Goal: Task Accomplishment & Management: Use online tool/utility

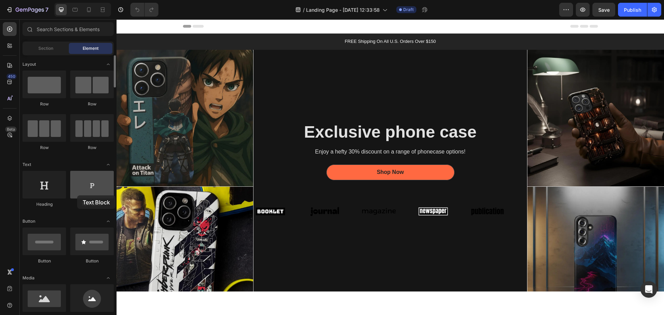
drag, startPoint x: 90, startPoint y: 187, endPoint x: 77, endPoint y: 195, distance: 15.0
click at [77, 195] on div at bounding box center [92, 185] width 44 height 28
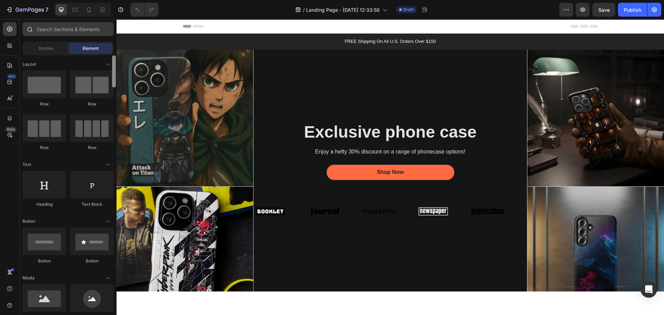
drag, startPoint x: 113, startPoint y: 284, endPoint x: 101, endPoint y: 34, distance: 249.6
click at [101, 34] on div "Sections(18) Elements(83) Section Element Hero Section Product Detail Brands Tr…" at bounding box center [68, 167] width 97 height 291
click at [61, 49] on div "Section" at bounding box center [46, 48] width 44 height 11
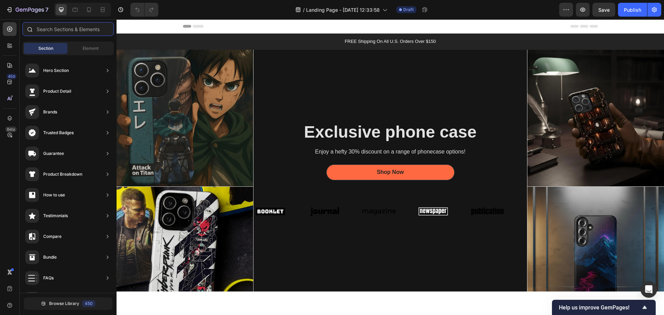
click at [75, 30] on input "text" at bounding box center [67, 29] width 91 height 14
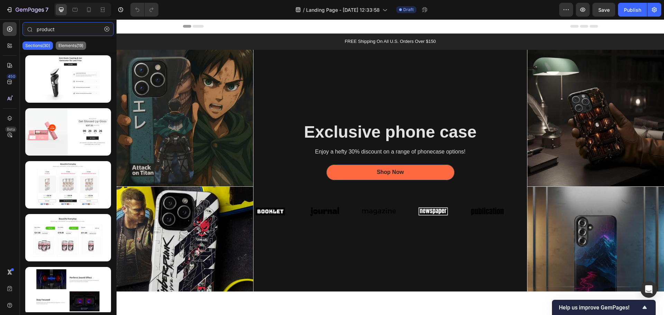
type input "product"
click at [75, 43] on div "Elements(19)" at bounding box center [71, 46] width 30 height 8
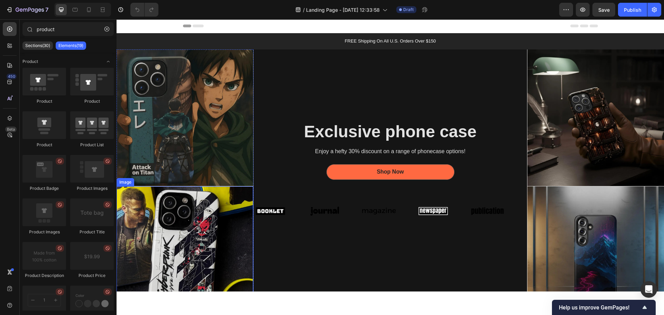
scroll to position [172, 0]
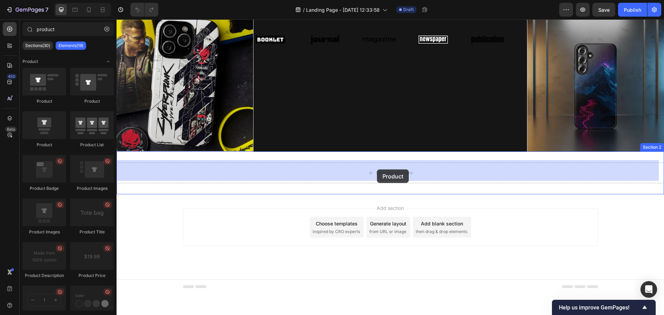
drag, startPoint x: 203, startPoint y: 108, endPoint x: 377, endPoint y: 169, distance: 184.2
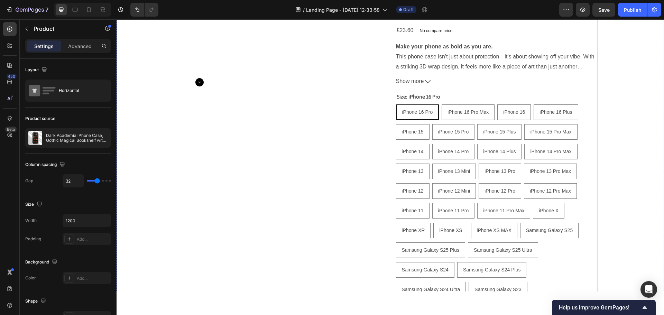
scroll to position [206, 0]
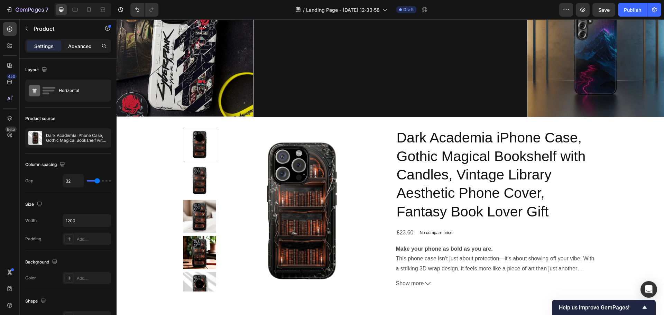
click at [77, 45] on p "Advanced" at bounding box center [80, 46] width 24 height 7
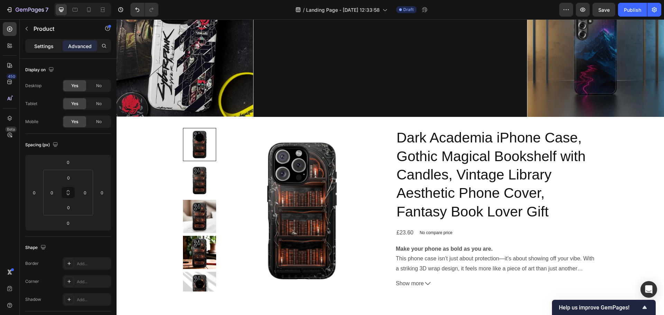
click at [50, 48] on p "Settings" at bounding box center [43, 46] width 19 height 7
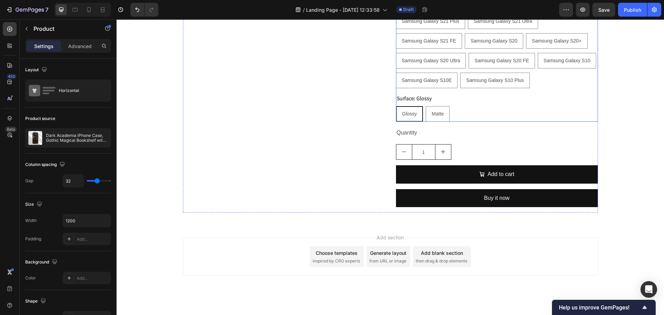
scroll to position [760, 0]
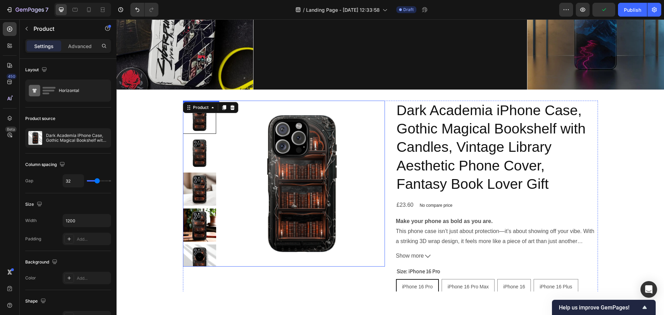
scroll to position [241, 0]
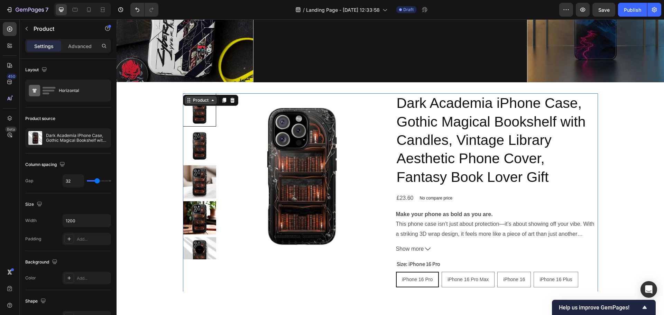
click at [212, 100] on icon at bounding box center [213, 100] width 2 height 1
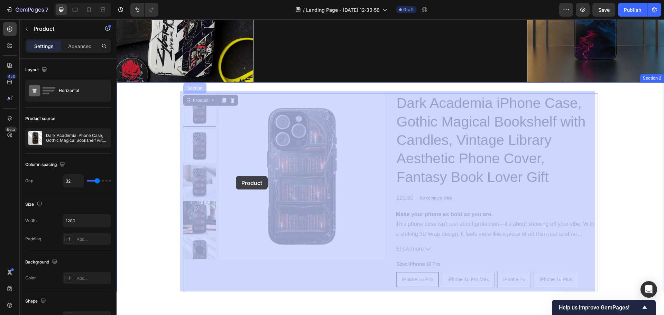
drag, startPoint x: 186, startPoint y: 99, endPoint x: 236, endPoint y: 176, distance: 91.8
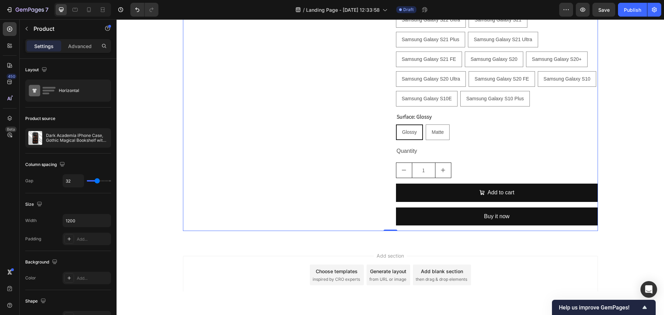
scroll to position [760, 0]
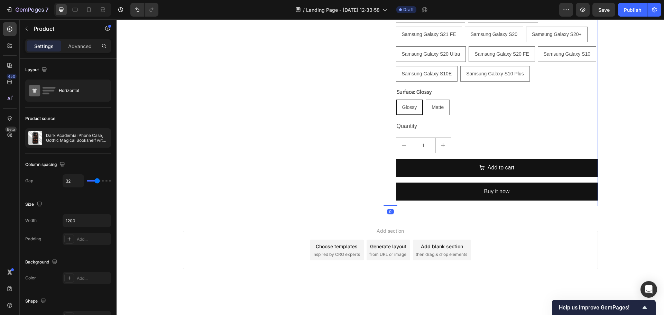
drag, startPoint x: 385, startPoint y: 205, endPoint x: 385, endPoint y: 91, distance: 114.8
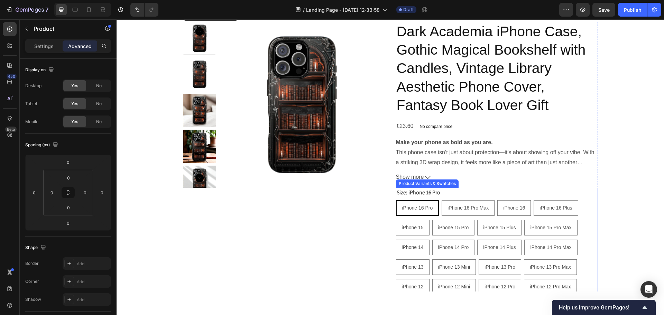
scroll to position [449, 0]
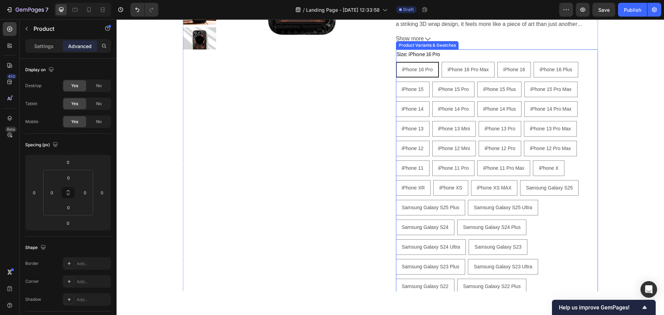
click at [560, 216] on div "iPhone 16 Pro iPhone 16 Pro iPhone 16 Pro iPhone 16 Pro Max iPhone 16 Pro Max i…" at bounding box center [497, 227] width 202 height 331
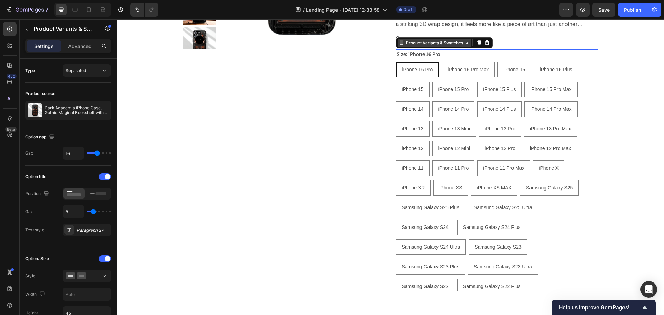
click at [464, 42] on icon at bounding box center [467, 43] width 6 height 6
click at [466, 44] on icon at bounding box center [467, 43] width 6 height 6
click at [568, 221] on div "iPhone 16 Pro iPhone 16 Pro iPhone 16 Pro iPhone 16 Pro Max iPhone 16 Pro Max i…" at bounding box center [497, 227] width 202 height 331
type input "8"
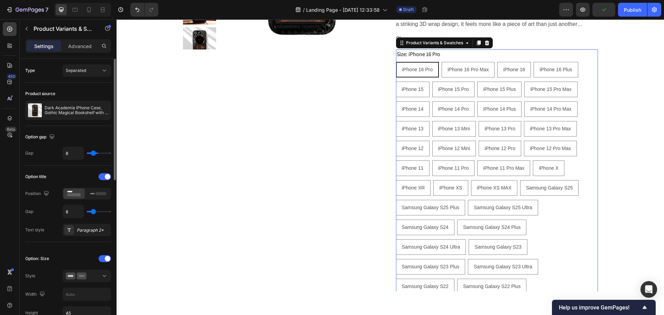
type input "2"
radio input "true"
type input "0"
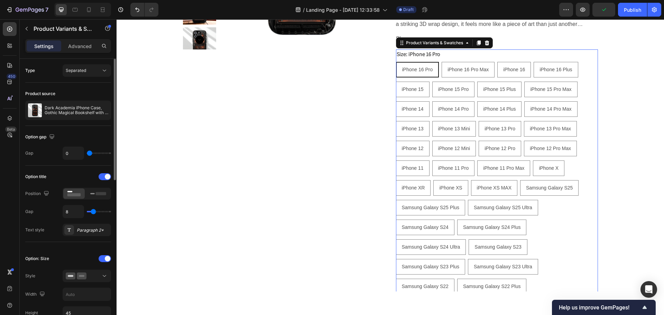
drag, startPoint x: 97, startPoint y: 154, endPoint x: 89, endPoint y: 154, distance: 8.0
type input "0"
click at [89, 154] on input "range" at bounding box center [99, 153] width 24 height 1
click at [314, 156] on div "Product Images" at bounding box center [284, 197] width 202 height 628
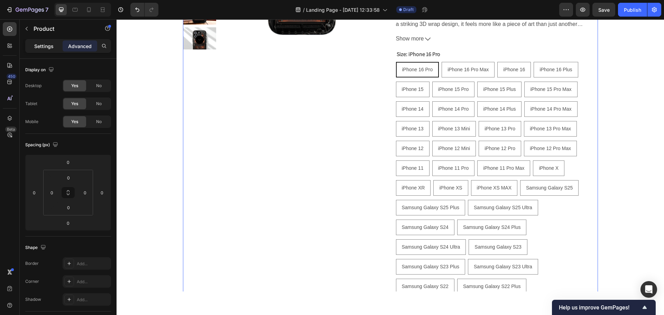
click at [48, 47] on p "Settings" at bounding box center [43, 46] width 19 height 7
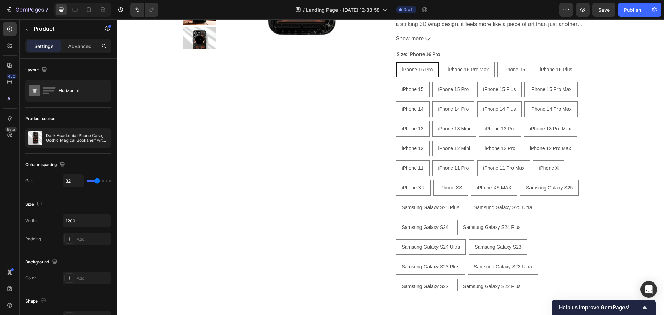
click at [326, 149] on div "Product Images" at bounding box center [284, 197] width 202 height 628
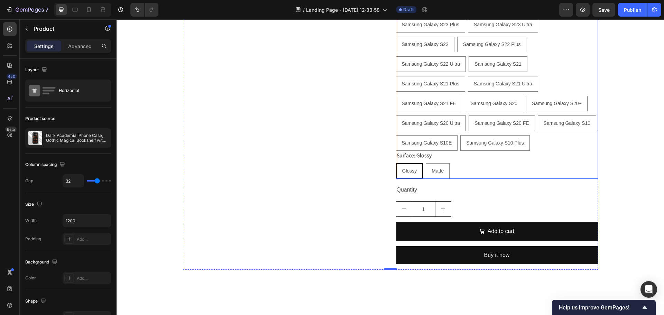
scroll to position [656, 0]
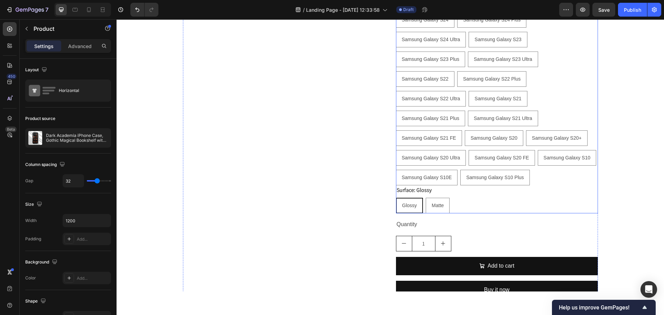
click at [501, 198] on div "Glossy Glossy Glossy Matte Matte Matte" at bounding box center [497, 206] width 202 height 16
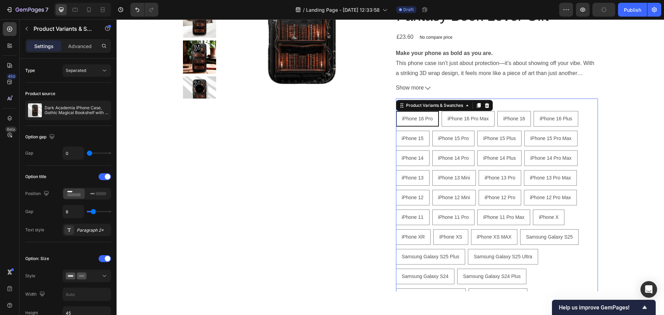
scroll to position [379, 0]
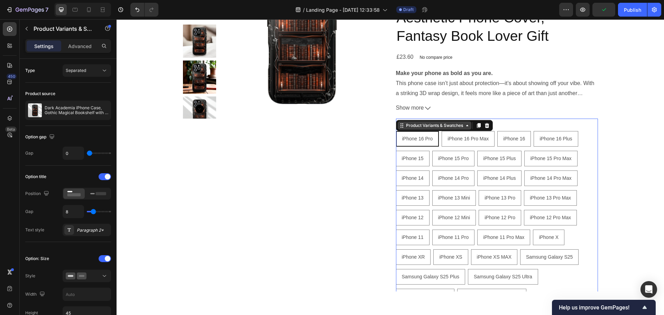
click at [466, 128] on icon at bounding box center [467, 126] width 6 height 6
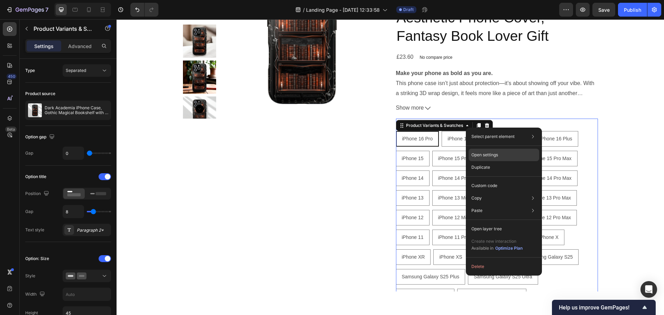
click at [510, 160] on div "Open settings" at bounding box center [504, 155] width 71 height 12
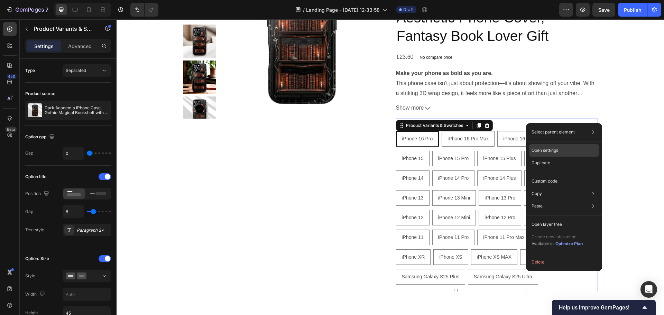
click at [565, 147] on div "Open settings" at bounding box center [564, 150] width 71 height 12
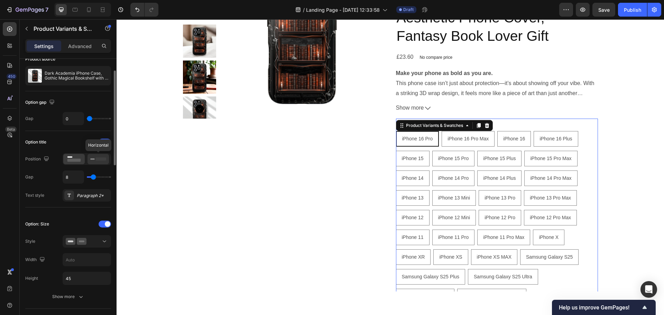
scroll to position [0, 0]
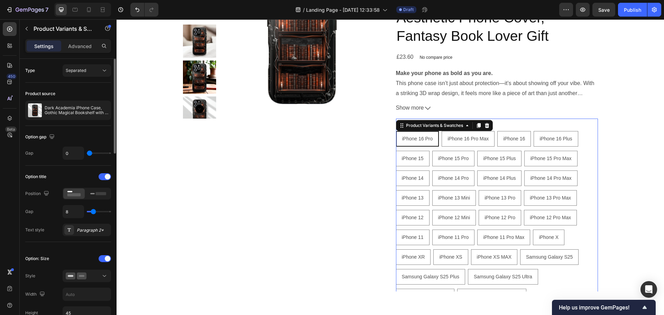
type input "3"
type input "11"
type input "15"
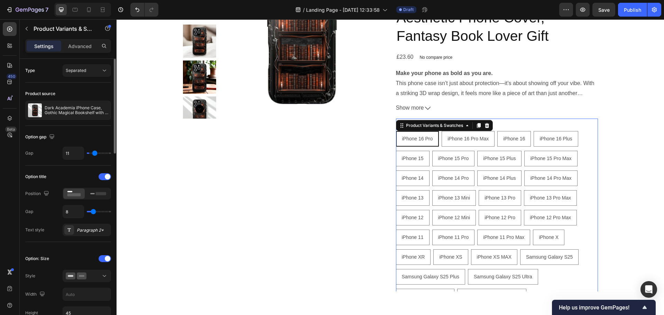
type input "15"
type input "16"
drag, startPoint x: 91, startPoint y: 155, endPoint x: 97, endPoint y: 155, distance: 6.2
type input "16"
click at [97, 154] on input "range" at bounding box center [99, 153] width 24 height 1
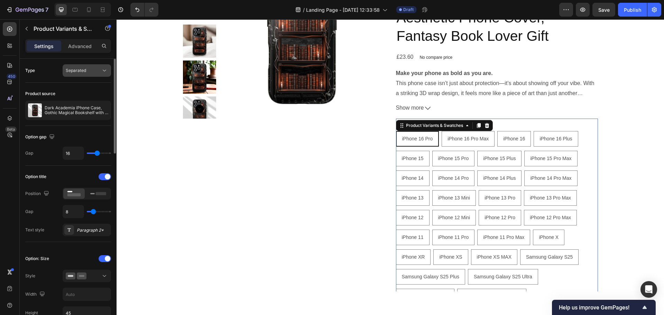
click at [92, 71] on div "Separated" at bounding box center [83, 70] width 35 height 6
click at [93, 101] on p "Combine" at bounding box center [85, 101] width 39 height 6
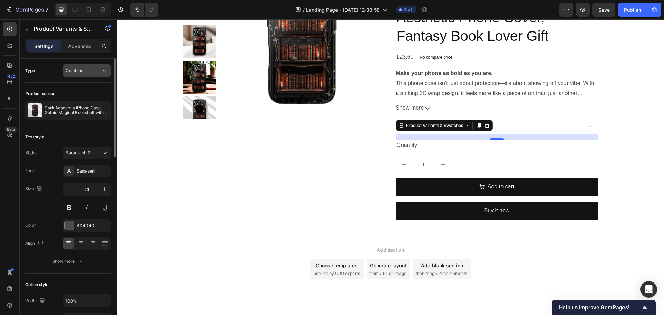
click at [99, 70] on div "Combine" at bounding box center [83, 70] width 35 height 6
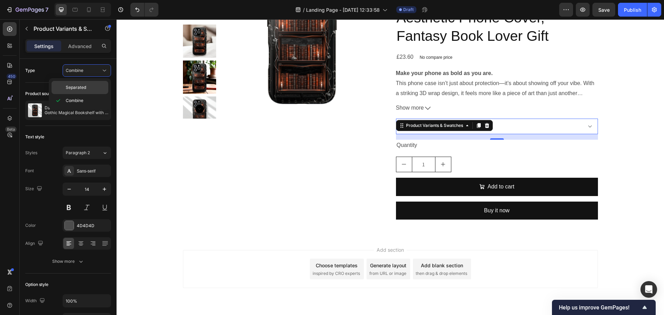
click at [93, 91] on div "Separated" at bounding box center [80, 87] width 57 height 13
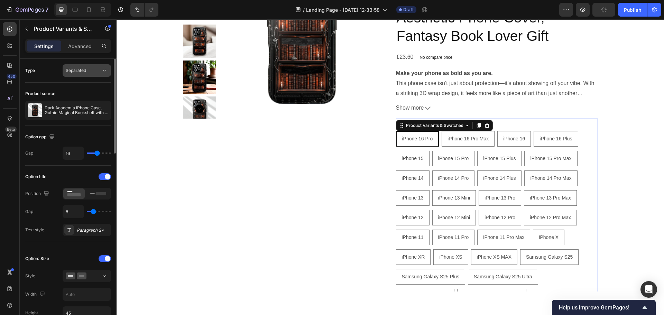
click at [94, 70] on div "Separated" at bounding box center [83, 70] width 35 height 6
click at [93, 98] on p "Combine" at bounding box center [85, 101] width 39 height 6
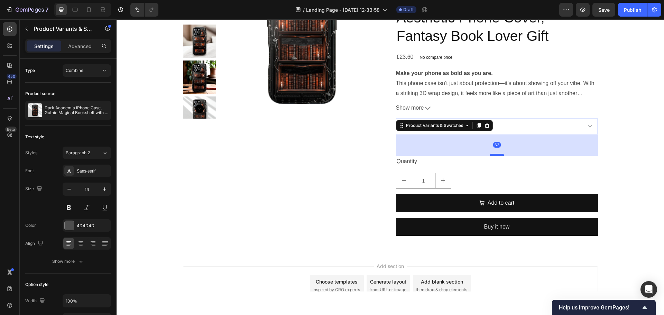
drag, startPoint x: 494, startPoint y: 139, endPoint x: 495, endPoint y: 155, distance: 16.6
click at [495, 155] on div at bounding box center [497, 155] width 14 height 2
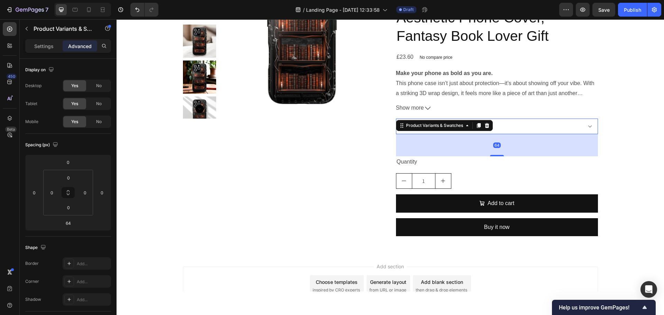
click at [353, 138] on div "Product Images" at bounding box center [284, 97] width 202 height 289
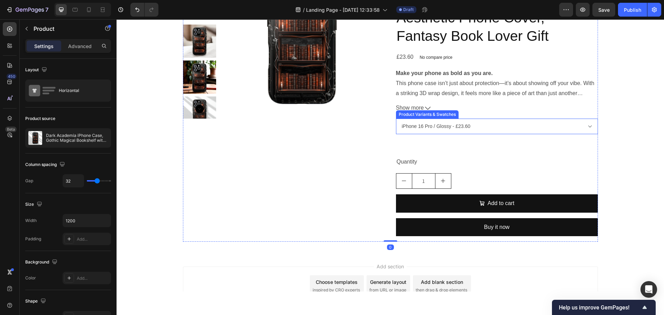
click at [573, 130] on select "iPhone 16 Pro / Glossy - £23.60 iPhone 16 Pro / Matte - £23.60 iPhone 16 Pro Ma…" at bounding box center [497, 127] width 202 height 16
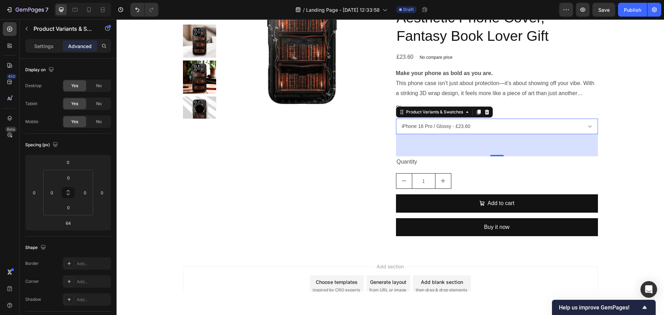
click at [359, 192] on div "Product Images" at bounding box center [284, 97] width 202 height 289
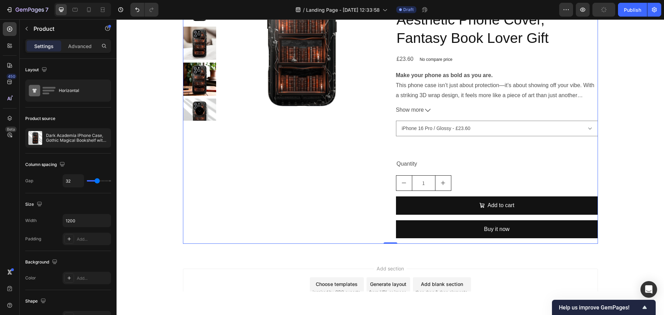
scroll to position [379, 0]
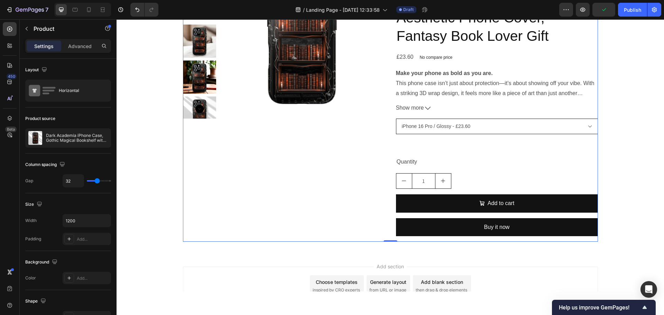
click at [450, 131] on select "iPhone 16 Pro / Glossy - £23.60 iPhone 16 Pro / Matte - £23.60 iPhone 16 Pro Ma…" at bounding box center [497, 127] width 202 height 16
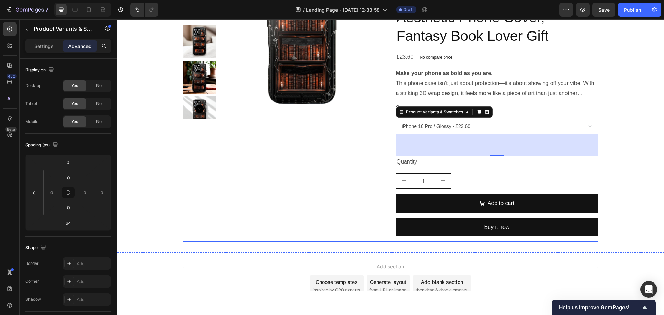
click at [298, 153] on div "Product Images" at bounding box center [284, 97] width 202 height 289
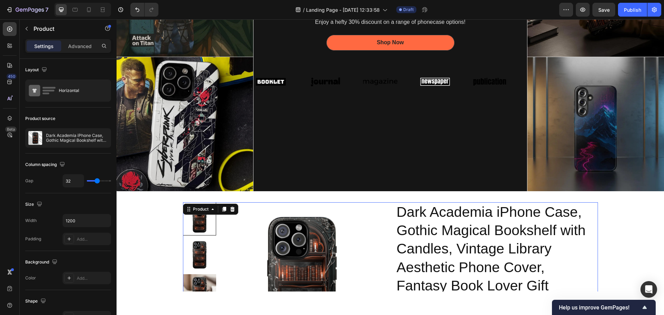
scroll to position [129, 0]
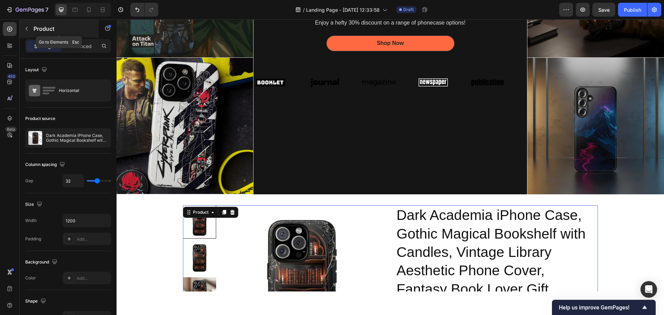
click at [36, 30] on p "Product" at bounding box center [63, 29] width 59 height 8
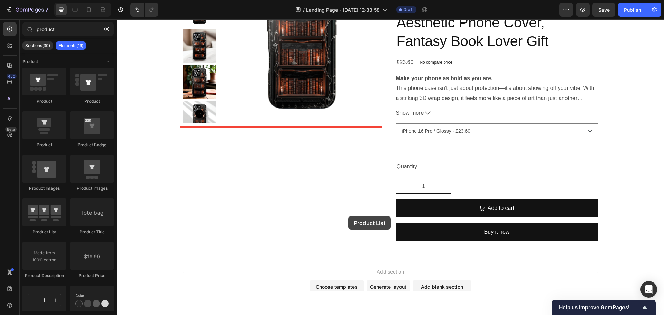
scroll to position [440, 0]
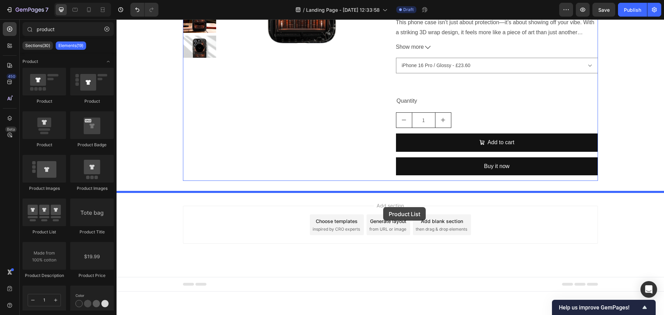
drag, startPoint x: 166, startPoint y: 240, endPoint x: 383, endPoint y: 207, distance: 220.1
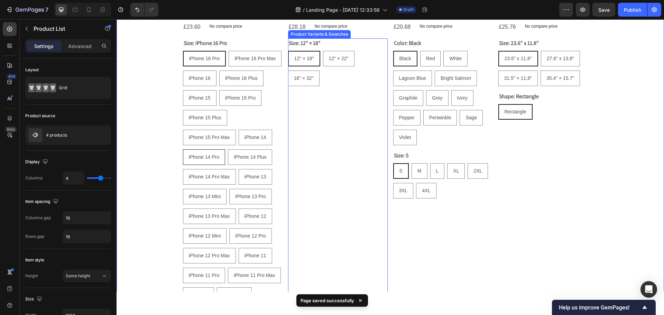
scroll to position [752, 0]
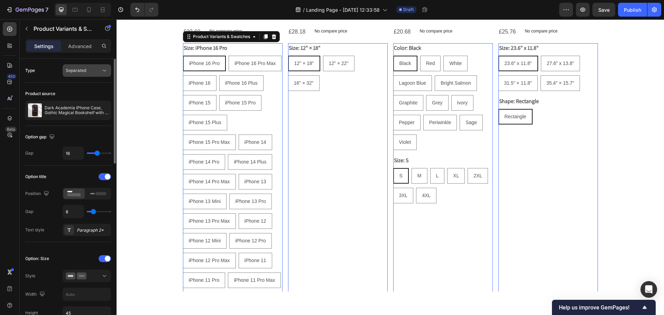
click at [100, 68] on div "Separated" at bounding box center [83, 70] width 35 height 6
click at [97, 98] on p "Combine" at bounding box center [85, 101] width 39 height 6
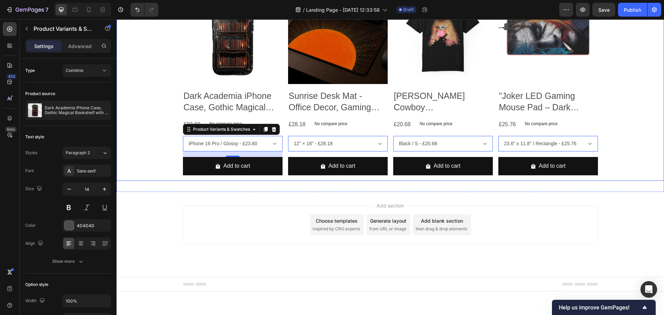
scroll to position [659, 0]
click at [614, 131] on div "Product Images Dark Academia iPhone Case, Gothic Magical Bookshelf with Candles…" at bounding box center [390, 82] width 547 height 196
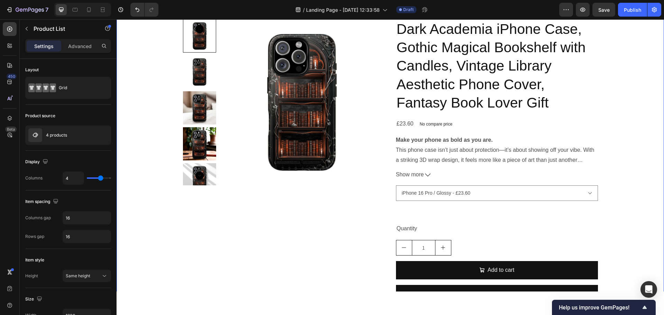
scroll to position [313, 0]
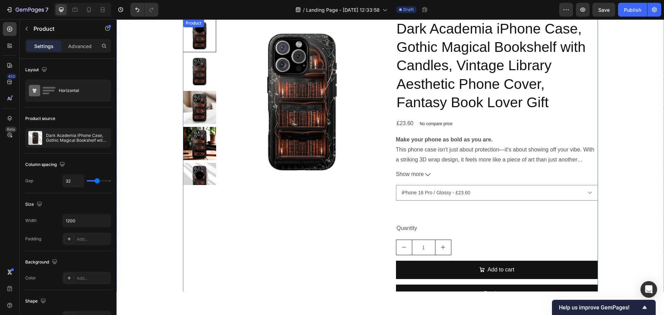
click at [590, 216] on div "Dark Academia iPhone Case, Gothic Magical Bookshelf with Candles, Vintage Libra…" at bounding box center [497, 163] width 202 height 289
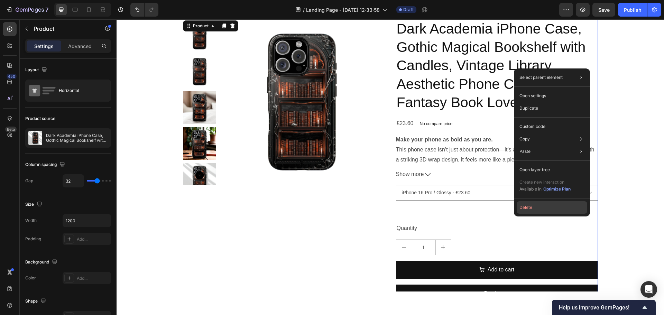
click at [566, 209] on button "Delete" at bounding box center [552, 207] width 71 height 12
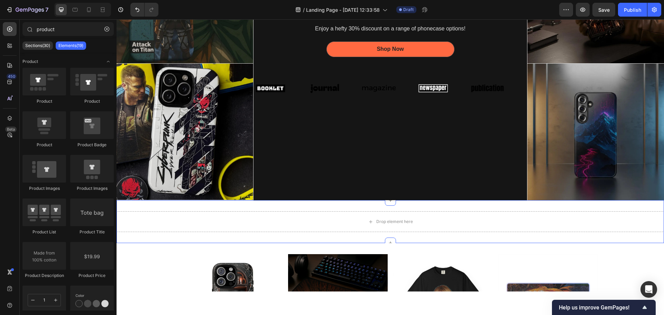
scroll to position [173, 0]
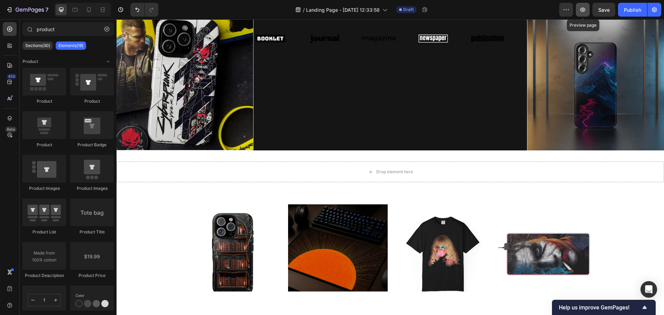
click at [584, 10] on icon "button" at bounding box center [582, 9] width 7 height 7
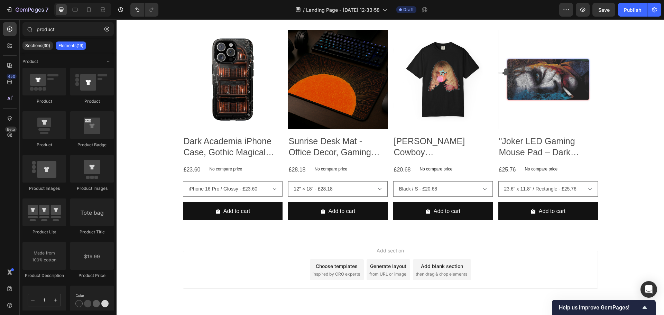
scroll to position [346, 0]
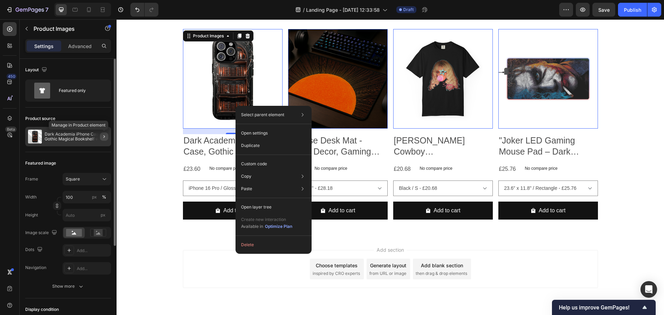
click at [106, 138] on icon "button" at bounding box center [104, 137] width 6 height 6
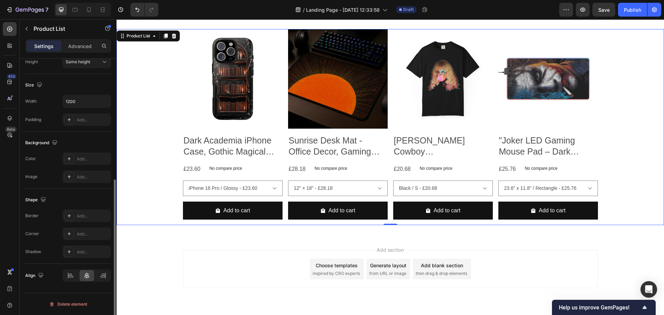
scroll to position [0, 0]
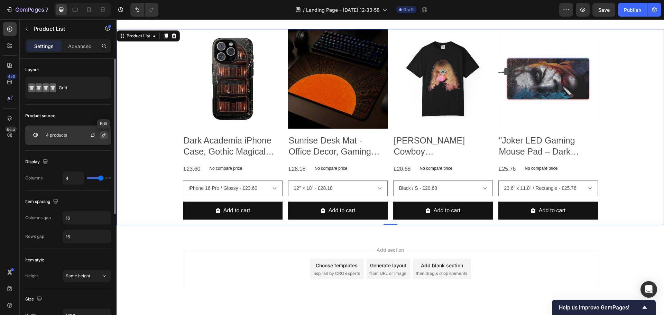
click at [104, 136] on icon "button" at bounding box center [104, 135] width 6 height 6
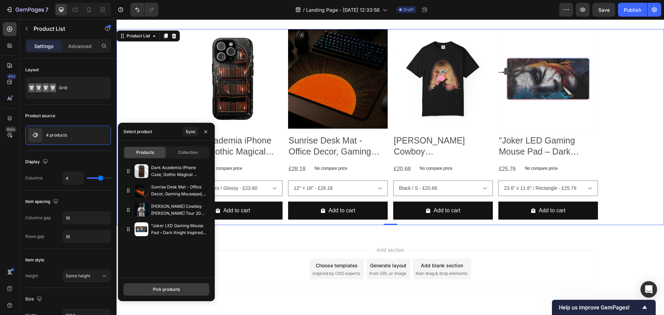
click at [188, 291] on button "Pick products" at bounding box center [166, 289] width 86 height 12
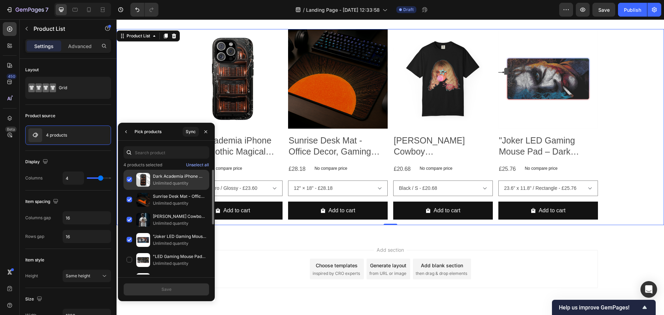
click at [129, 179] on div "Dark Academia iPhone Case, Gothic Magical Bookshelf with Candles, Vintage Libra…" at bounding box center [166, 180] width 86 height 20
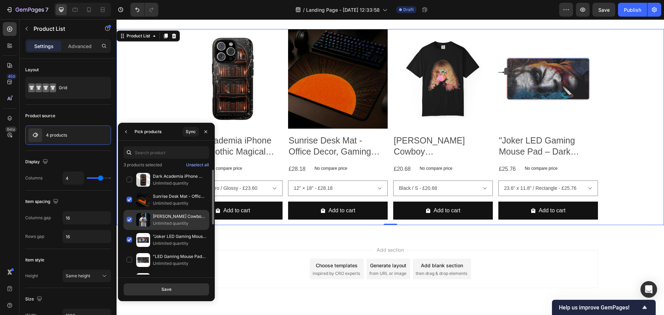
click at [130, 221] on div "[PERSON_NAME] Cowboy [PERSON_NAME] Tour 2025 Graphic Tee – Retro Pop Art Bubble…" at bounding box center [166, 220] width 86 height 20
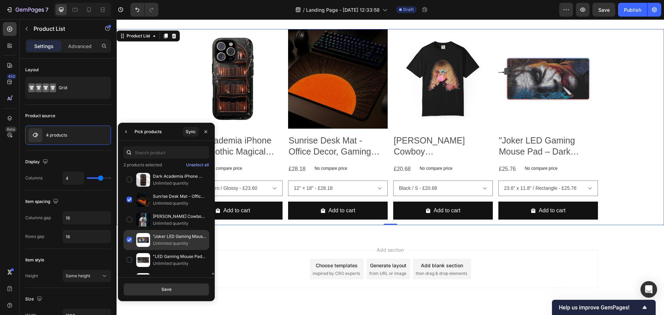
scroll to position [69, 0]
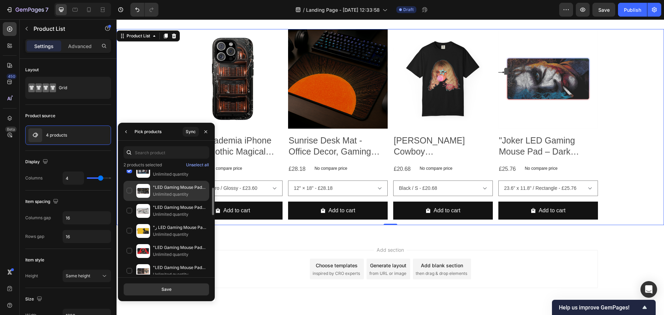
click at [127, 190] on div ""LED Gaming Mouse Pad - Dynamic Warrior Design for Gamers | RGB Backlit | Uniqu…" at bounding box center [166, 191] width 86 height 20
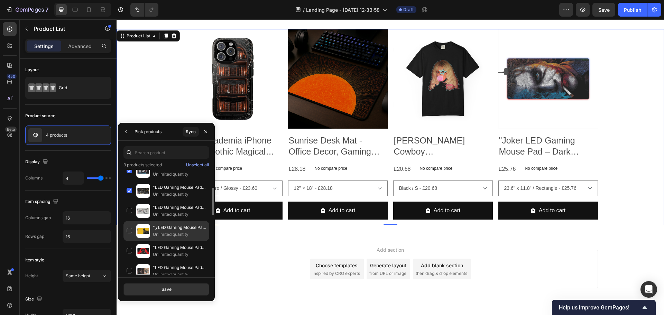
click at [130, 231] on div ""ز LED Gaming Mouse Pad - Superhero Desk Accessory for Gamers & Fans" Unlimited…" at bounding box center [166, 231] width 86 height 20
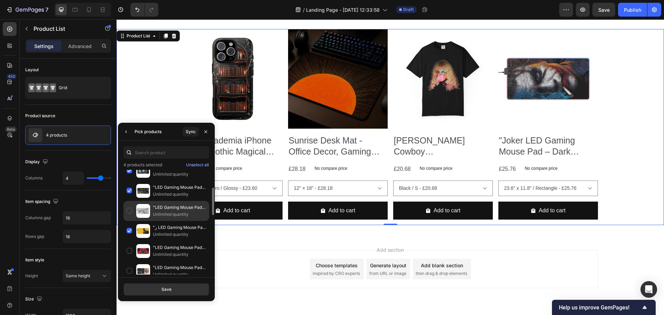
click at [130, 210] on div ""LED Gaming Mouse Pad with [PERSON_NAME] Design – Premium RGB Light, Stylish De…" at bounding box center [166, 211] width 86 height 20
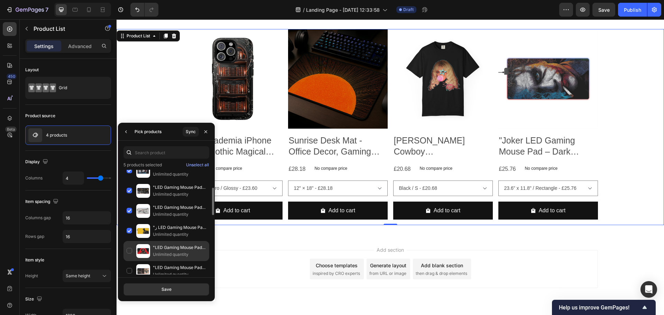
click at [130, 252] on div ""LED Gaming Mouse Pad - Call of Duty-Inspired Design | Perfect for Gamers & Col…" at bounding box center [166, 251] width 86 height 20
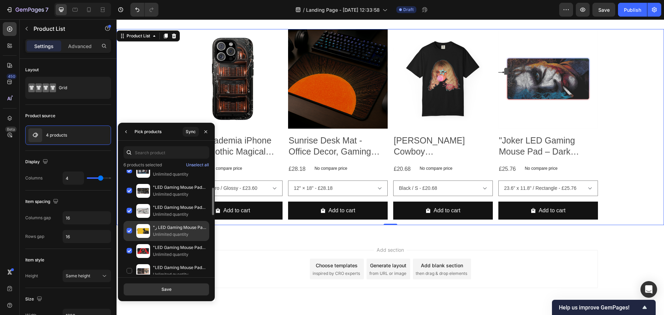
click at [130, 232] on div ""ز LED Gaming Mouse Pad - Superhero Desk Accessory for Gamers & Fans" Unlimited…" at bounding box center [166, 231] width 86 height 20
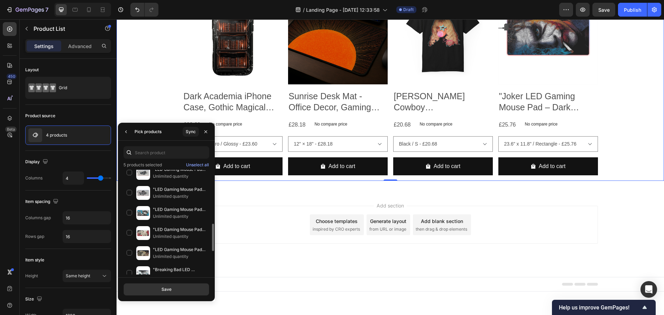
scroll to position [242, 0]
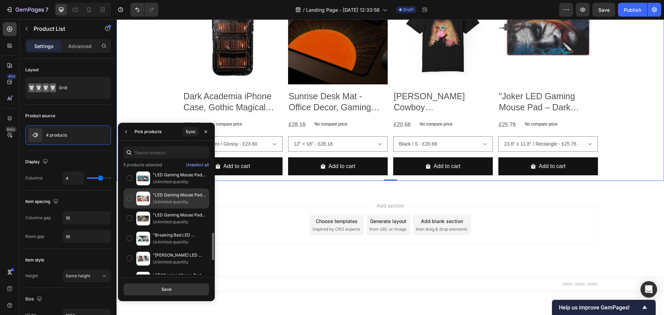
click at [130, 199] on div ""LED Gaming Mouse Pad - Spider-Man Graphic Design for Gamers - Stylish RGB Ligh…" at bounding box center [166, 198] width 86 height 20
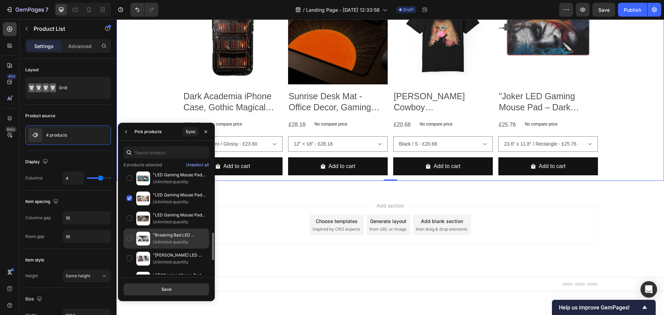
click at [128, 237] on div ""Breaking Bad LED Gaming Mouse Pad – [PERSON_NAME] Design with RGB Lights" Unli…" at bounding box center [166, 239] width 86 height 20
click at [160, 289] on button "Save" at bounding box center [166, 289] width 86 height 12
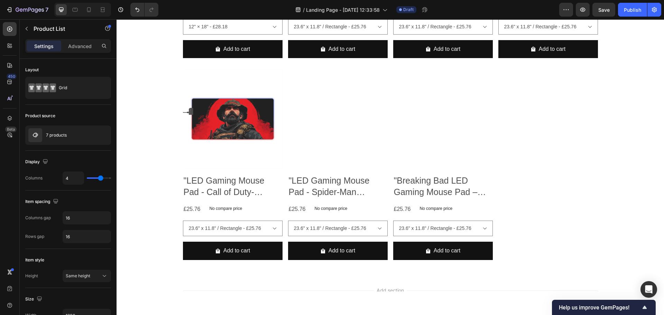
scroll to position [511, 0]
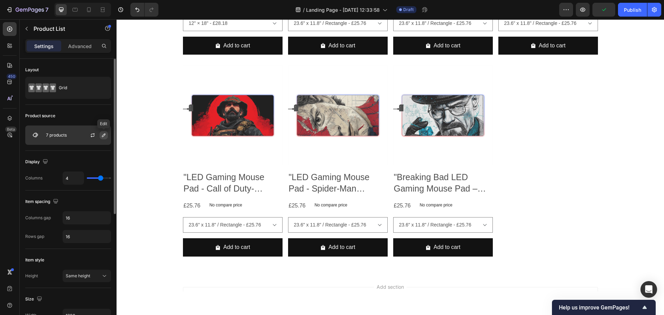
click at [102, 135] on icon "button" at bounding box center [104, 135] width 6 height 6
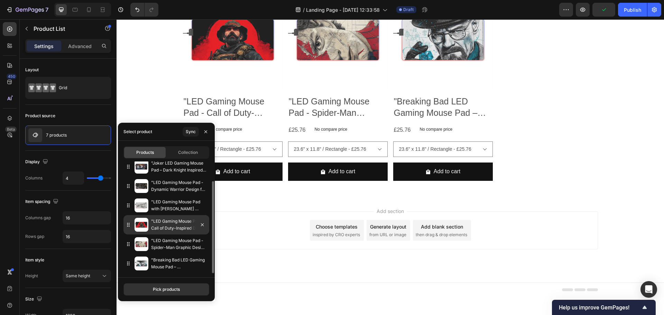
scroll to position [592, 0]
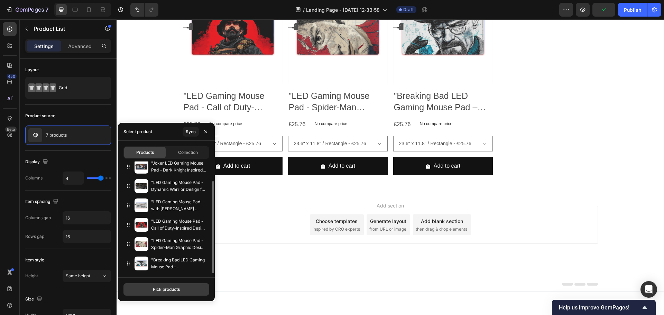
click at [168, 288] on div "Pick products" at bounding box center [166, 289] width 27 height 6
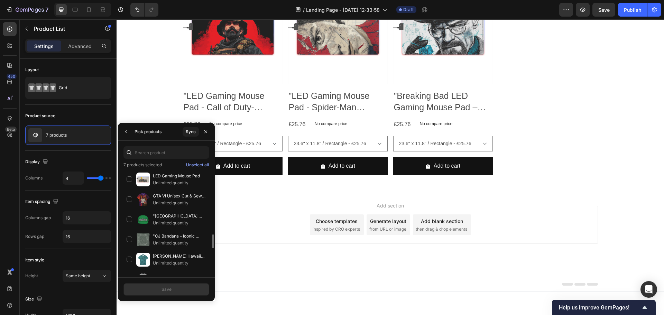
scroll to position [378, 0]
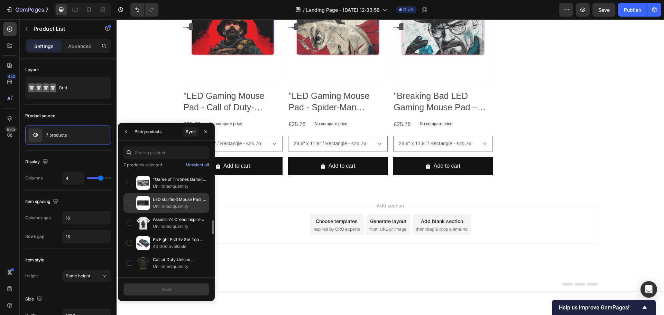
click at [130, 203] on div "LED starfield Mouse Pad, RGB Desk Mat, Gamer Accessories, Custom Gaming Decor, …" at bounding box center [166, 203] width 86 height 20
drag, startPoint x: 173, startPoint y: 286, endPoint x: 57, endPoint y: 265, distance: 117.2
click at [173, 286] on button "Save" at bounding box center [166, 289] width 86 height 12
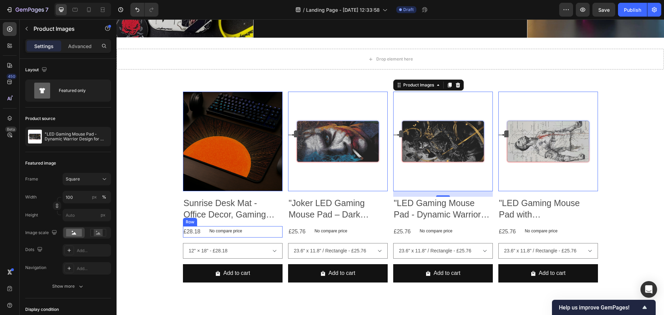
scroll to position [385, 0]
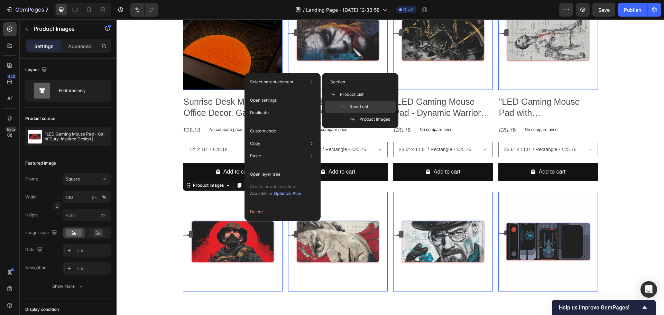
click at [366, 111] on div "Row 1 col" at bounding box center [360, 107] width 71 height 12
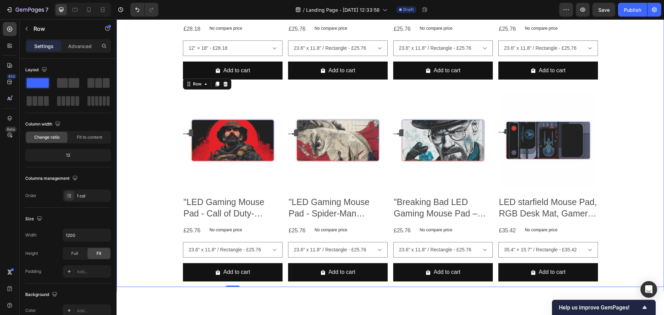
scroll to position [488, 0]
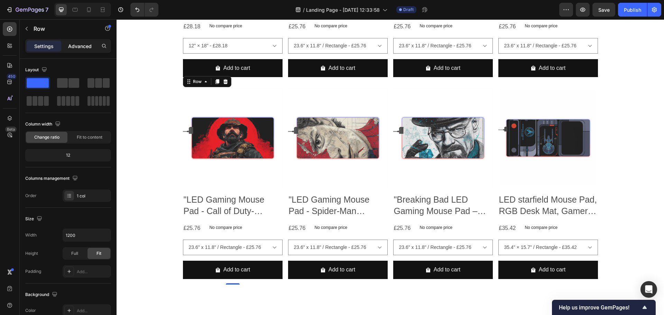
click at [85, 51] on div "Advanced" at bounding box center [80, 45] width 35 height 11
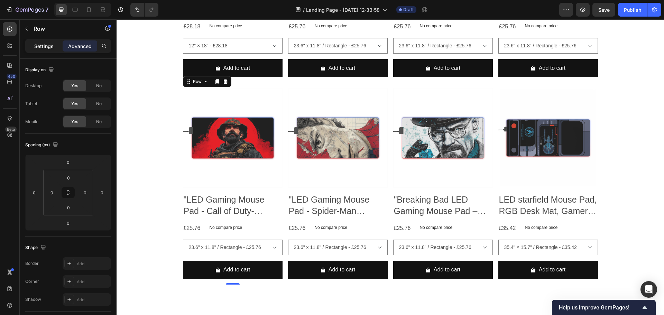
click at [47, 43] on p "Settings" at bounding box center [43, 46] width 19 height 7
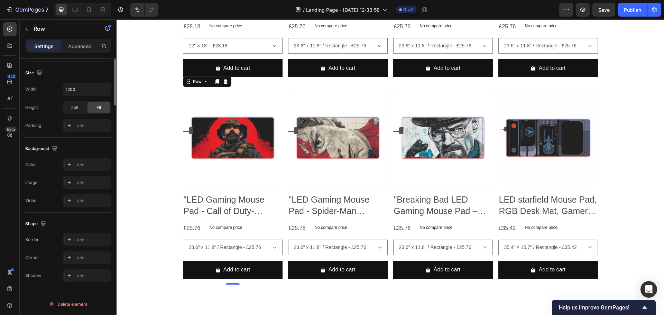
scroll to position [0, 0]
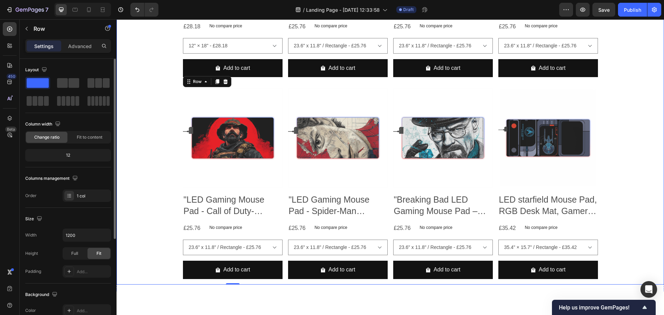
click at [147, 93] on div "Product Images Sunrise Desk Mat - Office Decor, Gaming Mousepad, Gift for Stude…" at bounding box center [390, 86] width 547 height 398
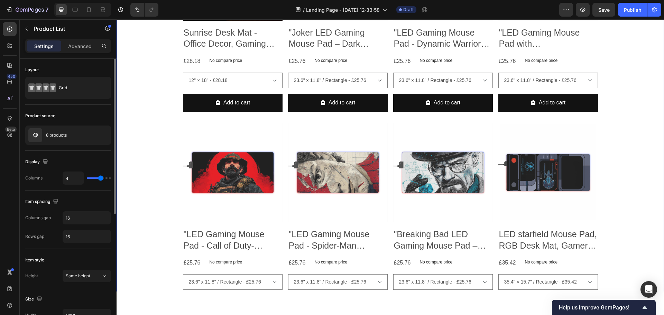
scroll to position [35, 0]
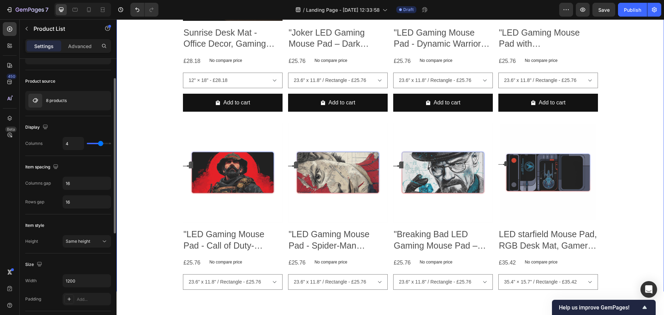
type input "5"
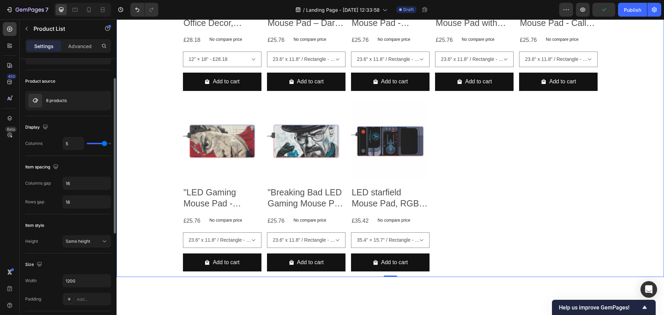
type input "4"
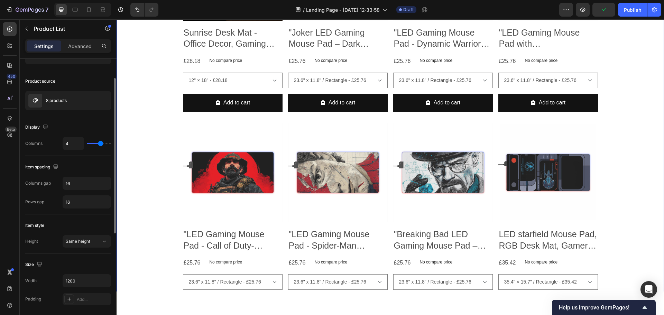
click at [100, 144] on input "range" at bounding box center [99, 143] width 24 height 1
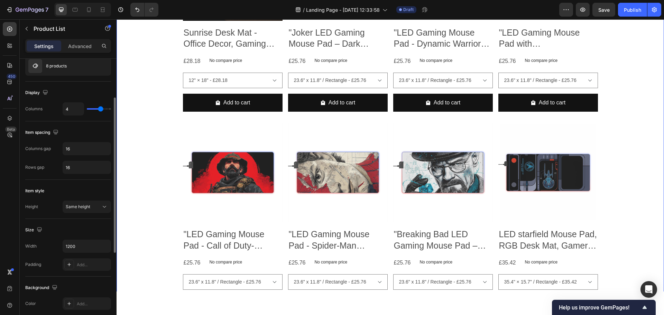
scroll to position [138, 0]
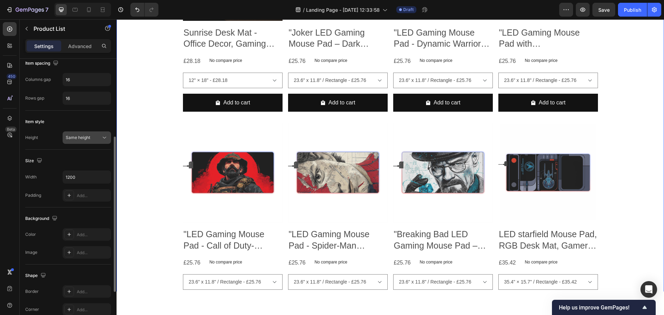
click at [97, 140] on div "Same height" at bounding box center [83, 138] width 35 height 6
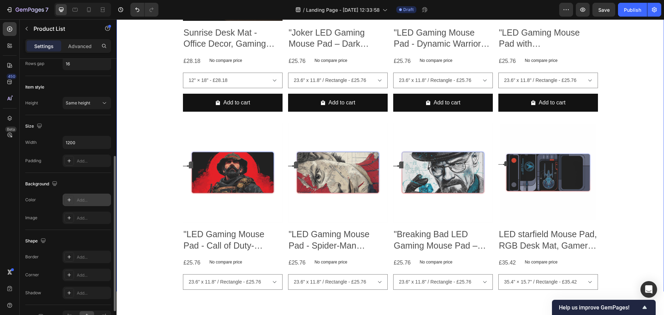
click at [83, 202] on div "Add..." at bounding box center [93, 200] width 33 height 6
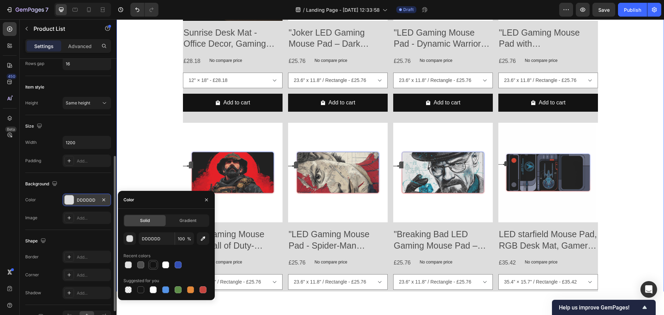
click at [155, 265] on div at bounding box center [153, 264] width 7 height 7
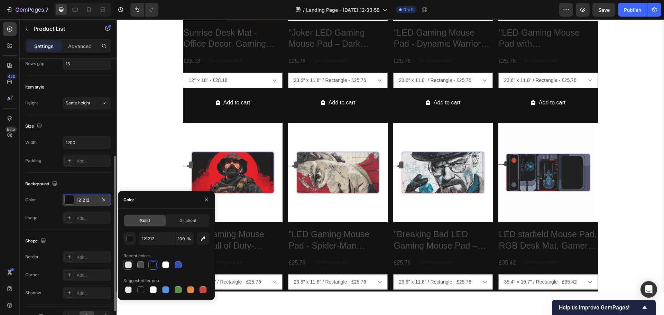
click at [130, 265] on div at bounding box center [128, 264] width 7 height 7
type input "E2E2E2"
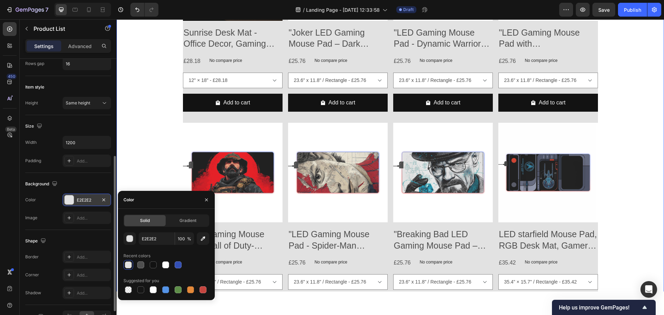
click at [148, 164] on div "Product Images Sunrise Desk Mat - Office Decor, Gaming Mousepad, Gift for Stude…" at bounding box center [390, 120] width 547 height 398
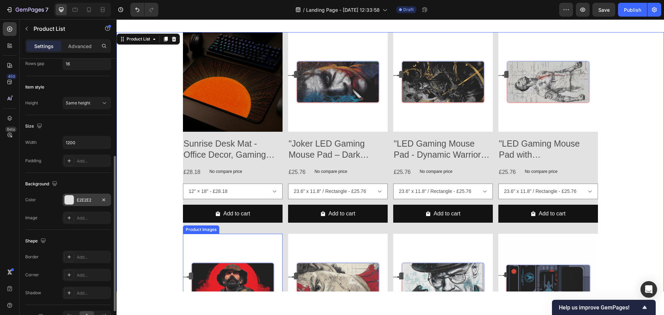
scroll to position [350, 0]
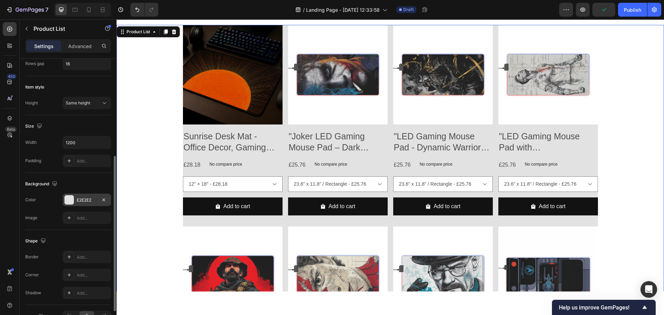
click at [70, 200] on div at bounding box center [69, 199] width 9 height 9
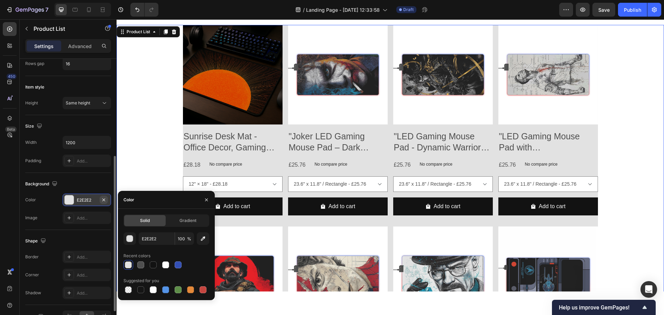
click at [103, 201] on icon "button" at bounding box center [104, 200] width 6 height 6
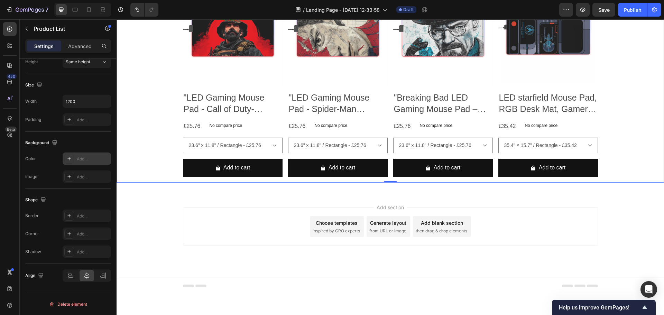
scroll to position [592, 0]
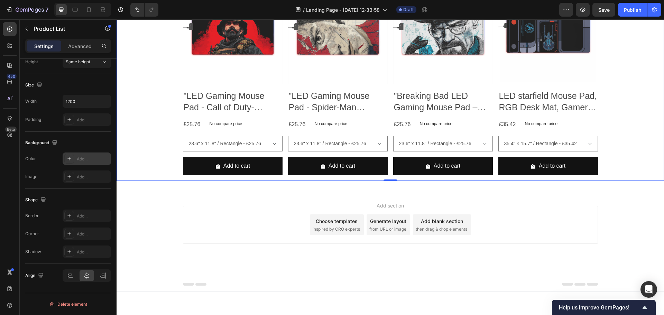
click at [340, 230] on span "inspired by CRO experts" at bounding box center [336, 229] width 47 height 6
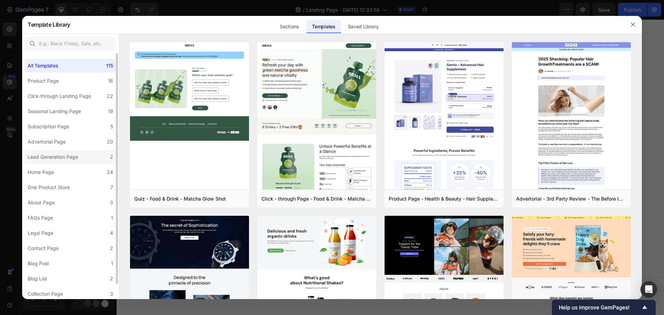
click at [82, 158] on label "Lead Generation Page 2" at bounding box center [70, 157] width 91 height 14
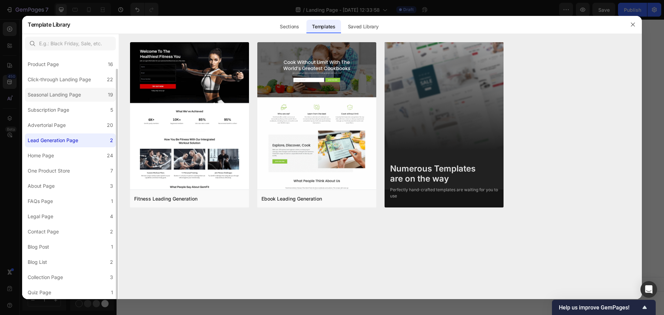
scroll to position [0, 0]
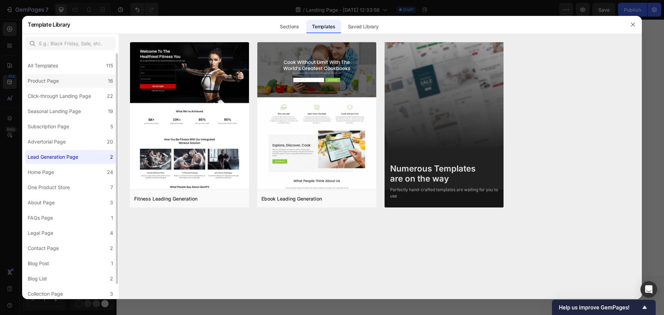
click at [82, 84] on label "Product Page 16" at bounding box center [70, 81] width 91 height 14
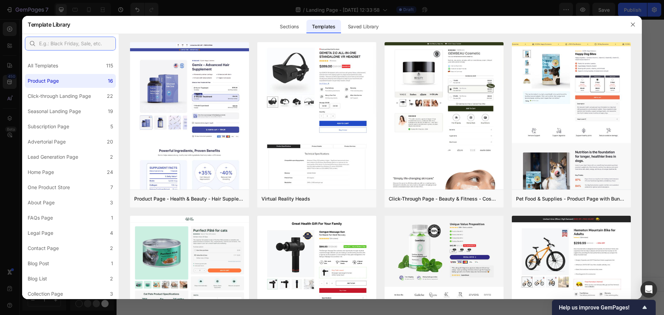
click at [68, 46] on input "text" at bounding box center [70, 44] width 91 height 14
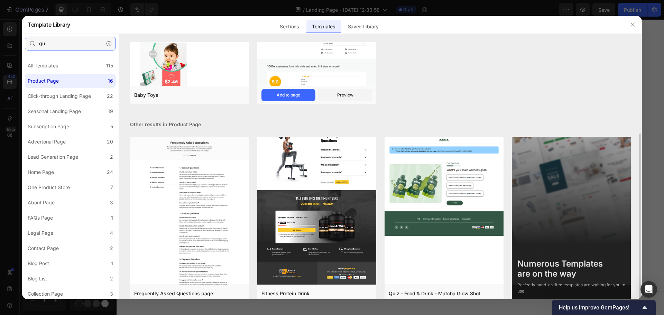
scroll to position [115, 0]
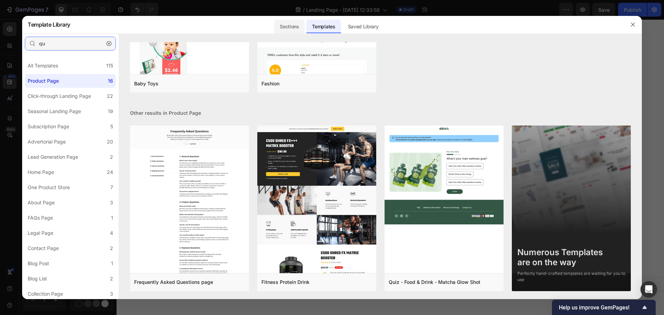
type input "qu"
click at [296, 27] on div "Sections" at bounding box center [289, 27] width 30 height 14
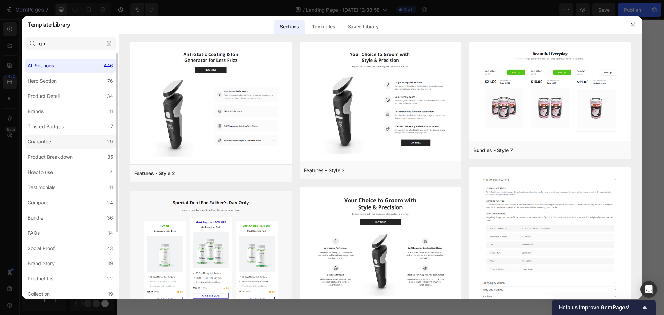
click at [74, 147] on label "Guarantee 29" at bounding box center [70, 142] width 91 height 14
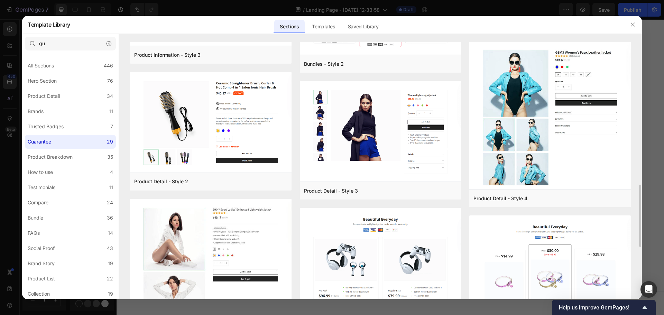
scroll to position [761, 0]
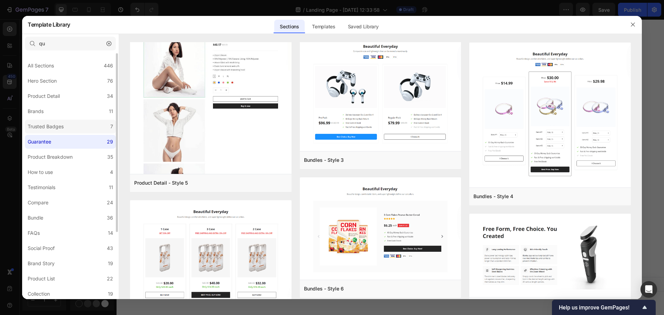
click at [53, 126] on div "Trusted Badges" at bounding box center [46, 126] width 36 height 8
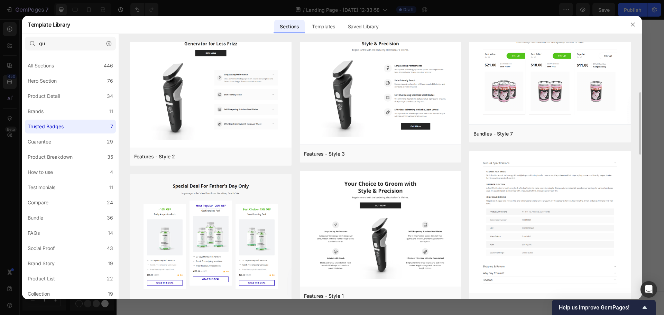
scroll to position [0, 0]
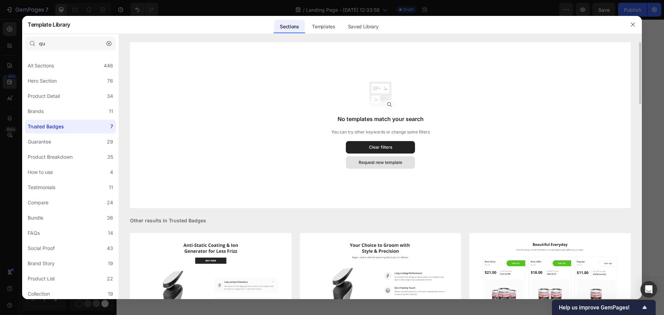
click at [395, 166] on button "Request new template" at bounding box center [380, 162] width 69 height 12
click at [108, 47] on button "button" at bounding box center [108, 43] width 11 height 11
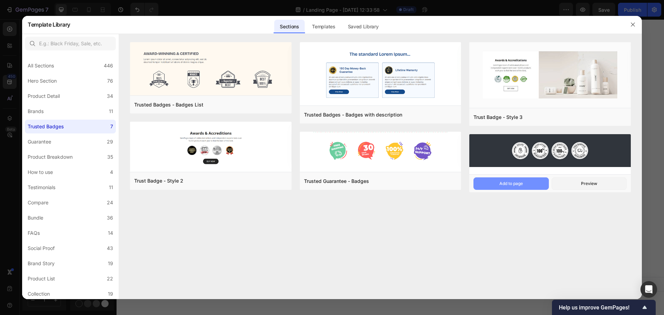
click at [518, 185] on div "Add to page" at bounding box center [511, 184] width 24 height 6
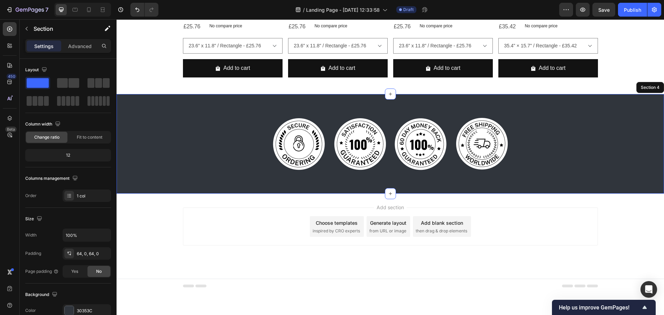
scroll to position [692, 0]
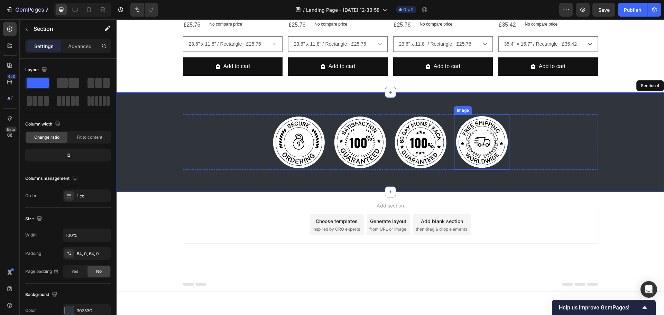
click at [467, 140] on img at bounding box center [481, 141] width 55 height 55
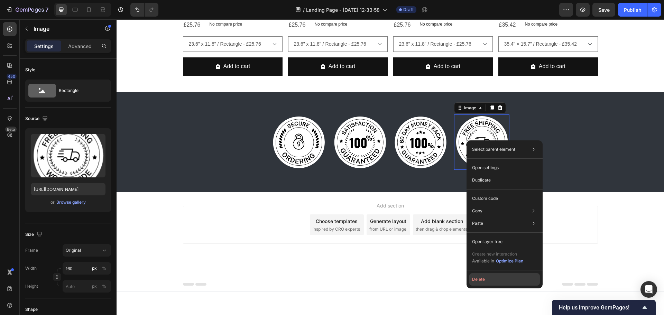
click at [495, 275] on button "Delete" at bounding box center [504, 279] width 71 height 12
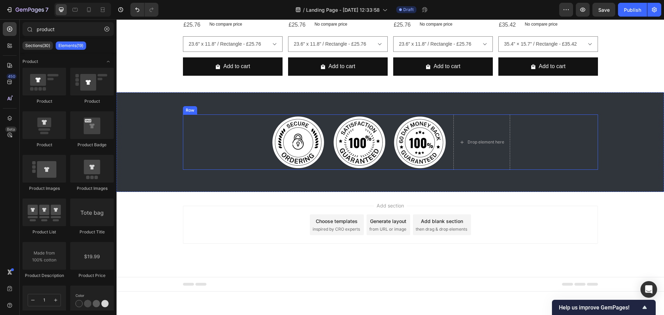
click at [262, 137] on div "Image Image Image Drop element here Row" at bounding box center [390, 141] width 415 height 55
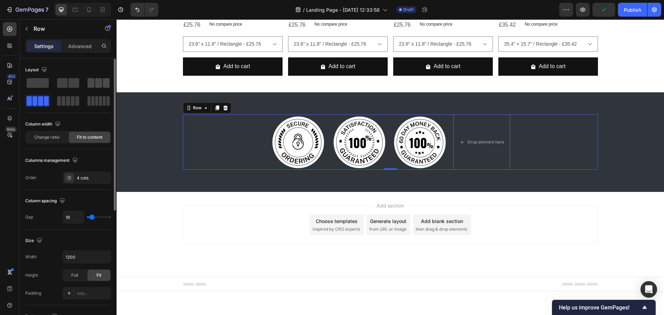
click at [96, 86] on span at bounding box center [98, 83] width 7 height 10
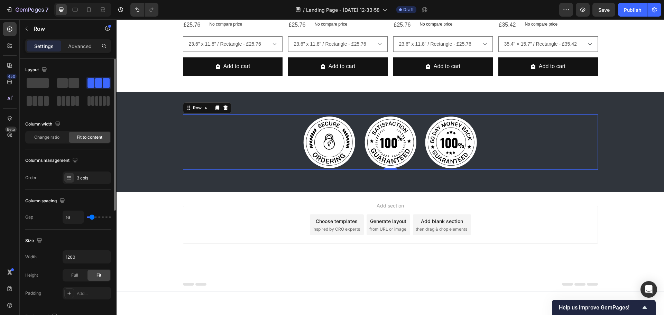
type input "31"
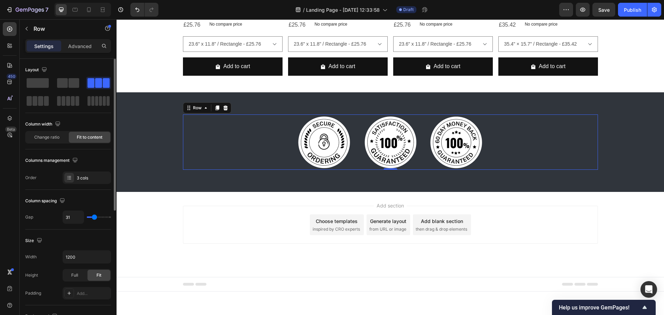
type input "36"
type input "38"
type input "40"
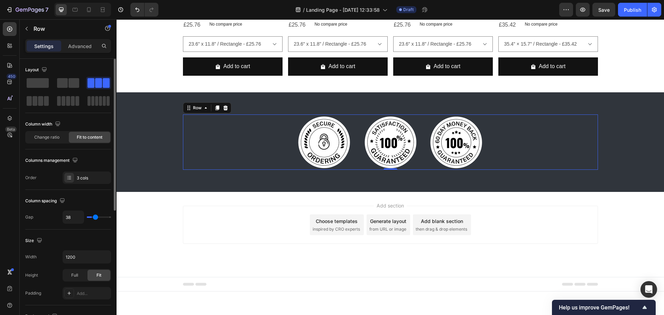
type input "40"
type input "42"
type input "47"
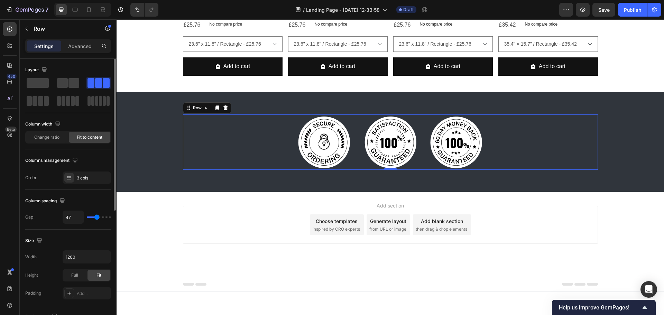
type input "49"
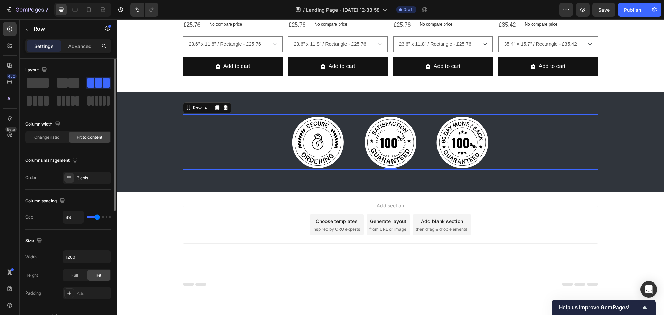
type input "51"
type input "53"
type input "56"
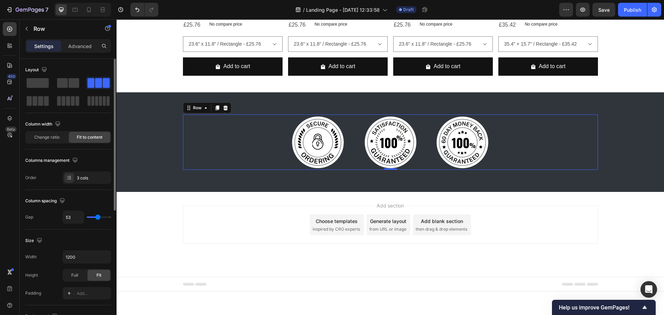
type input "56"
type input "58"
type input "60"
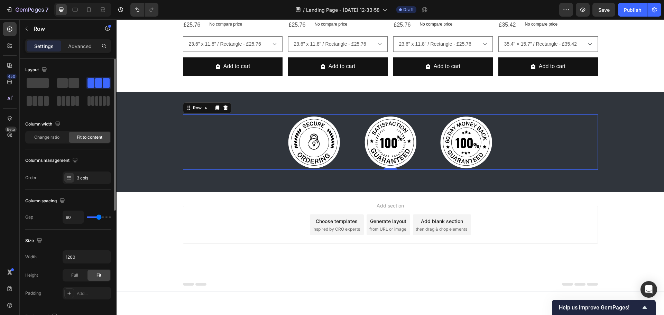
type input "62"
type input "84"
type input "102"
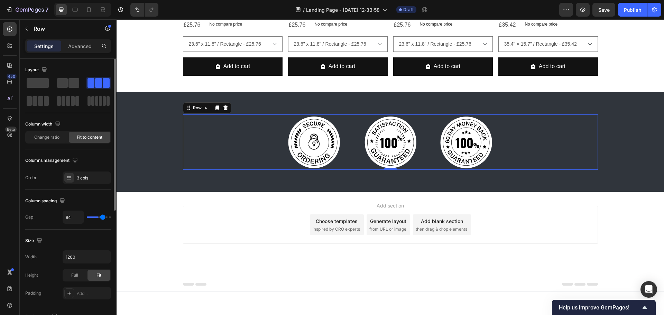
type input "102"
type input "109"
type input "113"
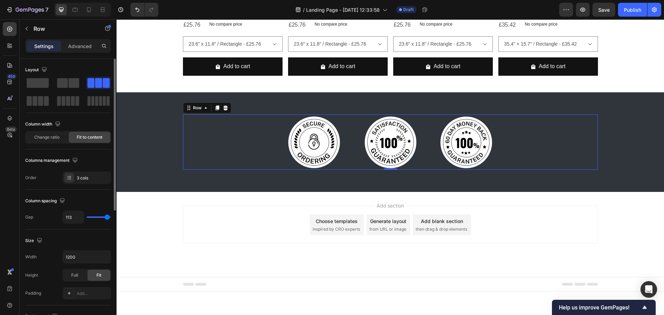
type input "118"
type input "120"
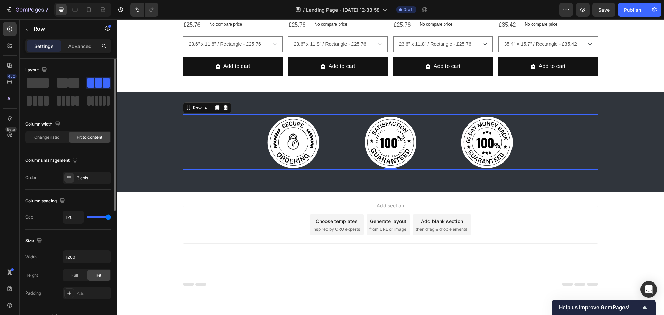
drag, startPoint x: 94, startPoint y: 217, endPoint x: 0, endPoint y: 198, distance: 95.9
type input "120"
click at [111, 218] on input "range" at bounding box center [99, 216] width 24 height 1
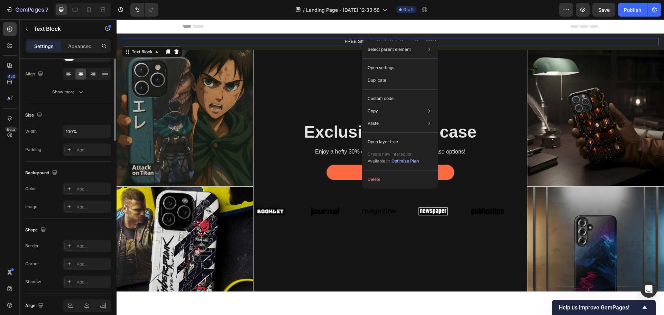
scroll to position [0, 0]
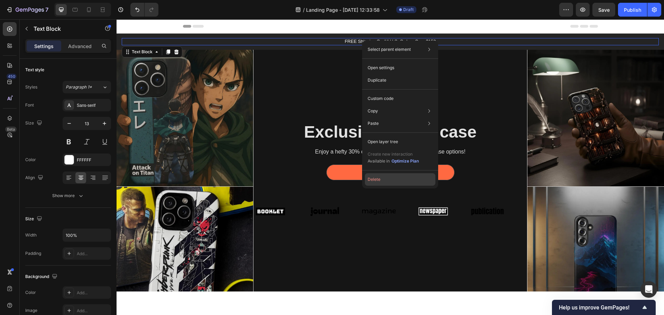
click at [392, 177] on button "Delete" at bounding box center [400, 179] width 71 height 12
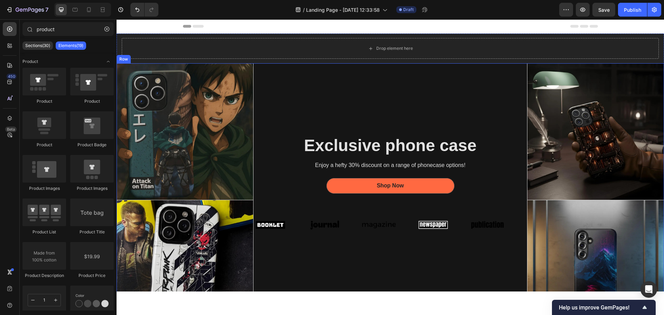
click at [404, 77] on div "Exclusive phone case Heading Enjoy a hefty 30% discount on a range of phonecase…" at bounding box center [391, 200] width 274 height 274
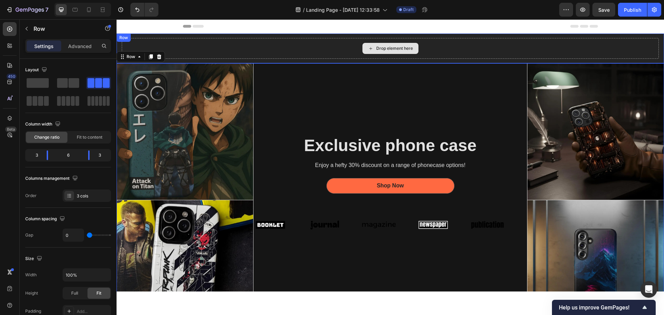
click at [391, 54] on div "Drop element here" at bounding box center [390, 48] width 537 height 21
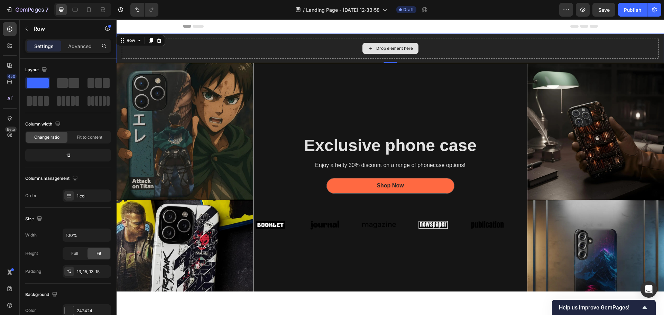
click at [385, 44] on div "Drop element here" at bounding box center [390, 48] width 56 height 11
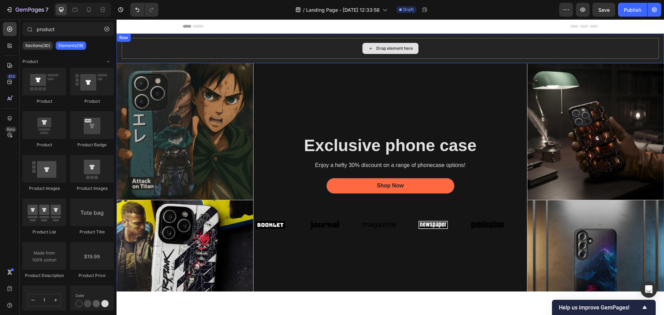
click at [373, 49] on div "Drop element here" at bounding box center [390, 48] width 56 height 11
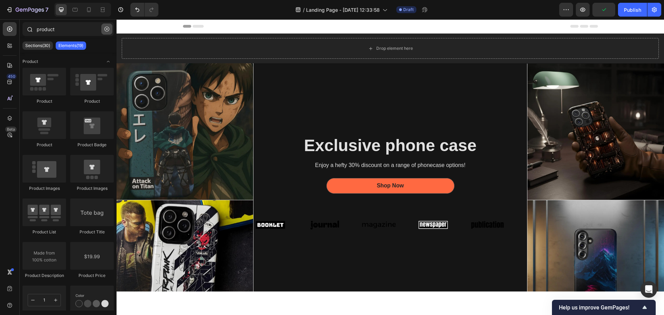
click at [104, 29] on button "button" at bounding box center [106, 29] width 11 height 11
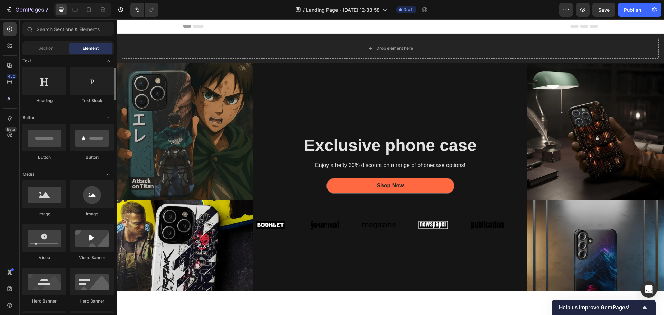
scroll to position [35, 0]
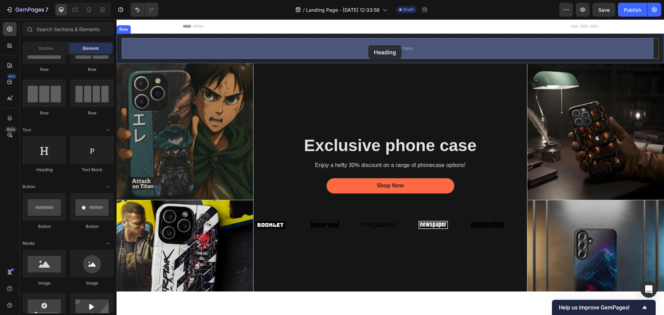
drag, startPoint x: 160, startPoint y: 165, endPoint x: 368, endPoint y: 45, distance: 240.0
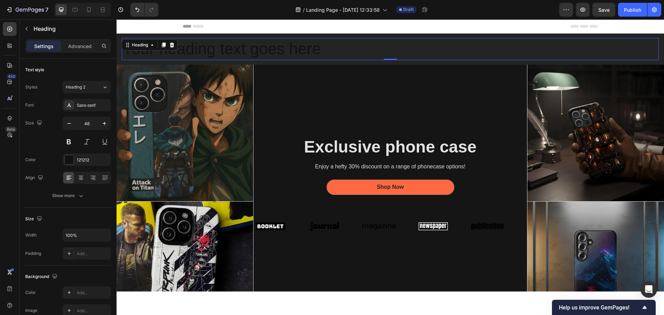
click at [219, 53] on h2 "Your heading text goes here" at bounding box center [390, 49] width 537 height 22
click at [101, 86] on div "Heading 2" at bounding box center [84, 87] width 36 height 6
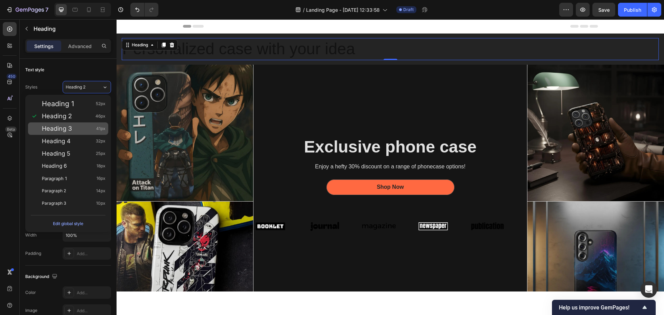
click at [72, 127] on div "Heading 3 41px" at bounding box center [74, 128] width 64 height 7
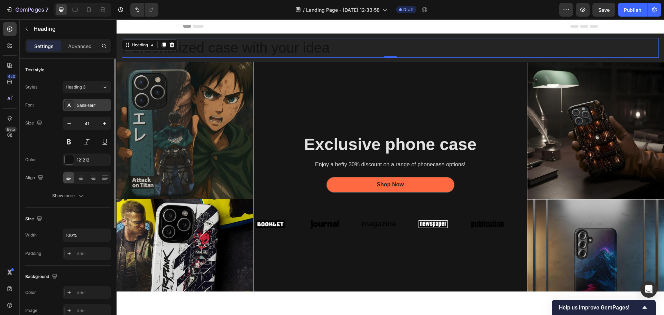
click at [94, 108] on div "Sans-serif" at bounding box center [93, 105] width 33 height 6
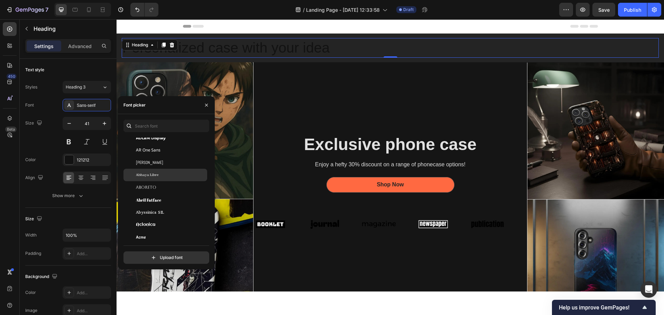
scroll to position [69, 0]
click at [160, 164] on div "Aboreto" at bounding box center [171, 166] width 70 height 6
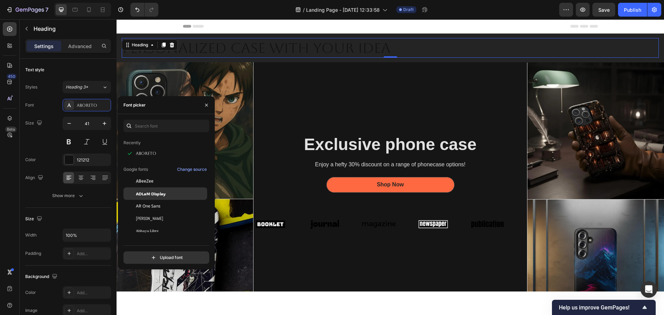
scroll to position [0, 0]
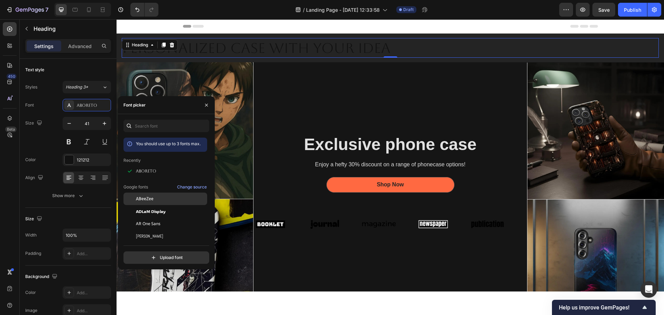
click at [159, 197] on div "ABeeZee" at bounding box center [171, 199] width 70 height 6
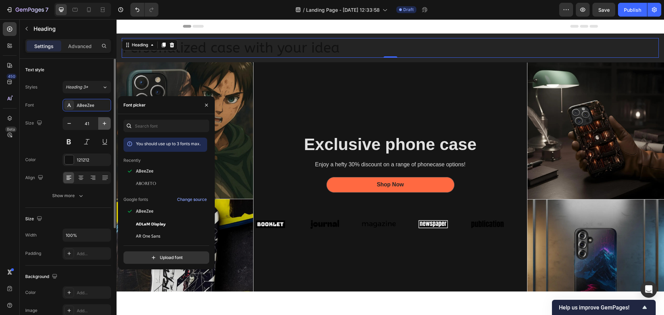
click at [101, 125] on icon "button" at bounding box center [104, 123] width 7 height 7
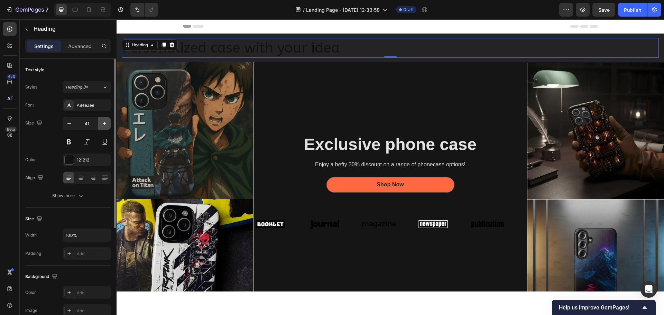
type input "42"
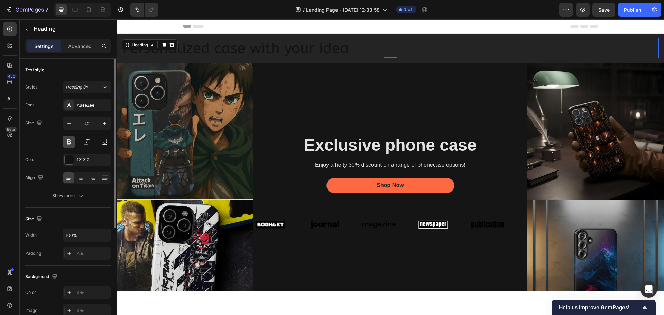
click at [73, 143] on button at bounding box center [69, 142] width 12 height 12
click at [70, 160] on div at bounding box center [69, 159] width 9 height 9
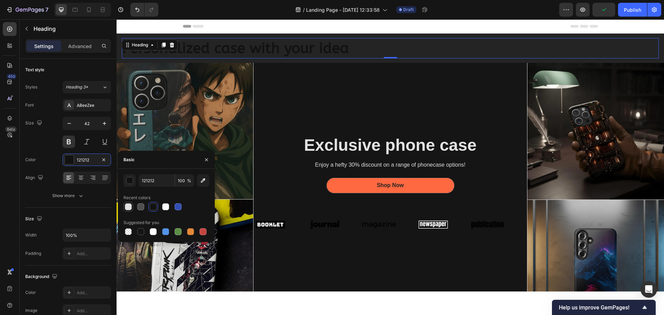
click at [131, 206] on div at bounding box center [128, 206] width 7 height 7
type input "E2E2E2"
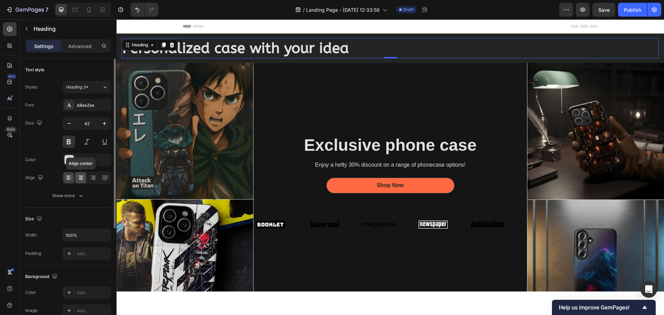
click at [80, 180] on icon at bounding box center [80, 179] width 3 height 1
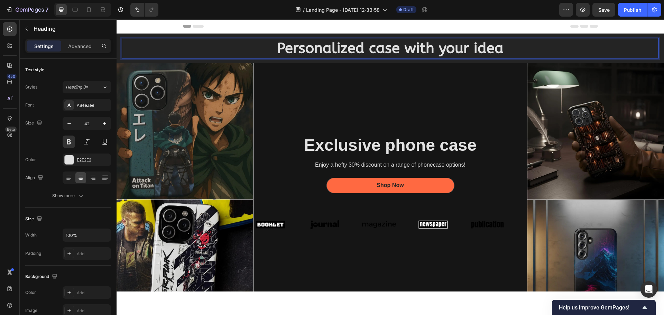
click at [368, 51] on p "Personalized case with your idea" at bounding box center [390, 48] width 536 height 19
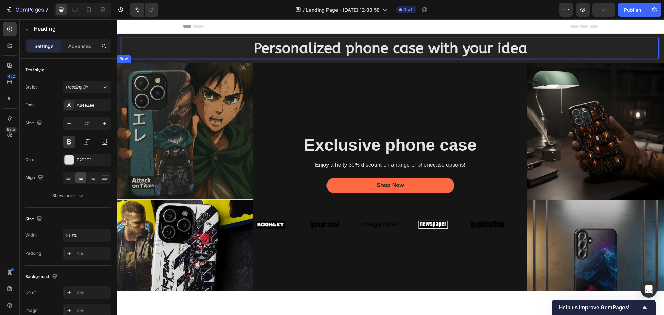
click at [396, 100] on div "Exclusive phone case Heading Enjoy a hefty 30% discount on a range of phonecase…" at bounding box center [391, 200] width 274 height 274
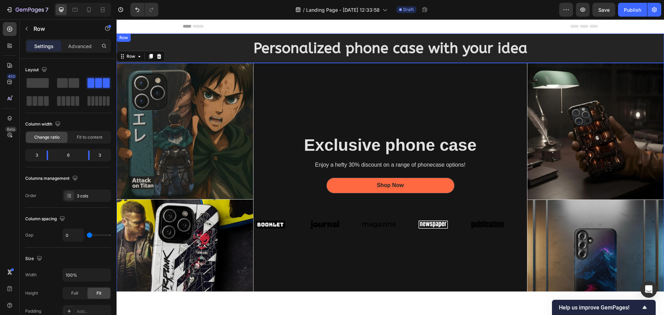
click at [322, 49] on p "Personalized phone case with your idea" at bounding box center [390, 48] width 536 height 19
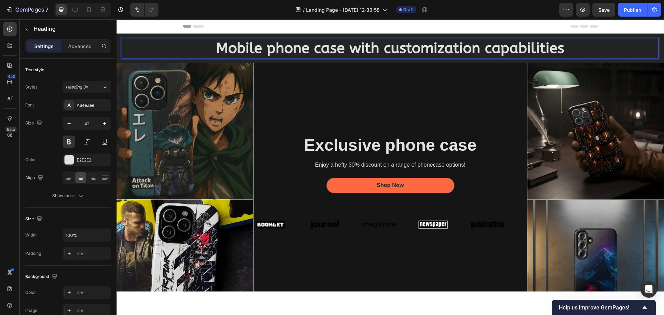
click at [260, 48] on p "Mobile phone case with customization capabilities" at bounding box center [390, 48] width 536 height 19
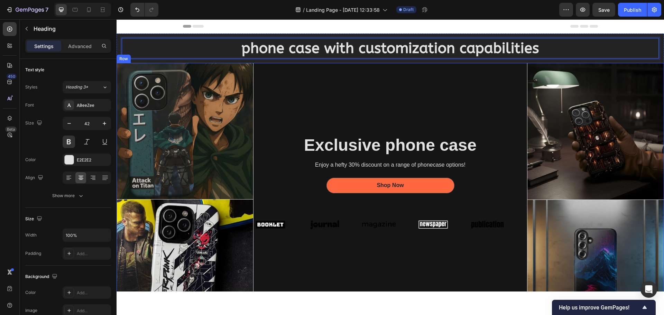
click at [387, 109] on div "Exclusive phone case Heading Enjoy a hefty 30% discount on a range of phonecase…" at bounding box center [391, 200] width 274 height 274
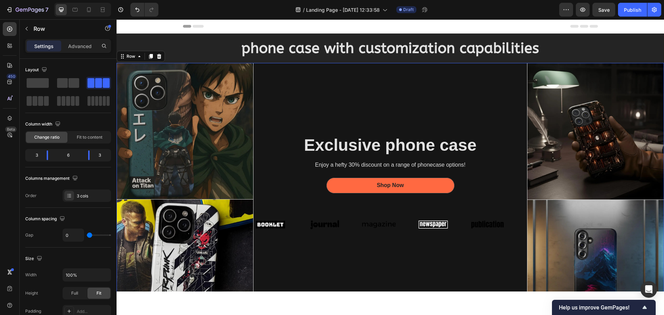
click at [272, 29] on div "Header" at bounding box center [390, 26] width 415 height 14
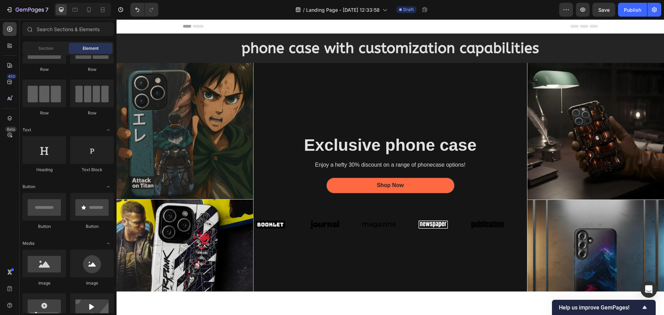
click at [272, 29] on div "Header" at bounding box center [390, 26] width 415 height 14
click at [269, 25] on div "Header" at bounding box center [390, 26] width 415 height 14
click at [122, 27] on icon at bounding box center [124, 26] width 5 height 5
click at [126, 27] on icon at bounding box center [124, 26] width 5 height 5
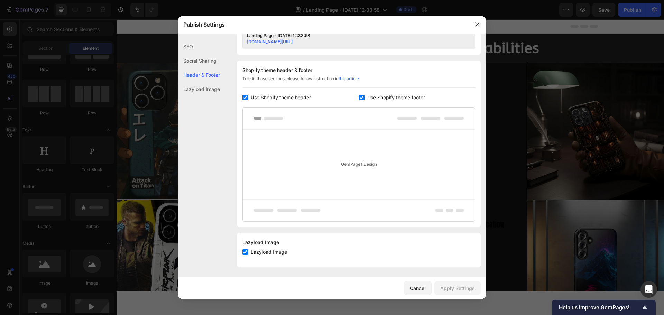
scroll to position [305, 0]
click at [477, 25] on icon "button" at bounding box center [477, 25] width 6 height 6
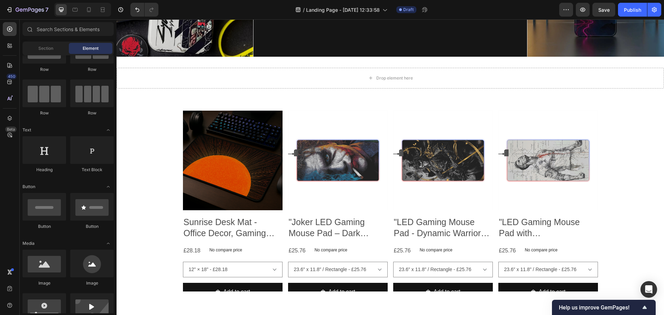
scroll to position [278, 0]
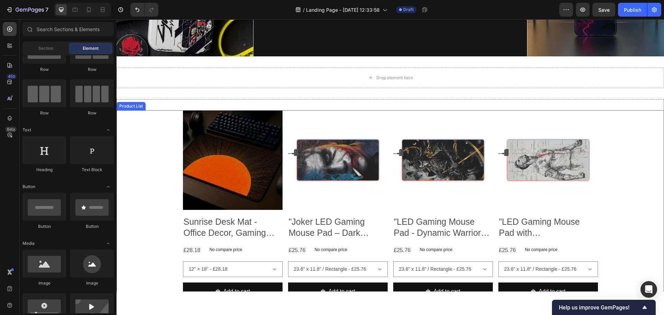
click at [152, 144] on div "Product Images Sunrise Desk Mat - Office Decor, Gaming Mousepad, Gift for Stude…" at bounding box center [390, 309] width 547 height 398
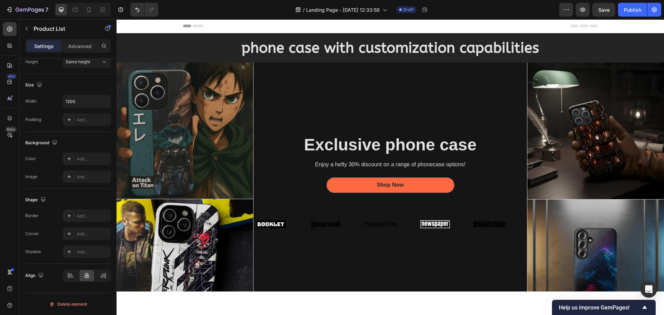
scroll to position [0, 0]
click at [398, 21] on div "Header" at bounding box center [390, 26] width 415 height 14
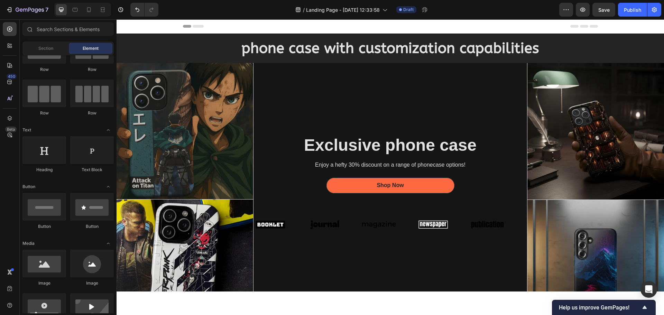
click at [405, 23] on div "Header" at bounding box center [390, 26] width 415 height 14
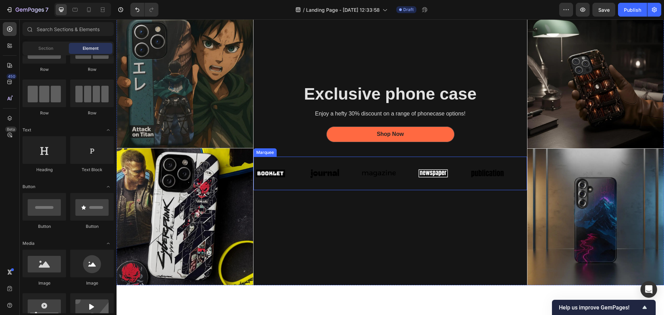
scroll to position [242, 0]
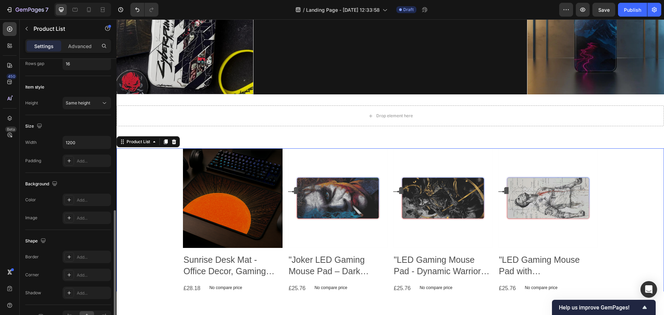
scroll to position [208, 0]
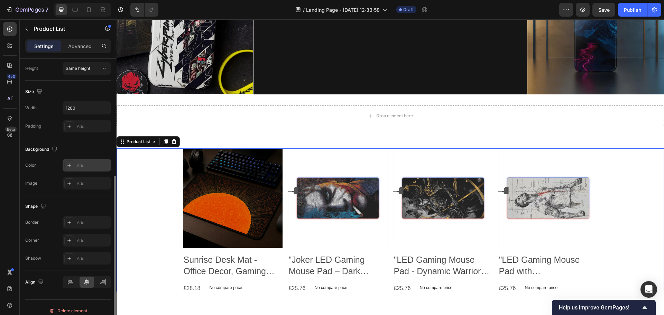
click at [84, 169] on div "Add..." at bounding box center [87, 165] width 48 height 12
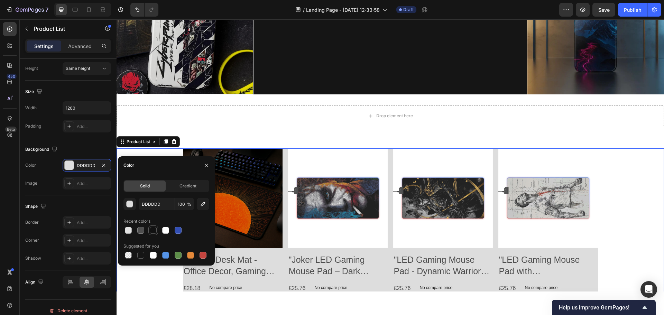
click at [155, 230] on div at bounding box center [153, 230] width 7 height 7
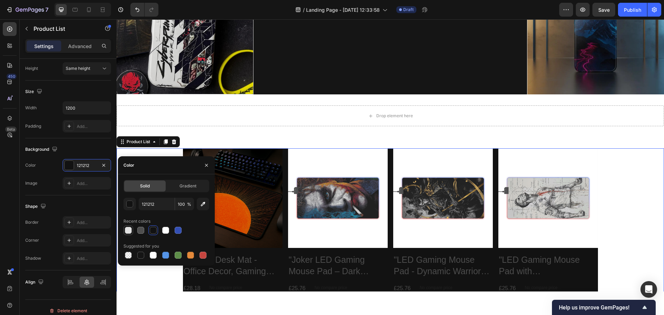
click at [129, 230] on div at bounding box center [128, 230] width 7 height 7
type input "E2E2E2"
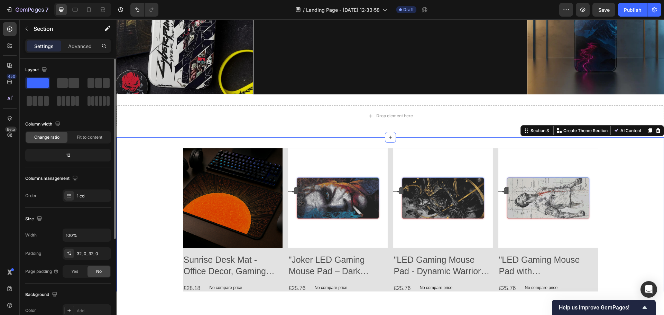
scroll to position [146, 0]
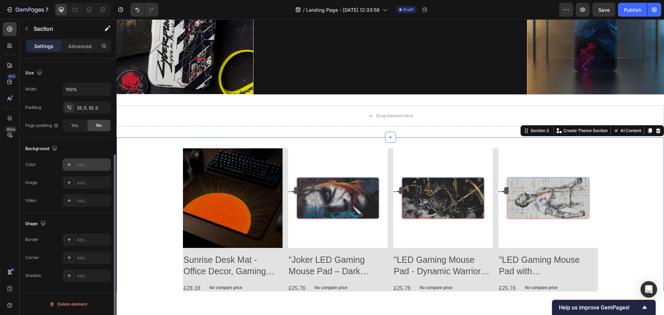
click at [77, 162] on div "Add..." at bounding box center [93, 165] width 33 height 6
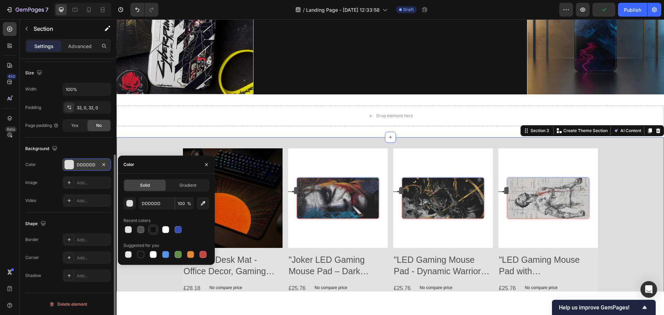
click at [153, 229] on div at bounding box center [153, 229] width 7 height 7
type input "121212"
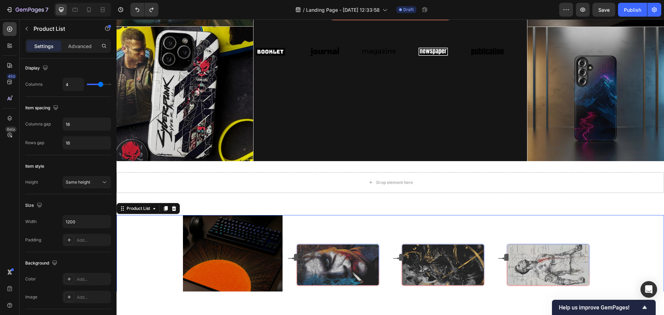
scroll to position [0, 0]
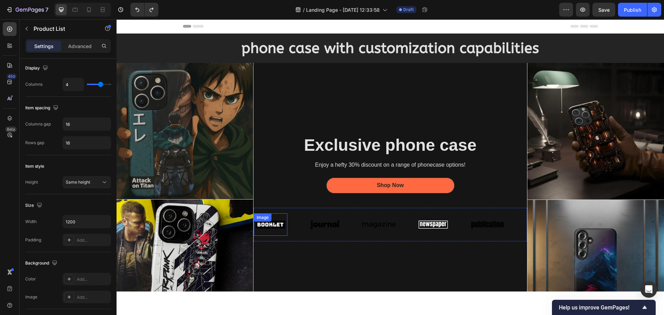
click at [275, 226] on img at bounding box center [271, 225] width 34 height 14
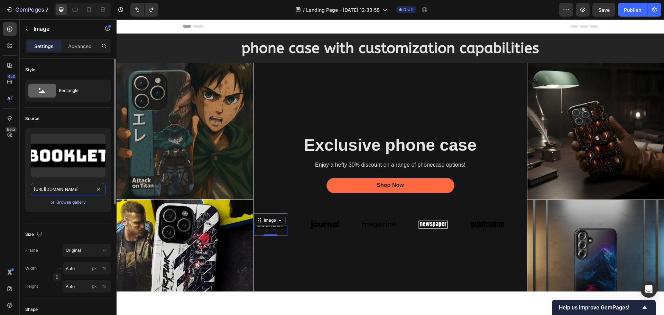
click at [82, 192] on input "[URL][DOMAIN_NAME]" at bounding box center [68, 189] width 75 height 12
click at [84, 202] on div "Browse gallery" at bounding box center [70, 202] width 29 height 6
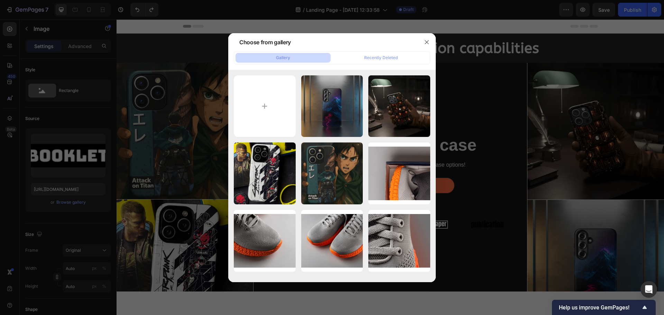
type input "C:\fakepath\google.png"
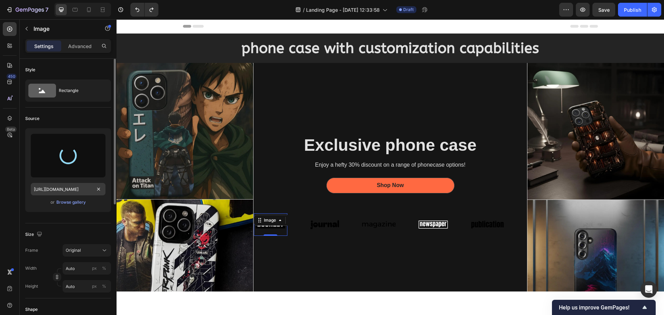
type input "[URL][DOMAIN_NAME]"
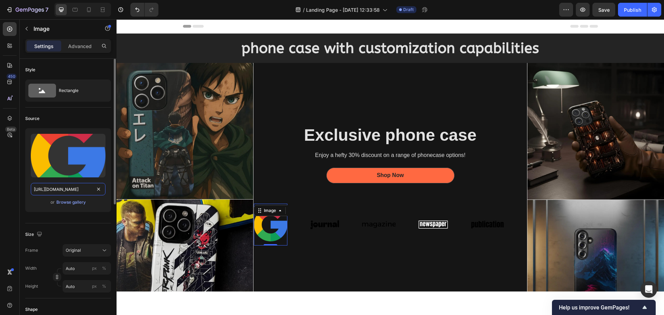
click at [72, 191] on input "[URL][DOMAIN_NAME]" at bounding box center [68, 189] width 75 height 12
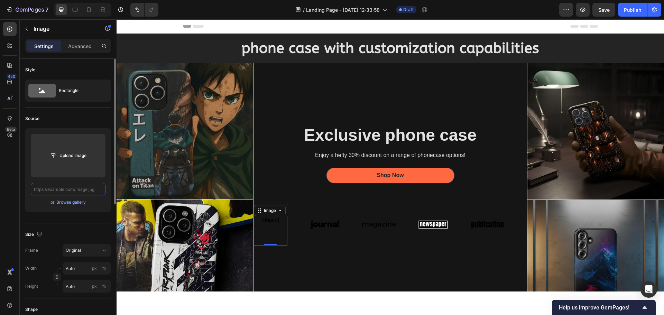
click at [80, 192] on input "text" at bounding box center [68, 189] width 75 height 12
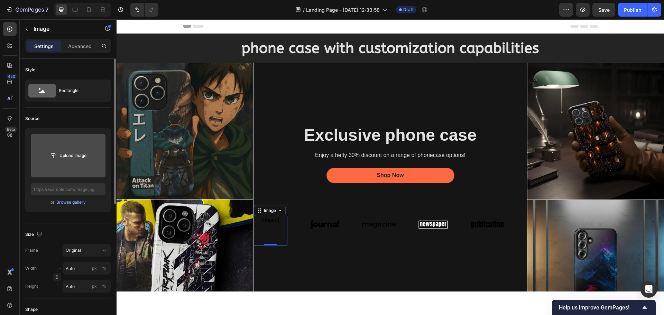
click at [69, 157] on input "file" at bounding box center [68, 156] width 48 height 12
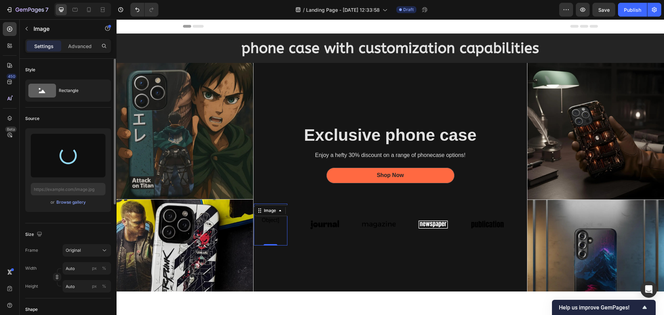
type input "[URL][DOMAIN_NAME]"
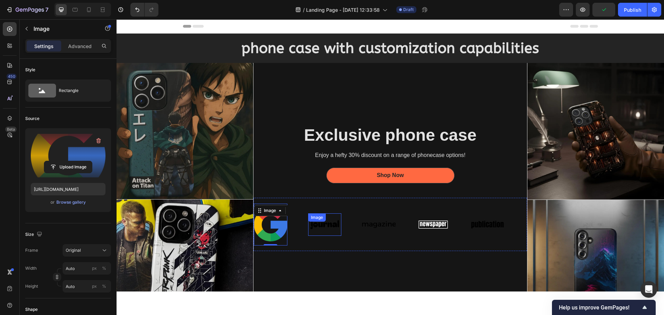
click at [322, 221] on div "Image" at bounding box center [325, 224] width 34 height 22
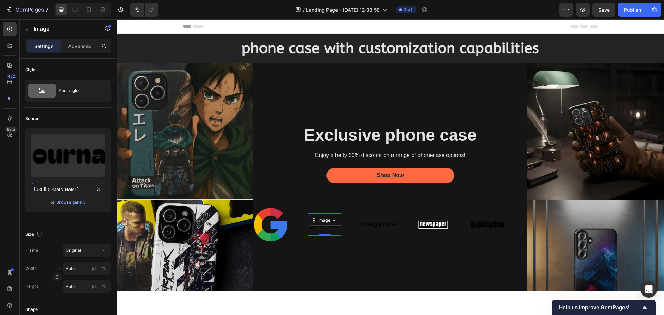
click at [69, 193] on input "[URL][DOMAIN_NAME]" at bounding box center [68, 189] width 75 height 12
click at [71, 202] on div "Browse gallery" at bounding box center [70, 202] width 29 height 6
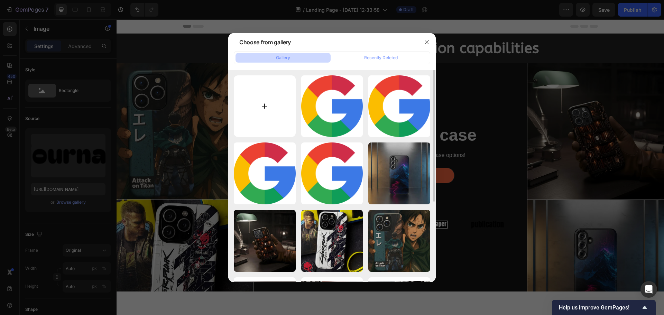
click at [268, 106] on input "file" at bounding box center [265, 106] width 62 height 62
type input "C:\fakepath\samsung.png"
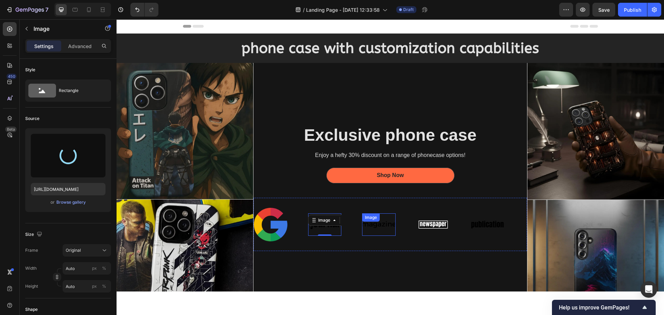
type input "[URL][DOMAIN_NAME]"
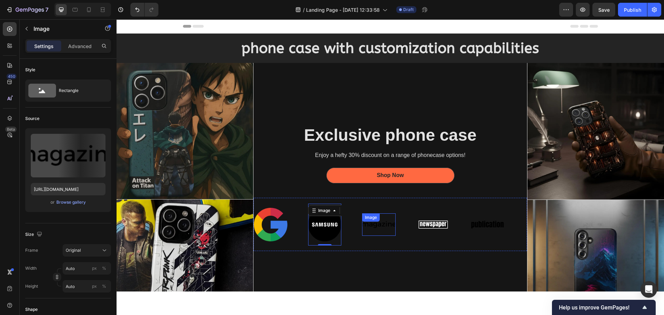
click at [381, 223] on div "Image" at bounding box center [379, 224] width 34 height 22
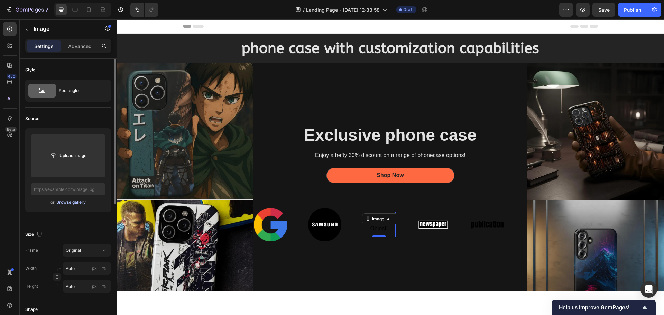
click at [77, 200] on div "Browse gallery" at bounding box center [70, 202] width 29 height 6
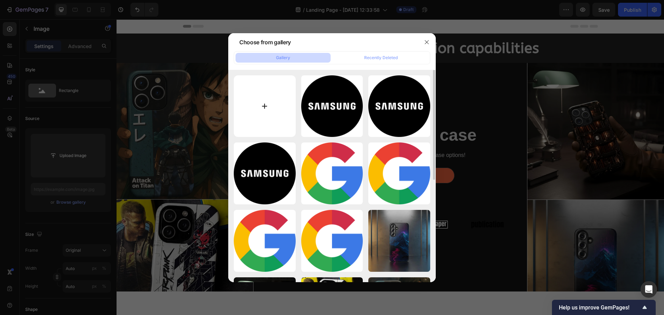
click at [273, 103] on input "file" at bounding box center [265, 106] width 62 height 62
type input "C:\fakepath\apple.png"
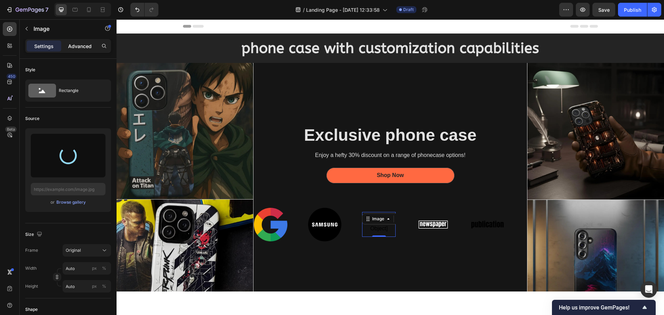
click at [87, 47] on p "Advanced" at bounding box center [80, 46] width 24 height 7
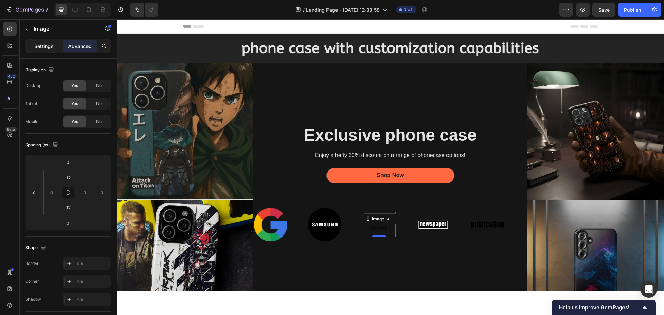
click at [50, 46] on p "Settings" at bounding box center [43, 46] width 19 height 7
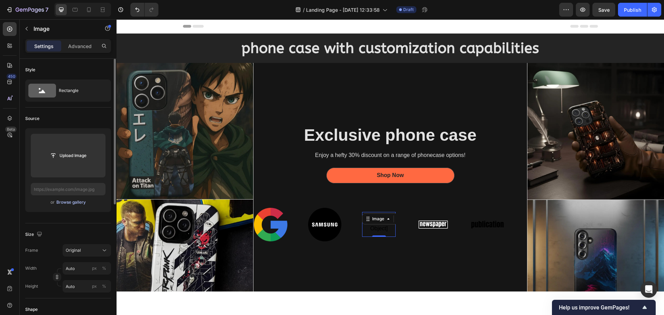
click at [66, 199] on div "Browse gallery" at bounding box center [70, 202] width 29 height 6
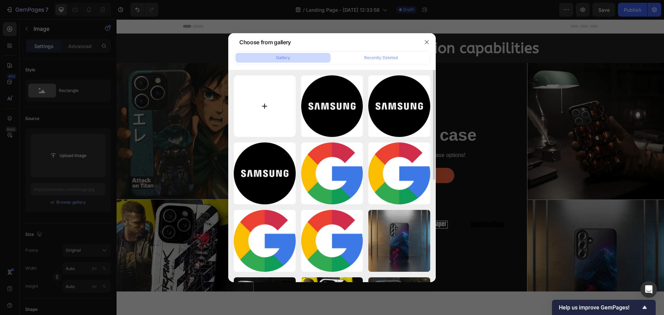
click at [283, 98] on input "file" at bounding box center [265, 106] width 62 height 62
type input "C:\fakepath\apple.png"
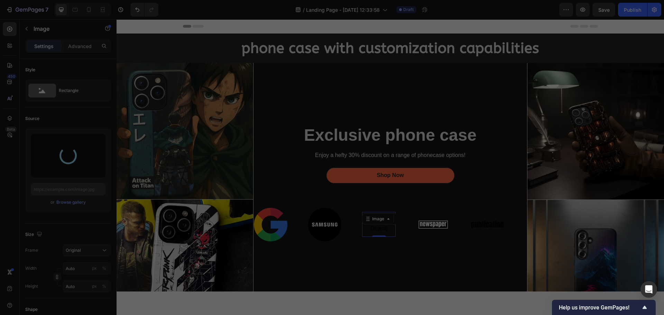
type input "[URL][DOMAIN_NAME]"
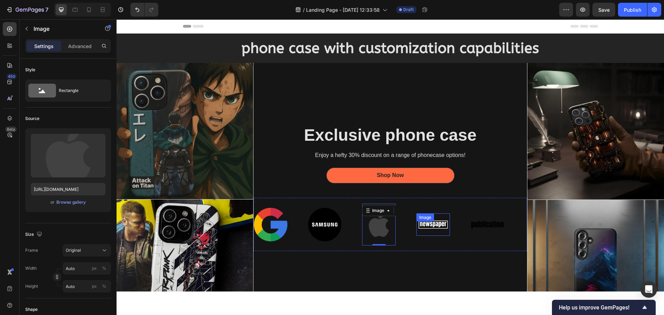
click at [441, 219] on img at bounding box center [433, 225] width 34 height 14
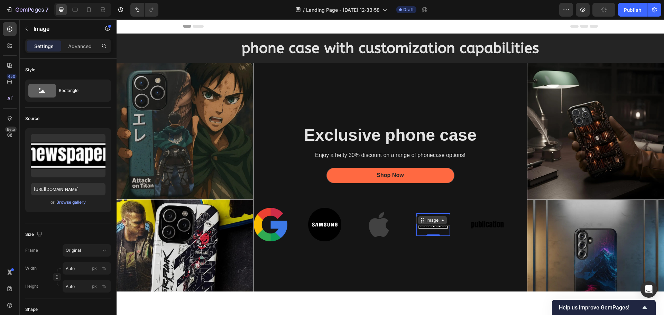
click at [442, 221] on icon at bounding box center [443, 221] width 6 height 6
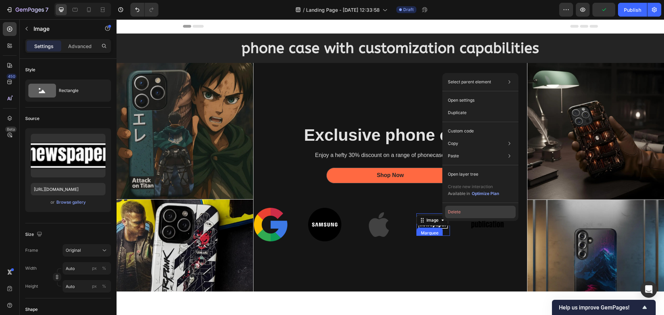
click at [459, 213] on button "Delete" at bounding box center [480, 212] width 71 height 12
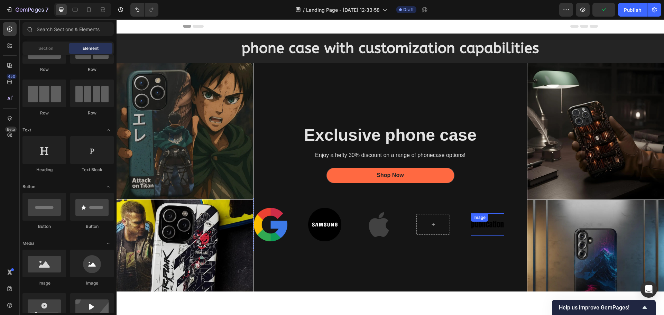
click at [478, 223] on div "Image" at bounding box center [488, 224] width 34 height 22
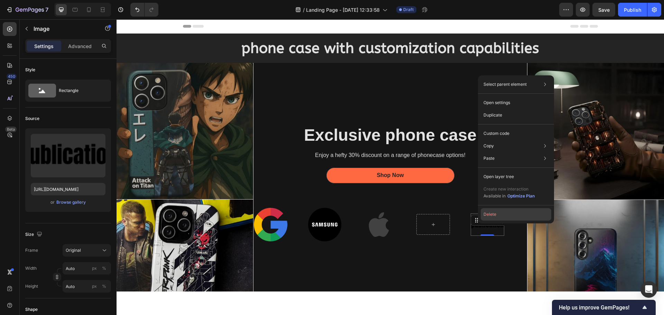
click at [493, 216] on button "Delete" at bounding box center [516, 214] width 71 height 12
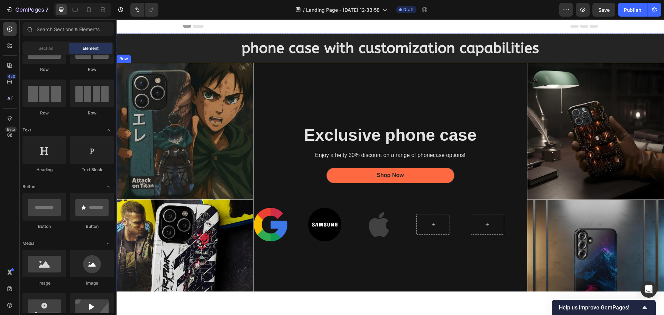
click at [354, 242] on div "Image" at bounding box center [335, 225] width 54 height 42
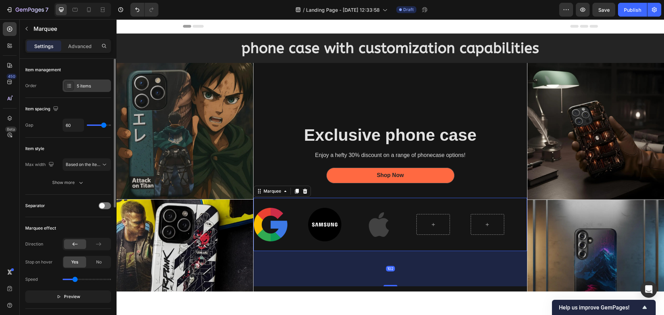
click at [78, 83] on div "5 items" at bounding box center [93, 86] width 33 height 6
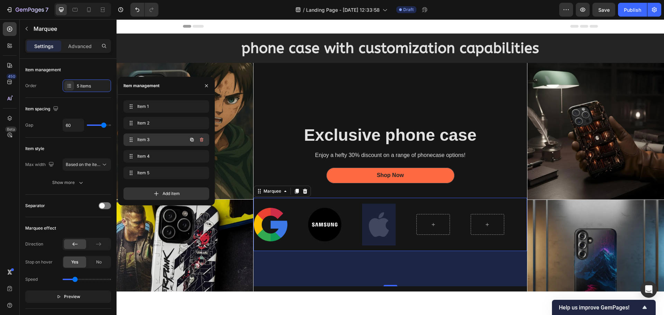
click at [163, 133] on div "Item 3 Item 3" at bounding box center [166, 139] width 86 height 12
click at [159, 139] on span "Item 3" at bounding box center [156, 140] width 39 height 6
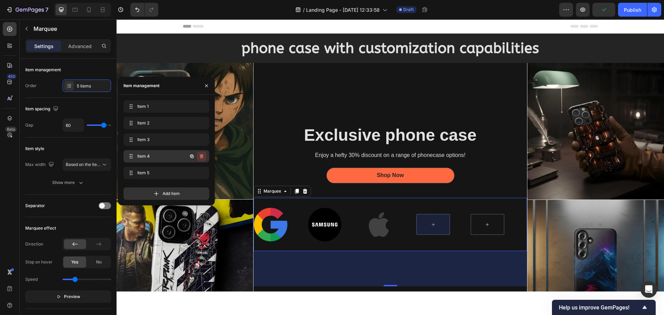
click at [204, 155] on icon "button" at bounding box center [202, 157] width 6 height 6
click at [202, 155] on div "Delete" at bounding box center [197, 156] width 13 height 6
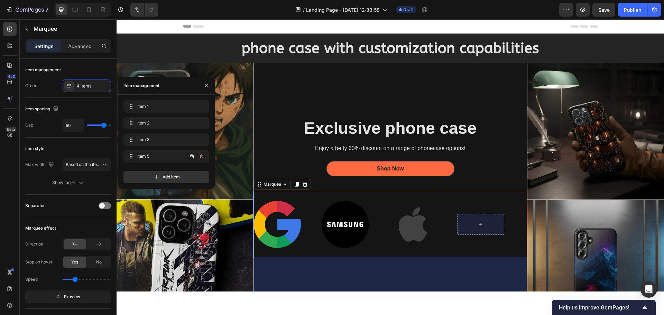
click at [202, 155] on icon "button" at bounding box center [202, 157] width 6 height 6
click at [202, 155] on div "Delete" at bounding box center [197, 156] width 13 height 6
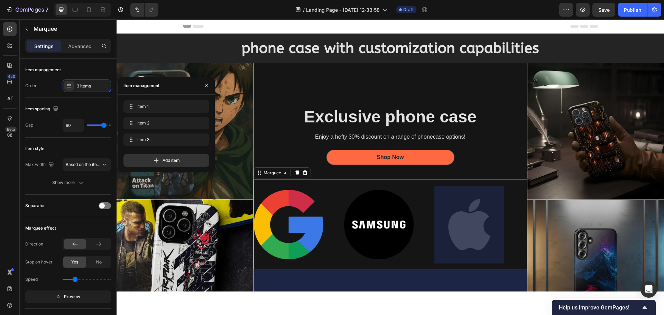
click at [387, 298] on div at bounding box center [390, 167] width 547 height 296
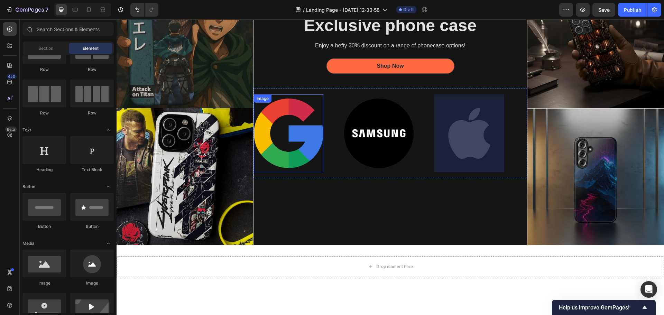
scroll to position [69, 0]
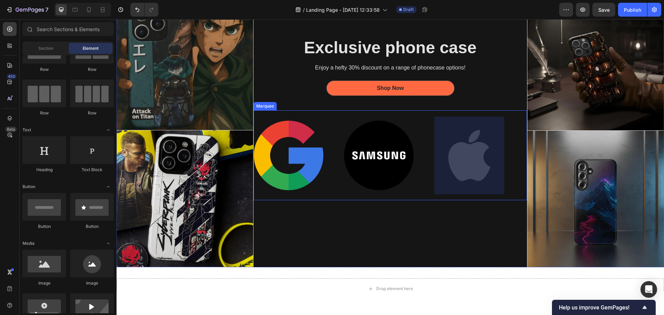
click at [328, 160] on div "Image" at bounding box center [299, 156] width 90 height 78
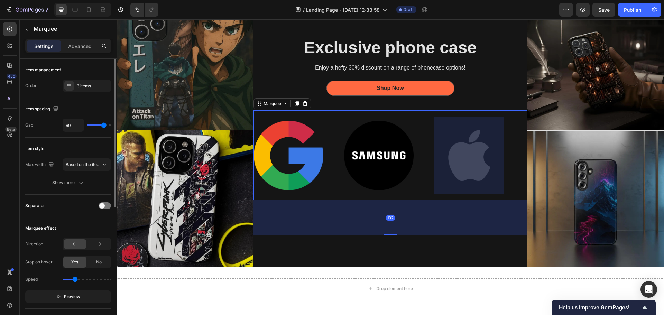
type input "41"
type input "40"
type input "37"
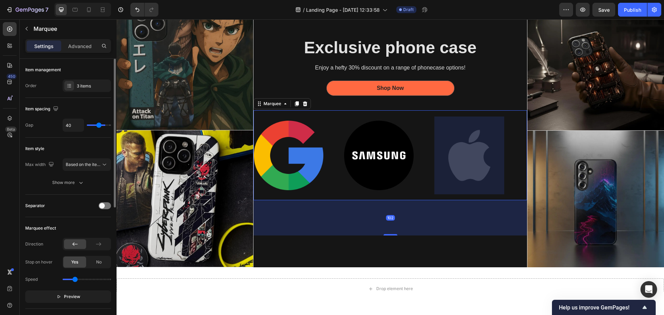
type input "37"
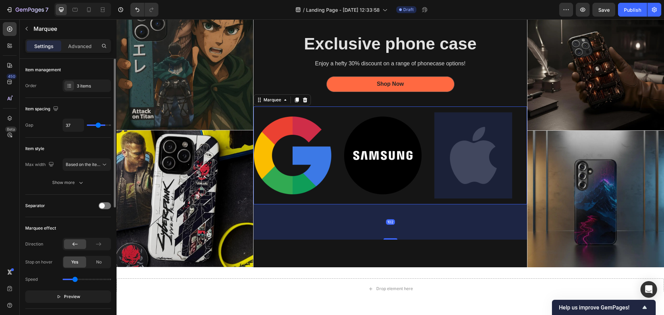
type input "36"
type input "27"
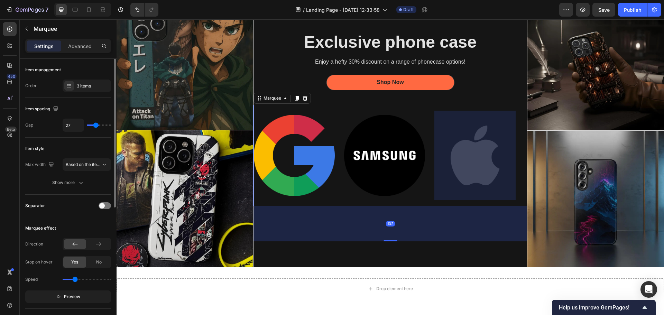
type input "24"
type input "13"
type input "12"
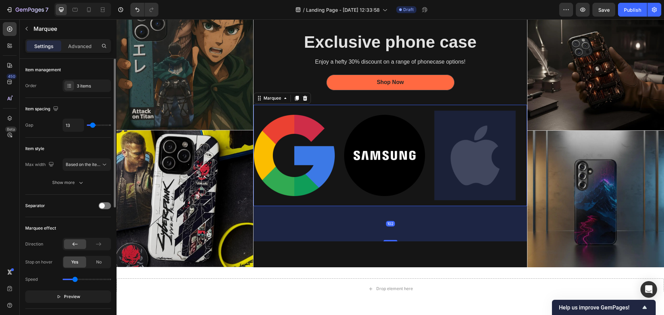
type input "12"
type input "7"
type input "6"
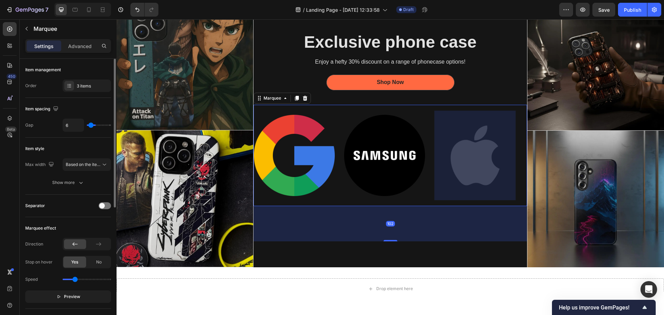
type input "4"
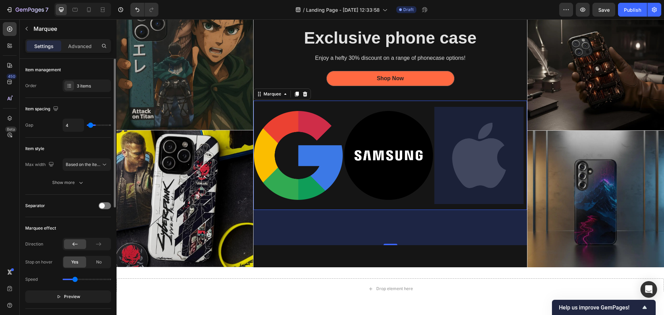
type input "3"
type input "1"
type input "0"
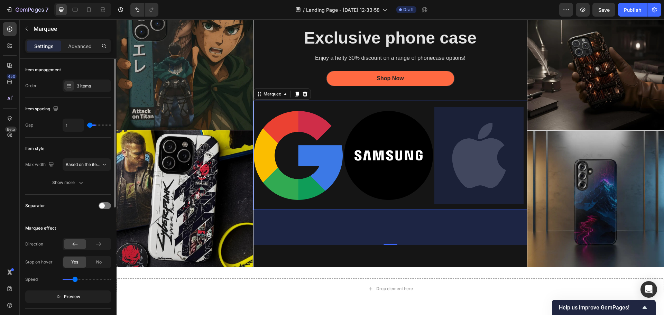
type input "0"
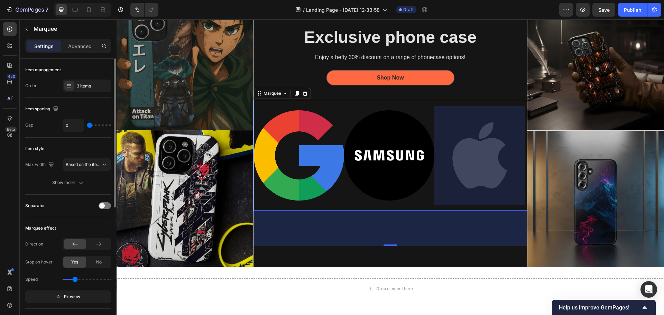
type input "80"
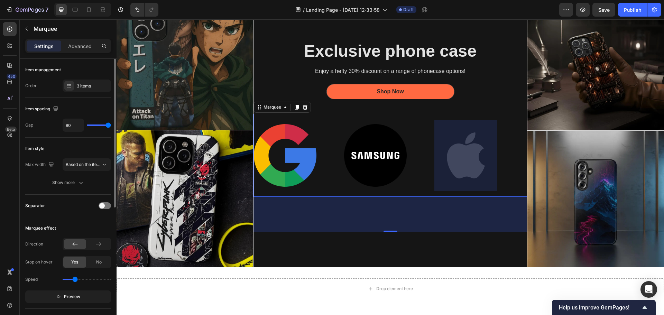
drag, startPoint x: 102, startPoint y: 125, endPoint x: 13, endPoint y: 109, distance: 90.7
type input "80"
click at [111, 126] on input "range" at bounding box center [99, 125] width 24 height 1
click at [291, 143] on img at bounding box center [285, 155] width 63 height 63
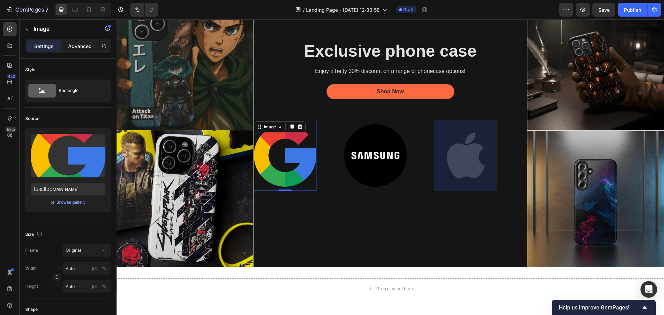
click at [82, 46] on p "Advanced" at bounding box center [80, 46] width 24 height 7
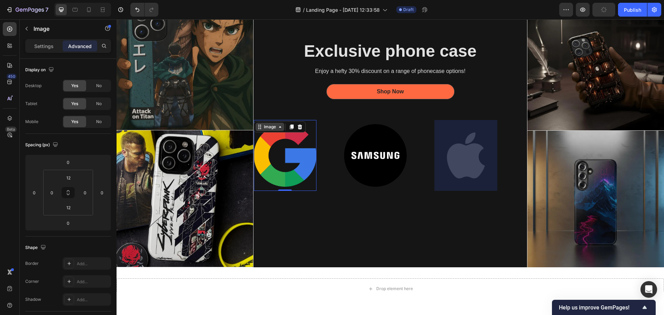
click at [279, 127] on icon at bounding box center [280, 127] width 6 height 6
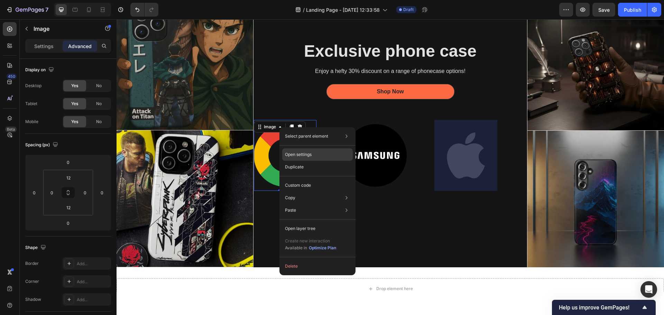
click at [294, 153] on p "Open settings" at bounding box center [298, 154] width 27 height 6
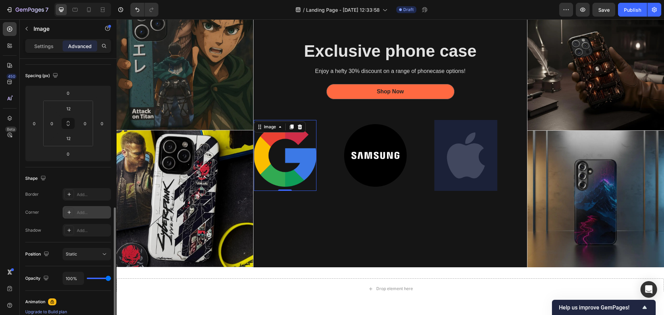
scroll to position [138, 0]
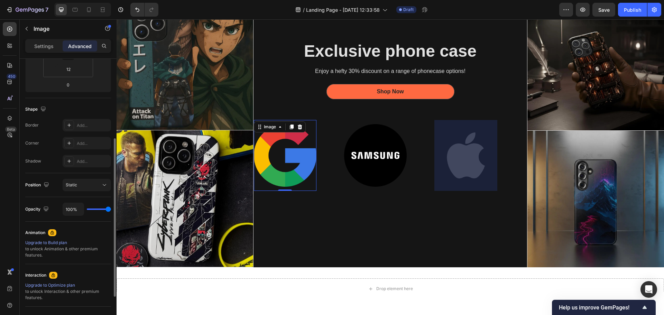
type input "91%"
type input "91"
type input "89%"
type input "89"
type input "87%"
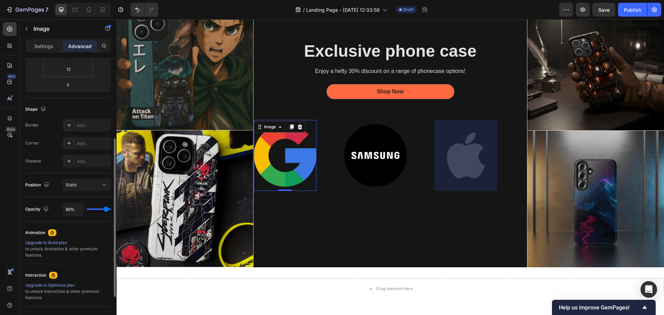
type input "87"
type input "85%"
type input "85"
type input "83%"
type input "83"
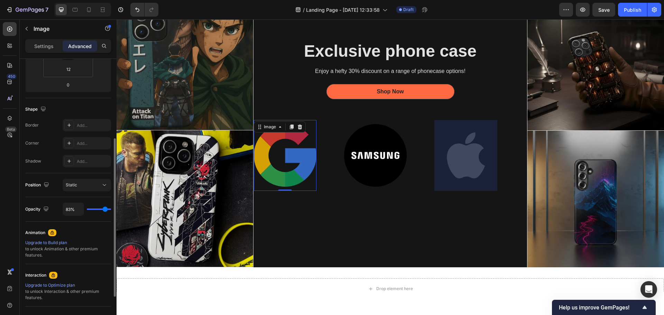
type input "81%"
type input "81"
type input "80%"
type input "80"
type input "78%"
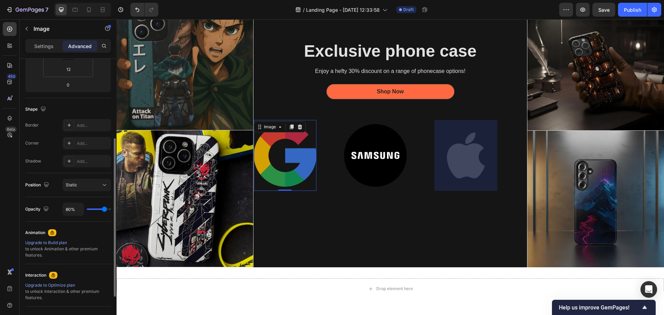
type input "78"
type input "76%"
type input "76"
type input "74%"
type input "74"
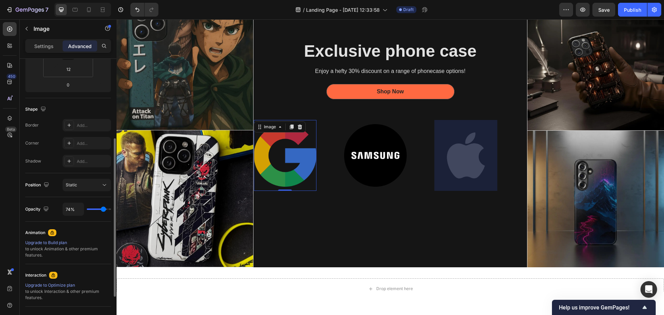
type input "70%"
type input "70"
type input "69%"
type input "69"
type input "67%"
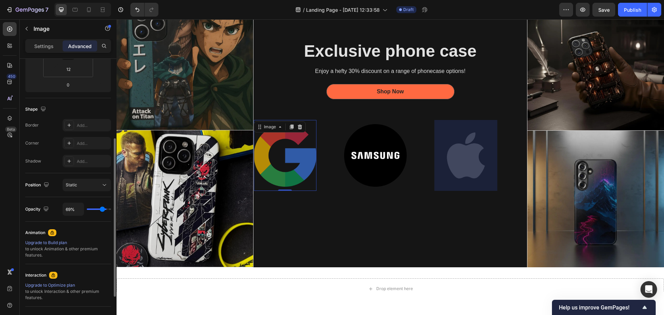
type input "67"
type input "65%"
type input "65"
type input "61%"
type input "61"
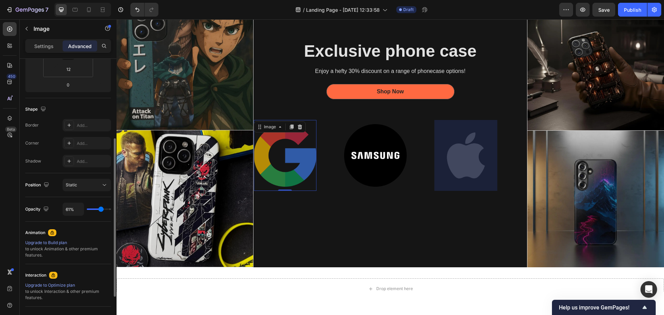
type input "59%"
type input "59"
type input "57%"
type input "57"
type input "54%"
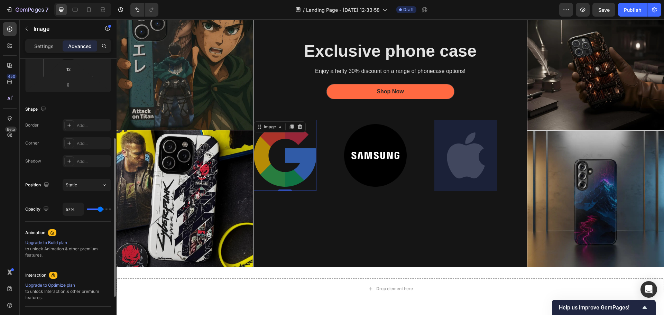
type input "54"
type input "52%"
type input "52"
type input "48%"
type input "48"
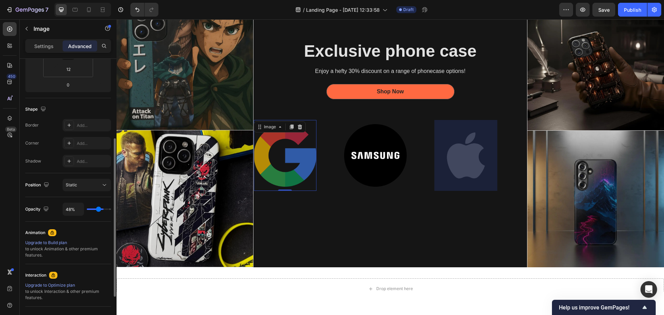
type input "46%"
type input "46"
type input "44%"
type input "44"
type input "43%"
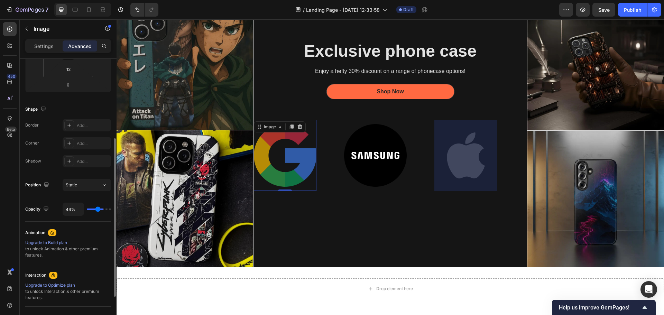
type input "43"
type input "41%"
type input "41"
type input "39%"
type input "39"
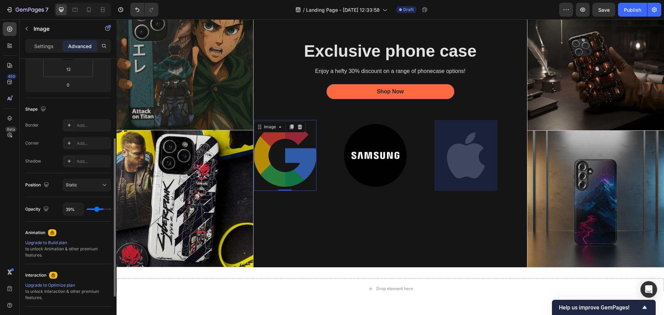
type input "37%"
type input "37"
type input "33%"
type input "33"
type input "31%"
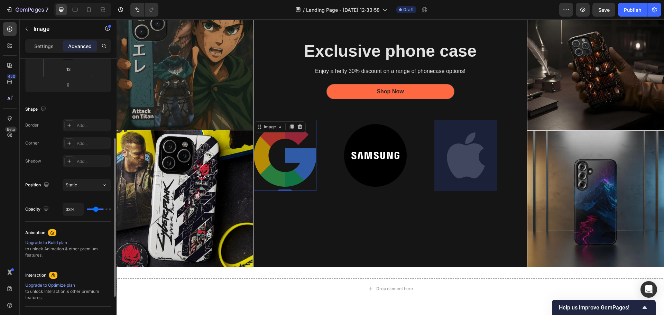
type input "31"
type input "28%"
type input "28"
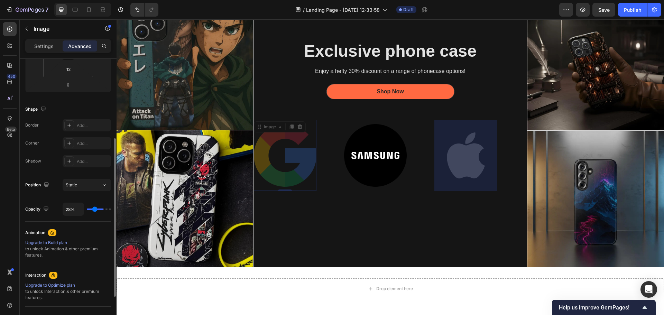
type input "26%"
type input "26"
type input "22%"
type input "22"
type input "19%"
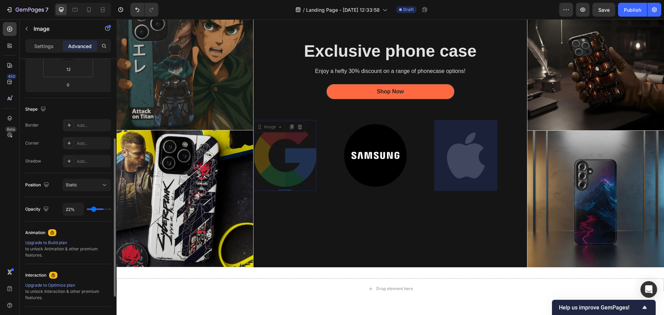
type input "19"
type input "17%"
type input "17"
type input "15%"
type input "15"
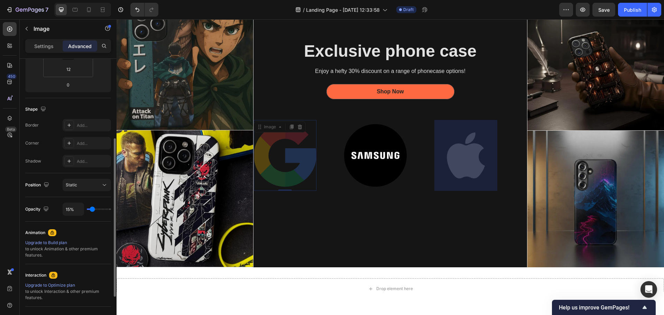
type input "13%"
type input "13"
type input "9%"
type input "9"
type input "7%"
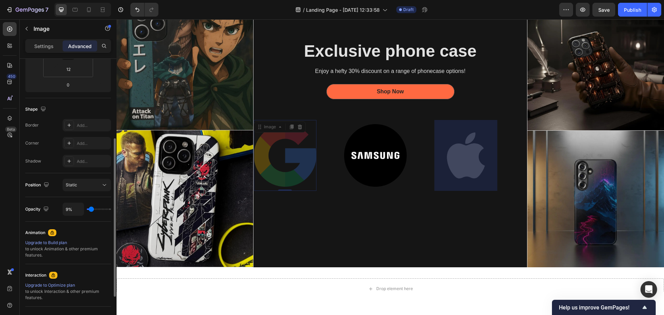
type input "7"
type input "6%"
type input "6"
type input "4%"
type input "4"
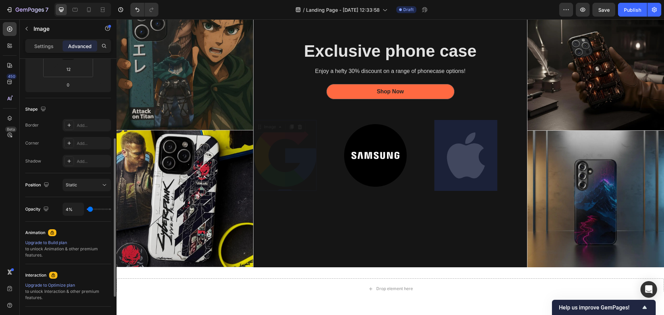
type input "6%"
type input "6"
type input "7%"
type input "7"
type input "13%"
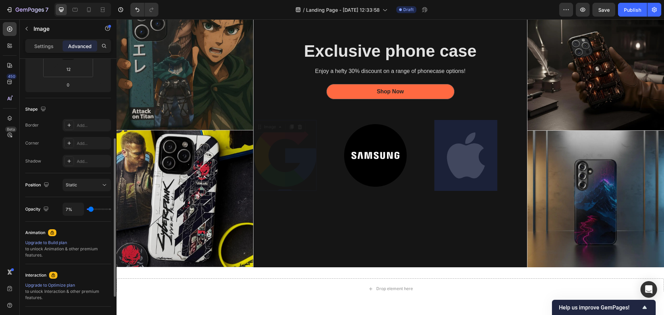
type input "13"
type input "20%"
type input "20"
type input "24%"
type input "24"
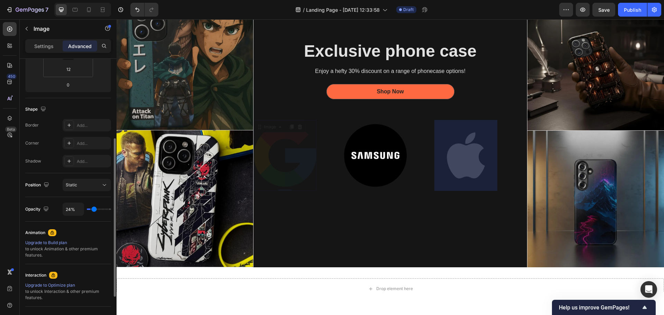
type input "26%"
type input "26"
type input "31%"
type input "31"
type input "33%"
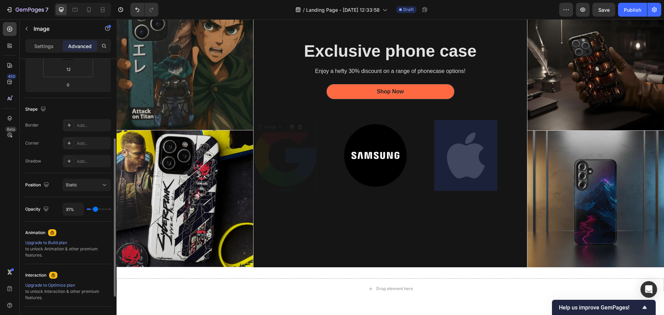
type input "33"
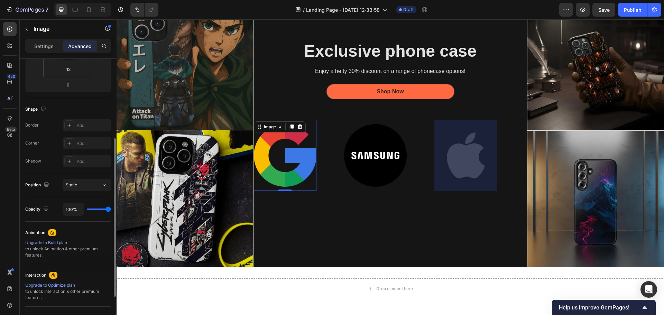
drag, startPoint x: 107, startPoint y: 209, endPoint x: 0, endPoint y: 193, distance: 108.0
click at [111, 210] on input "range" at bounding box center [99, 209] width 24 height 1
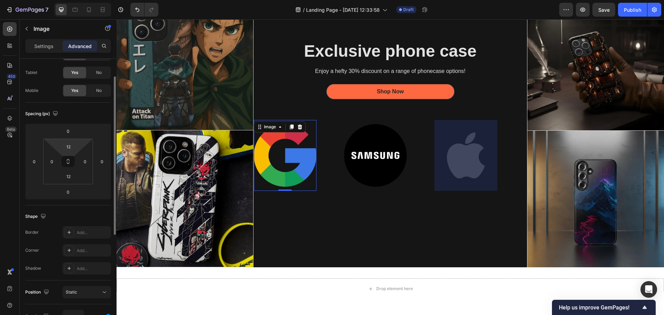
scroll to position [0, 0]
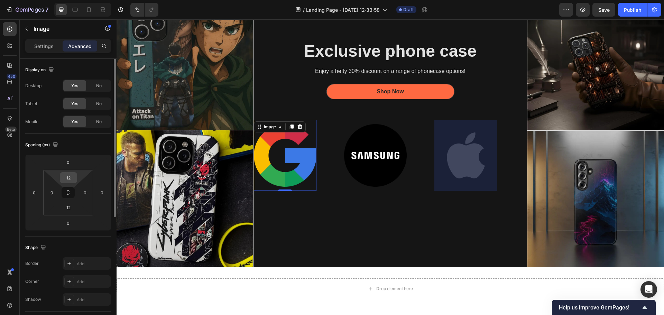
click at [71, 176] on input "12" at bounding box center [69, 178] width 14 height 10
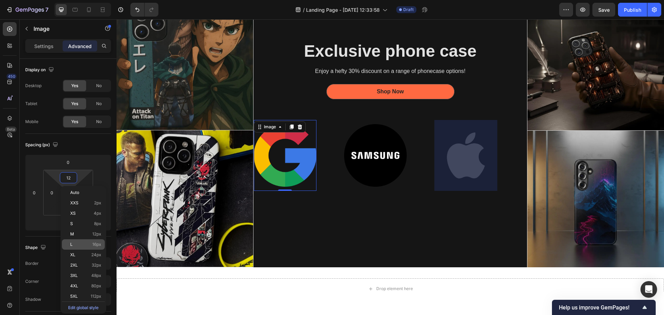
click at [82, 242] on div "L 16px" at bounding box center [83, 244] width 43 height 10
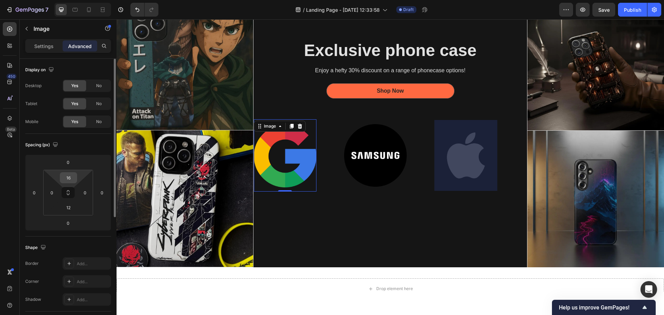
click at [72, 181] on input "16" at bounding box center [69, 178] width 14 height 10
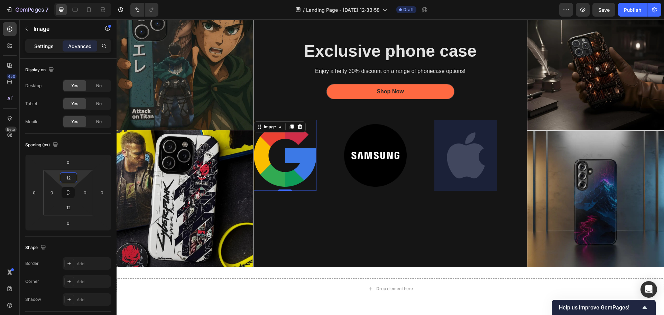
click at [48, 42] on div "Settings" at bounding box center [44, 45] width 35 height 11
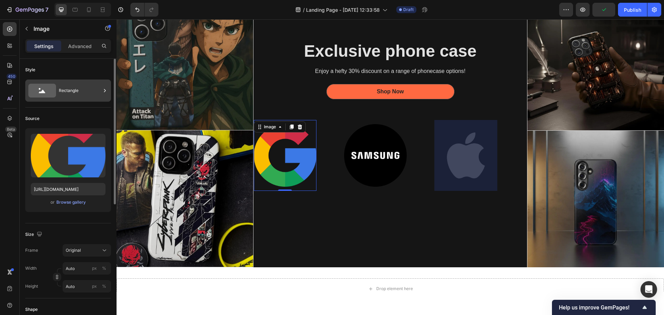
click at [76, 94] on div "Rectangle" at bounding box center [80, 91] width 42 height 16
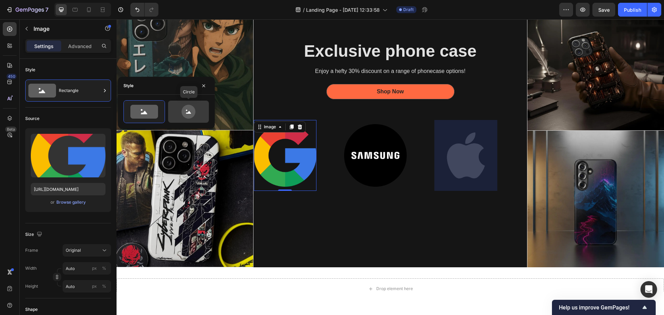
click at [172, 109] on icon at bounding box center [188, 112] width 33 height 14
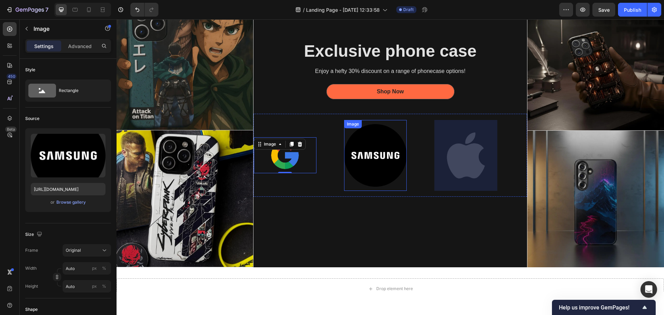
click at [373, 151] on img at bounding box center [375, 155] width 63 height 63
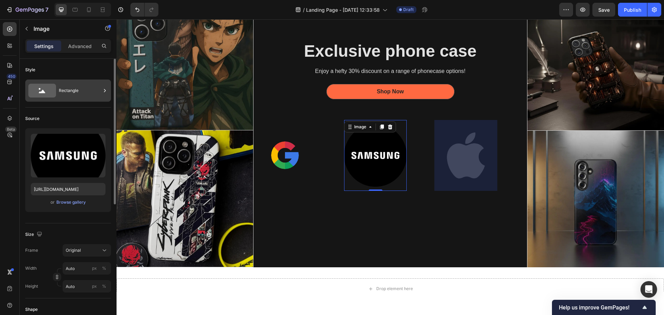
click at [70, 91] on div "Rectangle" at bounding box center [80, 91] width 42 height 16
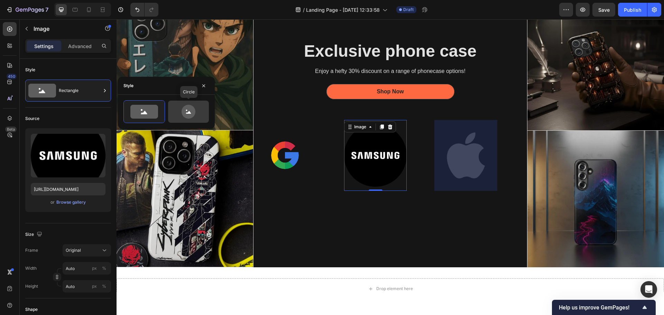
click at [204, 112] on icon at bounding box center [188, 112] width 33 height 14
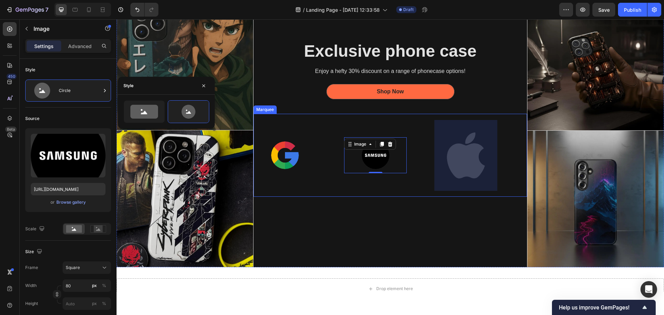
click at [448, 154] on div at bounding box center [465, 155] width 63 height 71
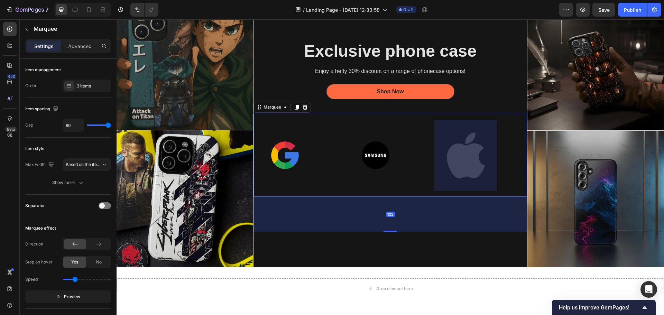
click at [454, 149] on div at bounding box center [465, 155] width 63 height 71
click at [463, 163] on div at bounding box center [465, 155] width 63 height 71
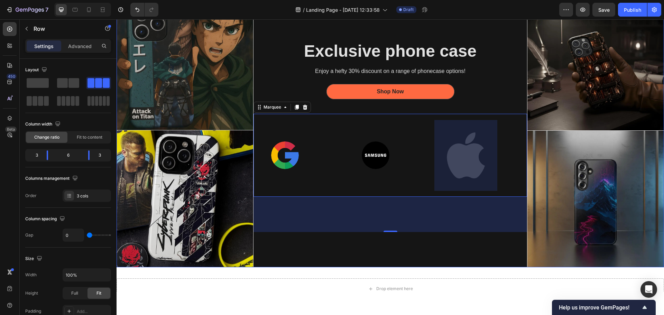
click at [419, 242] on div "Exclusive phone case Heading Enjoy a hefty 30% discount on a range of phonecase…" at bounding box center [391, 131] width 274 height 274
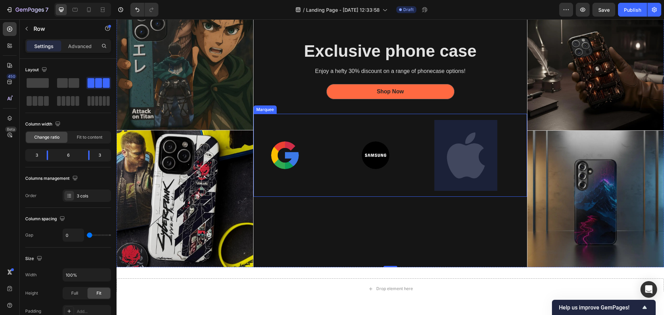
click at [452, 154] on div at bounding box center [465, 155] width 63 height 71
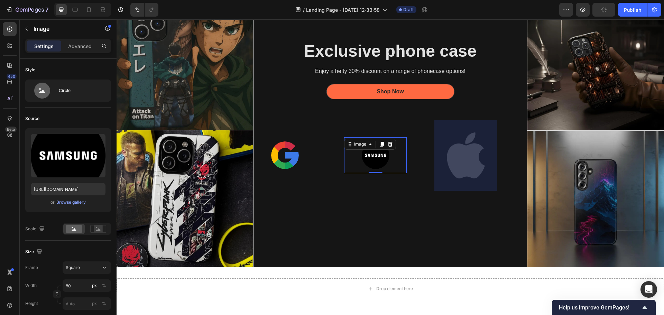
click at [344, 153] on div at bounding box center [375, 155] width 63 height 28
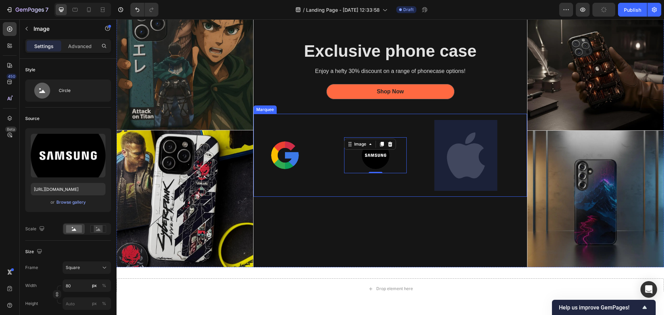
click at [477, 153] on div at bounding box center [465, 155] width 63 height 71
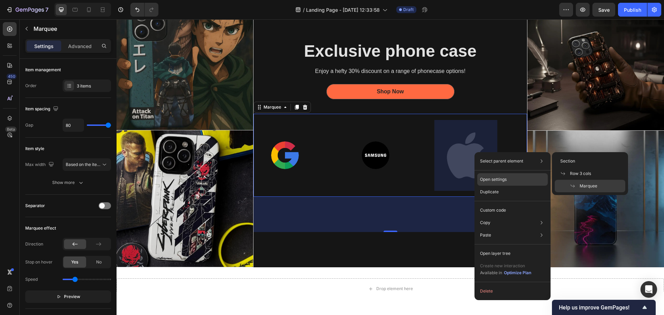
click at [500, 180] on p "Open settings" at bounding box center [493, 179] width 27 height 6
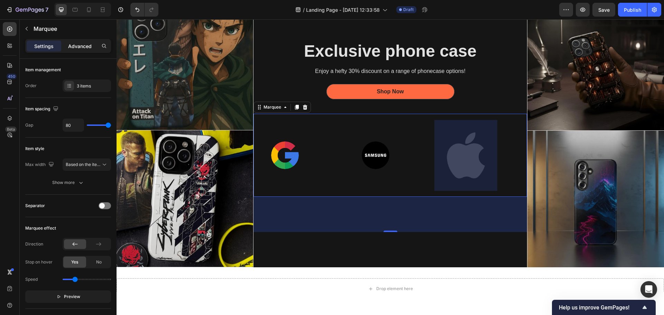
click at [76, 49] on p "Advanced" at bounding box center [80, 46] width 24 height 7
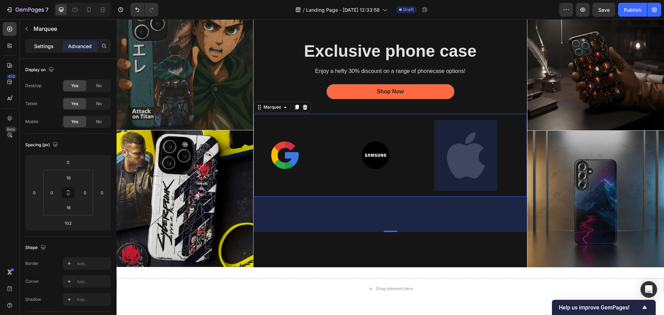
click at [42, 47] on p "Settings" at bounding box center [43, 46] width 19 height 7
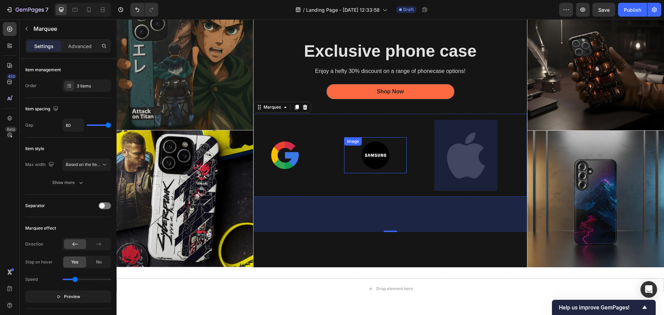
click at [358, 152] on div at bounding box center [375, 155] width 63 height 28
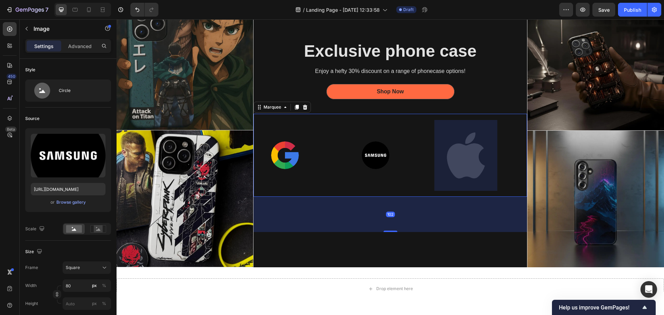
click at [449, 152] on div at bounding box center [465, 155] width 63 height 71
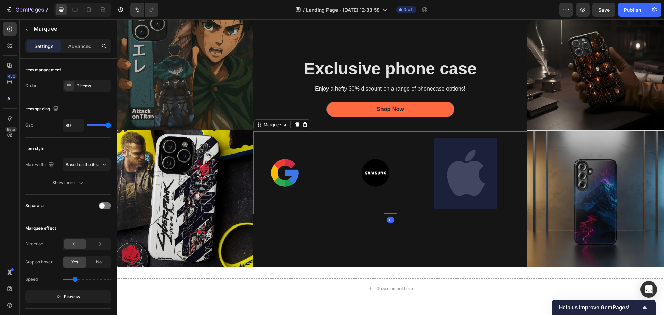
drag, startPoint x: 387, startPoint y: 230, endPoint x: 384, endPoint y: 187, distance: 43.0
click at [384, 187] on div "Image Image Image Image Image Image Marquee 0" at bounding box center [391, 172] width 274 height 83
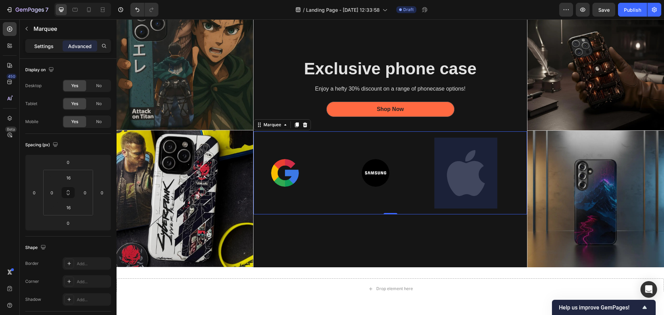
click at [49, 47] on p "Settings" at bounding box center [43, 46] width 19 height 7
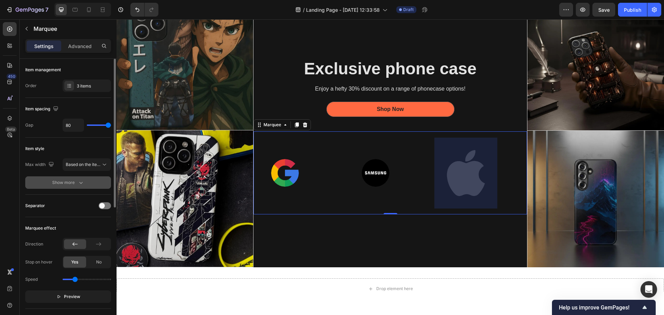
click at [84, 179] on button "Show more" at bounding box center [68, 182] width 86 height 12
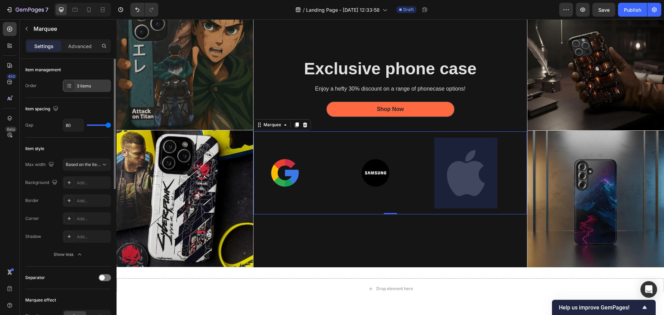
click at [96, 91] on div "3 items" at bounding box center [87, 86] width 48 height 12
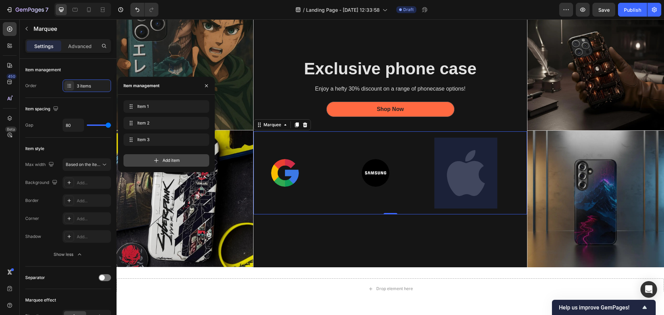
click at [177, 156] on div "Add item" at bounding box center [166, 160] width 86 height 12
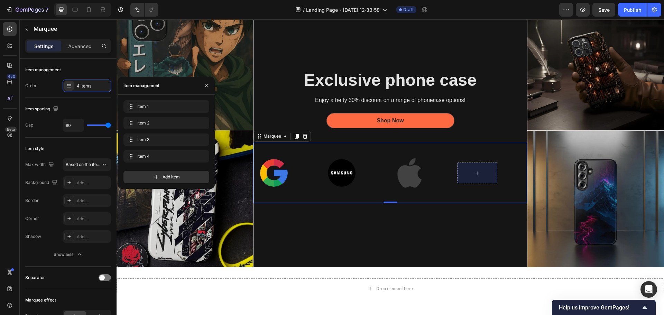
click at [476, 172] on div at bounding box center [477, 173] width 40 height 21
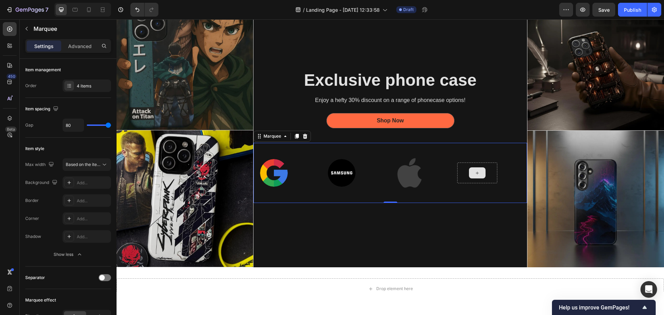
click at [470, 170] on div at bounding box center [477, 172] width 17 height 11
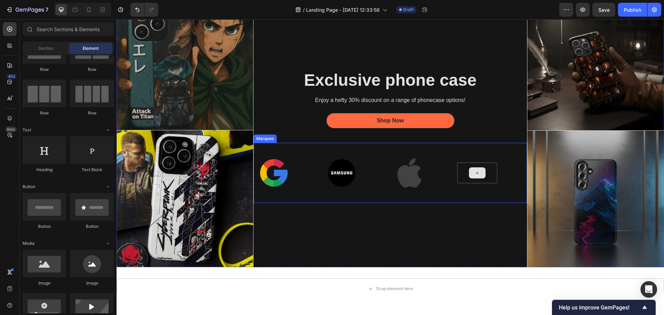
click at [476, 170] on icon at bounding box center [477, 173] width 6 height 6
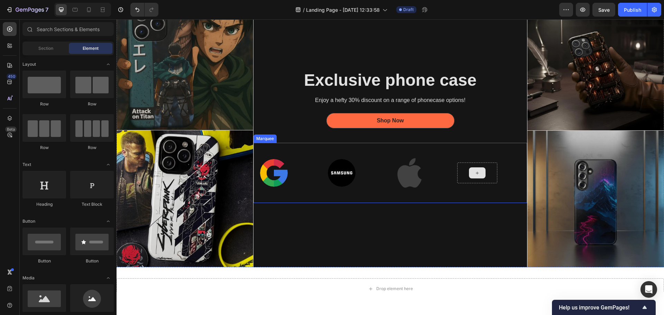
click at [479, 176] on div at bounding box center [477, 172] width 17 height 11
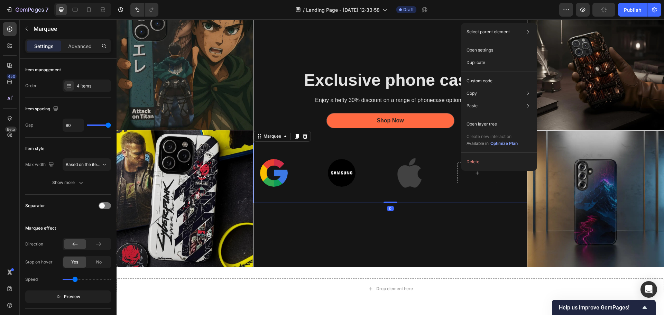
click at [461, 170] on div "Select parent element Section Row 3 cols Marquee Open settings Duplicate Custom…" at bounding box center [499, 97] width 76 height 148
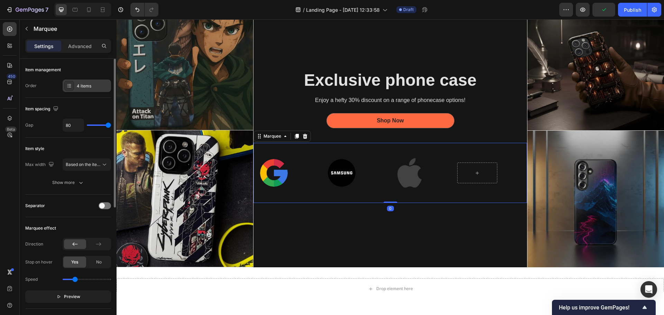
click at [80, 87] on div "4 items" at bounding box center [93, 86] width 33 height 6
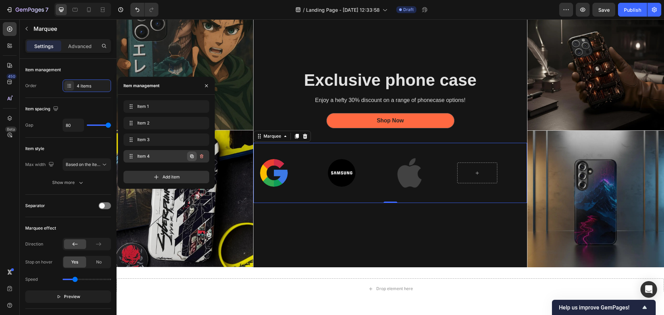
click at [192, 155] on icon "button" at bounding box center [191, 156] width 3 height 3
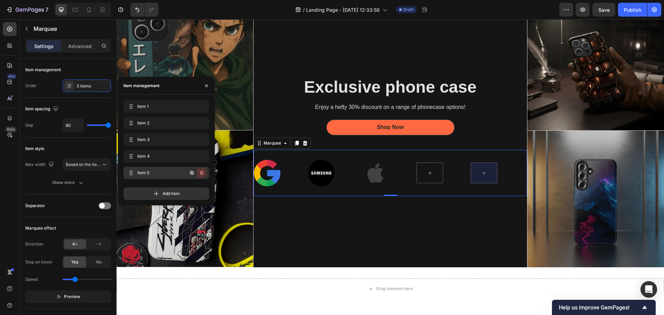
click at [202, 172] on icon "button" at bounding box center [201, 173] width 3 height 4
click at [196, 174] on div "Delete" at bounding box center [197, 173] width 13 height 6
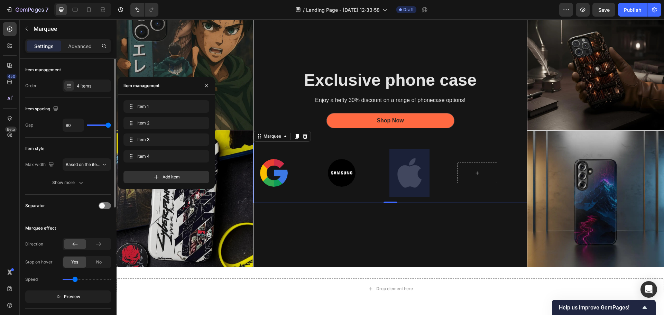
click at [90, 101] on div "Item spacing Gap 80" at bounding box center [68, 118] width 86 height 40
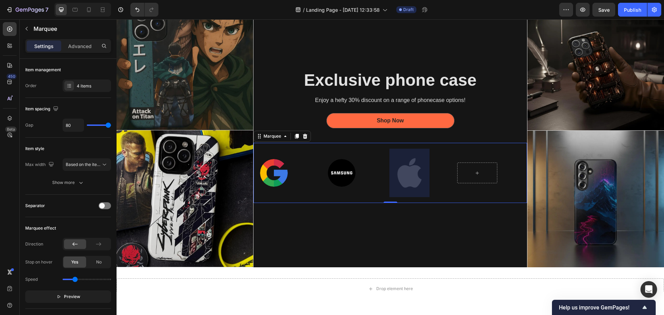
click at [305, 186] on div "Image" at bounding box center [288, 173] width 68 height 36
click at [279, 175] on img at bounding box center [274, 173] width 28 height 28
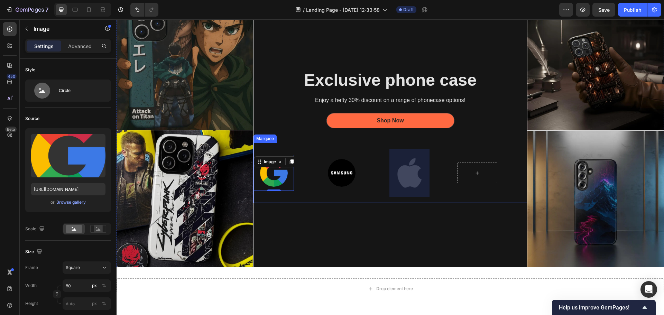
click at [342, 176] on img at bounding box center [342, 173] width 28 height 28
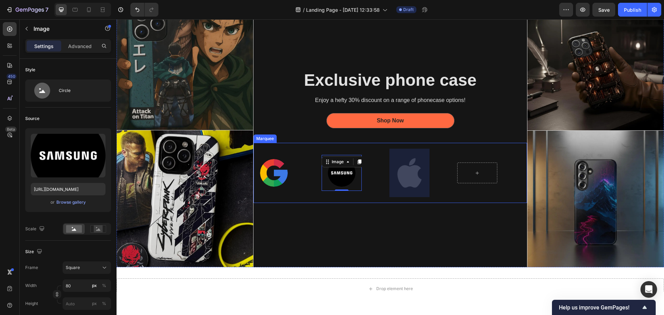
click at [396, 165] on div at bounding box center [409, 173] width 40 height 48
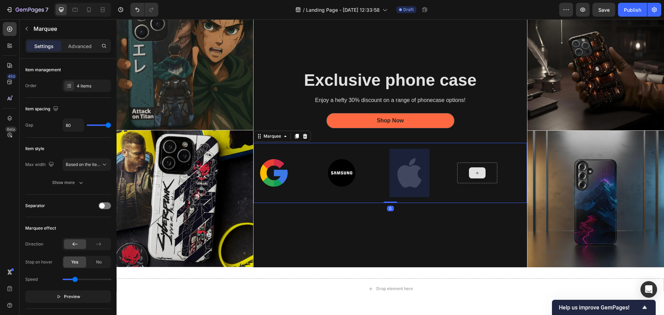
click at [465, 167] on div at bounding box center [477, 173] width 40 height 21
click at [457, 167] on div at bounding box center [477, 173] width 40 height 21
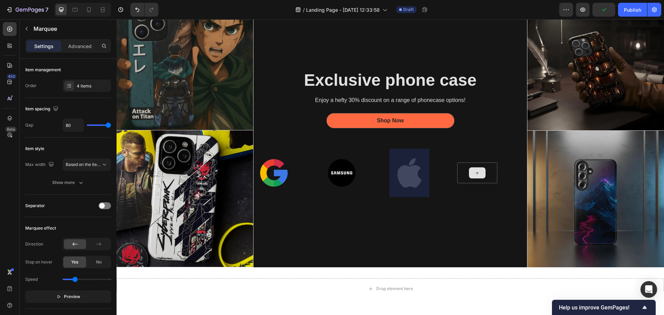
click at [470, 168] on div at bounding box center [477, 172] width 17 height 11
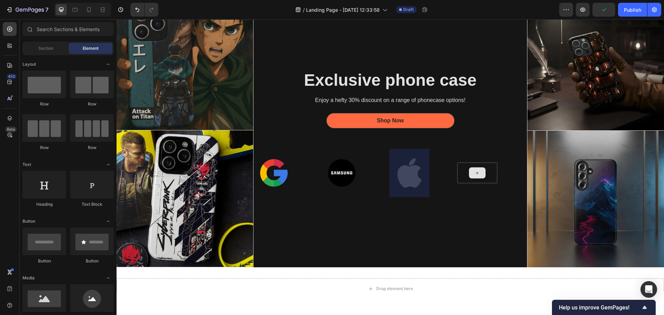
click at [470, 168] on div at bounding box center [477, 172] width 17 height 11
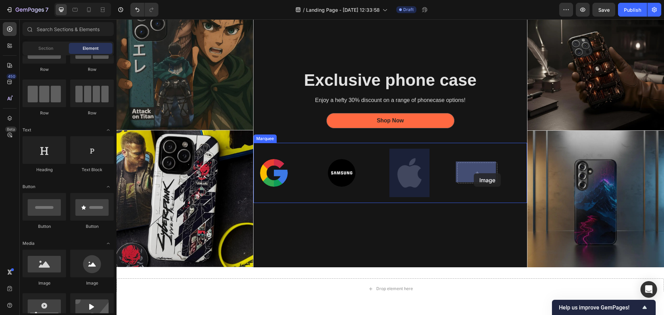
drag, startPoint x: 163, startPoint y: 290, endPoint x: 474, endPoint y: 173, distance: 332.4
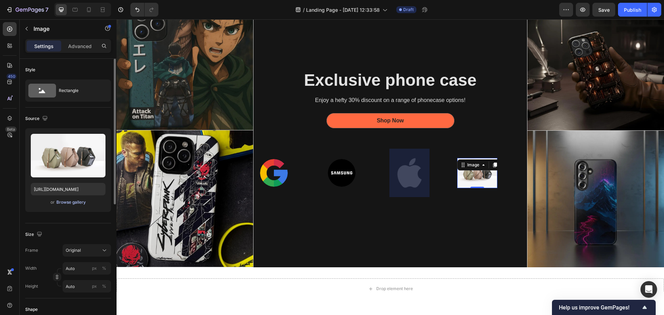
click at [76, 203] on div "Browse gallery" at bounding box center [70, 202] width 29 height 6
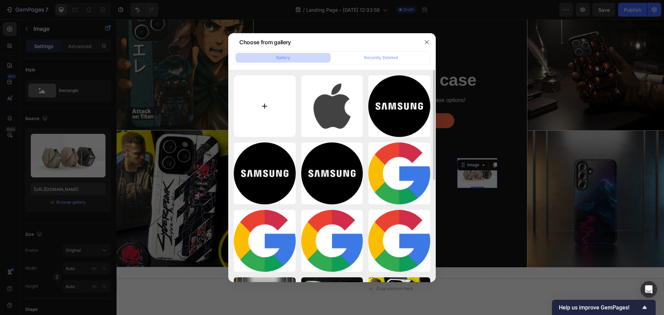
click at [266, 108] on input "file" at bounding box center [265, 106] width 62 height 62
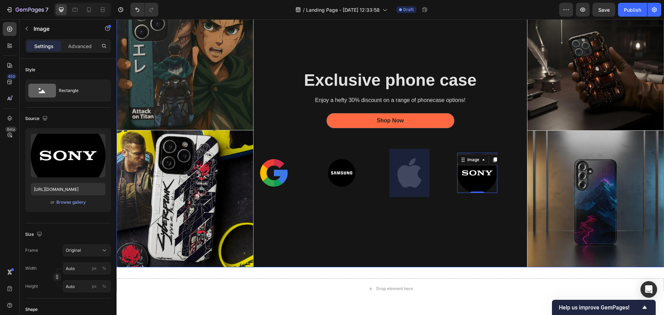
click at [414, 220] on div "Exclusive phone case Heading Enjoy a hefty 30% discount on a range of phonecase…" at bounding box center [391, 131] width 274 height 274
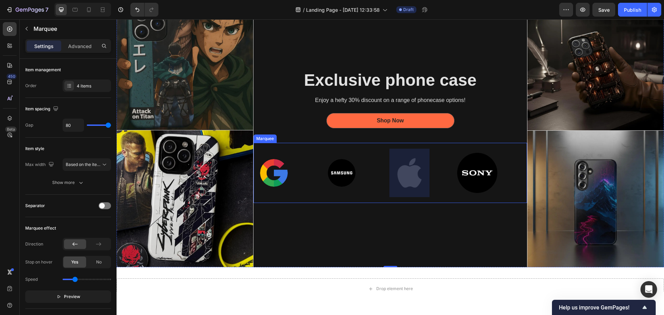
click at [447, 154] on div "Image" at bounding box center [423, 173] width 68 height 48
click at [407, 177] on div at bounding box center [409, 173] width 40 height 48
click at [409, 164] on div at bounding box center [409, 173] width 40 height 48
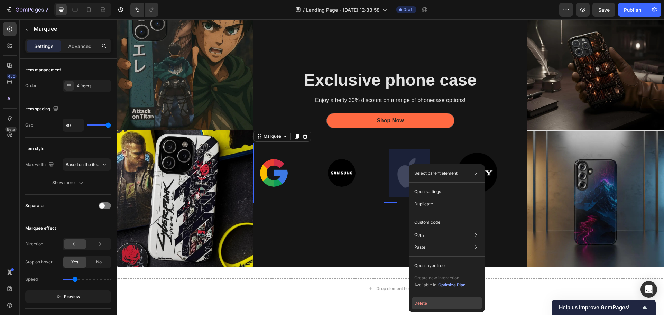
click at [435, 302] on button "Delete" at bounding box center [447, 303] width 71 height 12
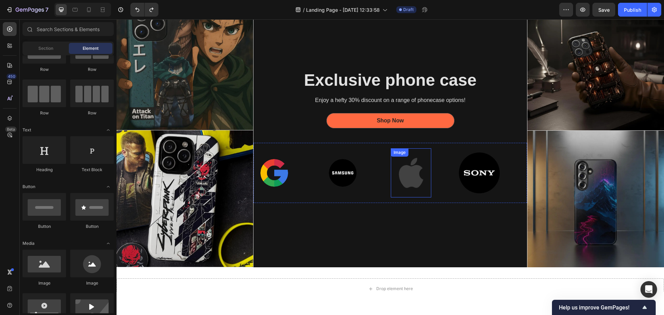
click at [404, 176] on img at bounding box center [411, 173] width 41 height 41
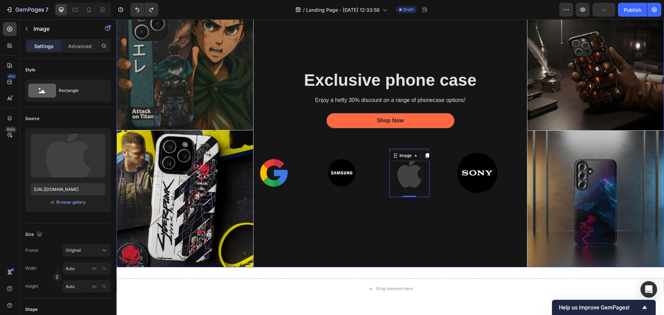
click at [438, 232] on div "Exclusive phone case Heading Enjoy a hefty 30% discount on a range of phonecase…" at bounding box center [391, 131] width 274 height 274
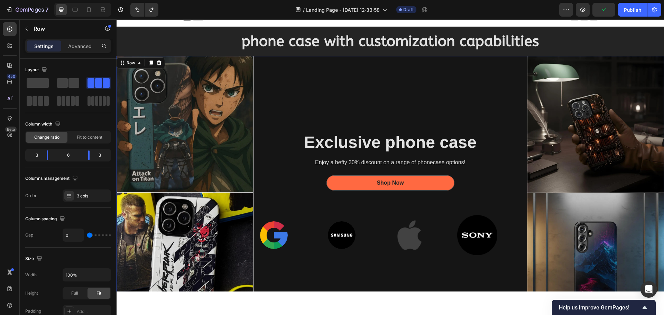
scroll to position [0, 0]
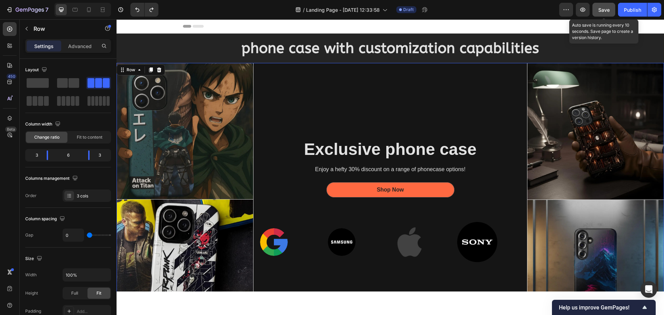
drag, startPoint x: 599, startPoint y: 6, endPoint x: 375, endPoint y: 77, distance: 234.7
click at [599, 6] on div "Save" at bounding box center [603, 9] width 11 height 7
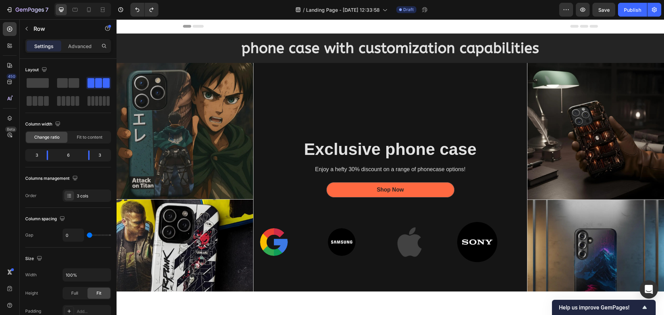
click at [653, 291] on icon "Open Intercom Messenger" at bounding box center [648, 289] width 9 height 9
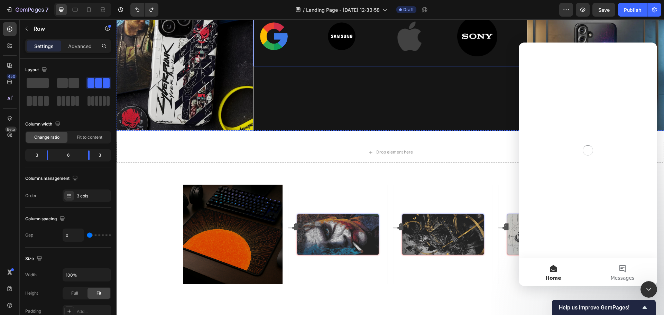
scroll to position [208, 0]
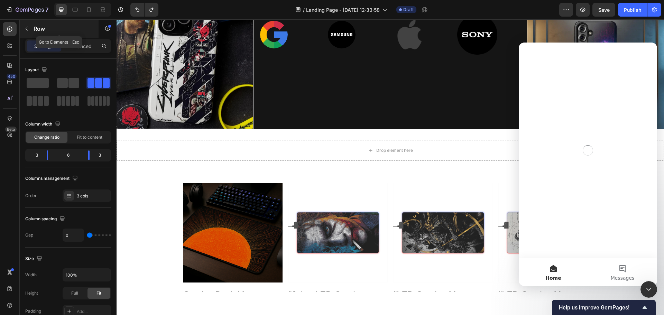
click at [24, 27] on icon "button" at bounding box center [27, 29] width 6 height 6
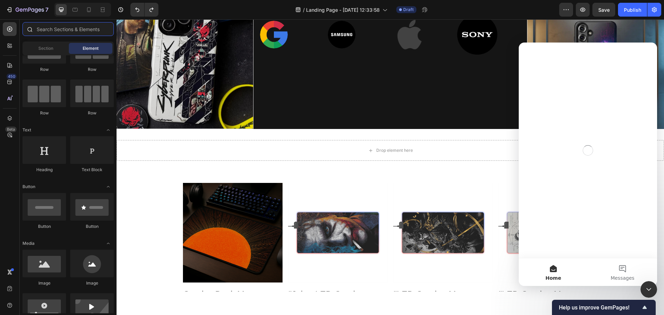
click at [48, 29] on input "text" at bounding box center [67, 29] width 91 height 14
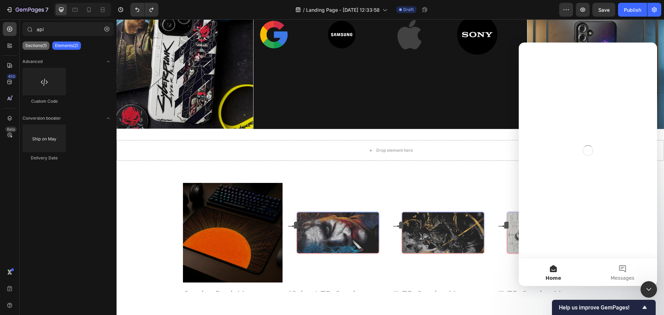
click at [33, 44] on p "Sections(1)" at bounding box center [35, 46] width 21 height 6
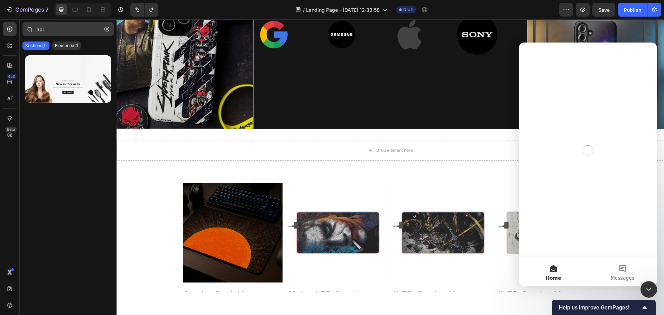
click at [104, 32] on button "button" at bounding box center [106, 29] width 11 height 11
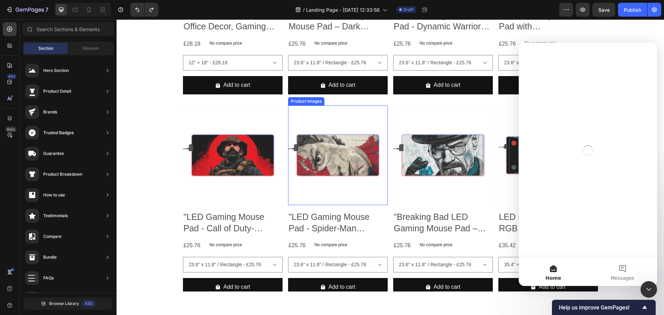
scroll to position [705, 0]
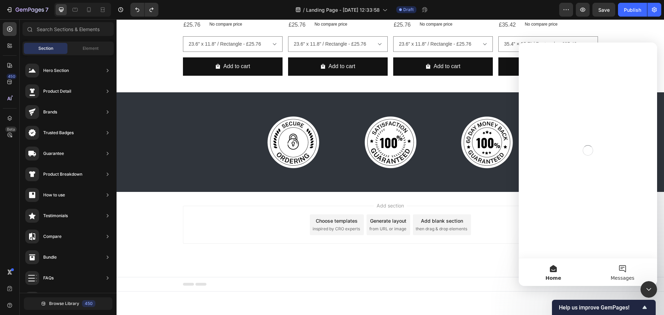
click at [625, 270] on button "Messages" at bounding box center [622, 272] width 69 height 28
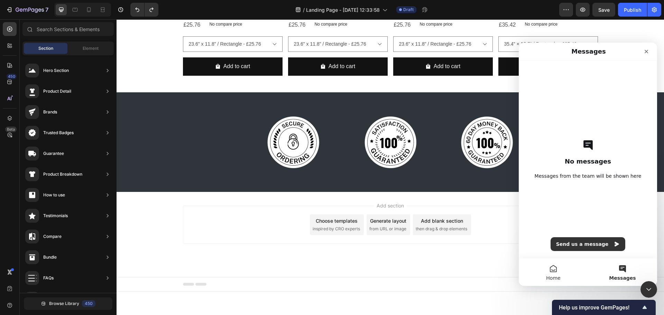
click at [559, 268] on button "Home" at bounding box center [553, 272] width 69 height 28
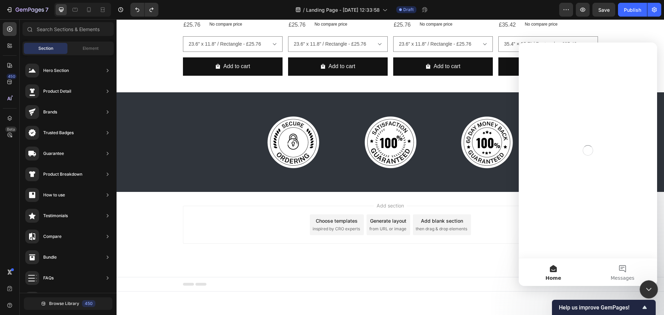
click at [649, 291] on icon "Close Intercom Messenger" at bounding box center [648, 288] width 8 height 8
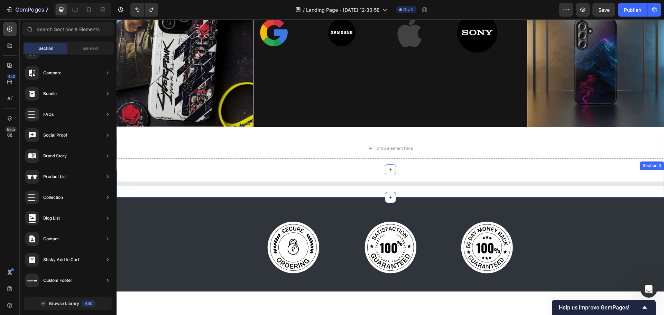
scroll to position [208, 0]
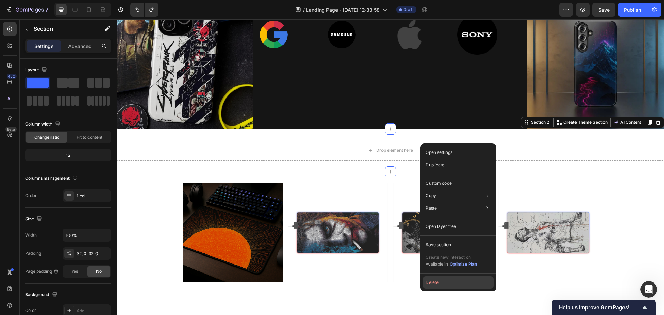
drag, startPoint x: 470, startPoint y: 281, endPoint x: 350, endPoint y: 256, distance: 122.4
click at [470, 281] on button "Delete" at bounding box center [458, 282] width 71 height 12
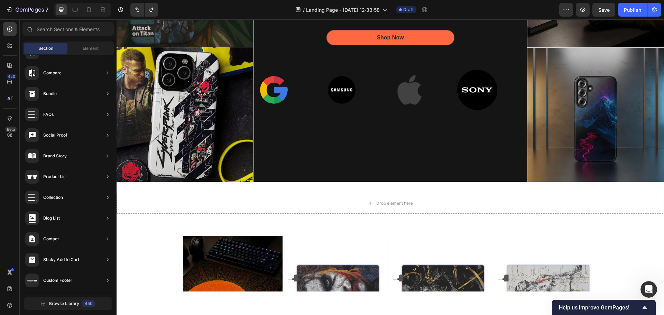
scroll to position [151, 0]
